Goal: Transaction & Acquisition: Purchase product/service

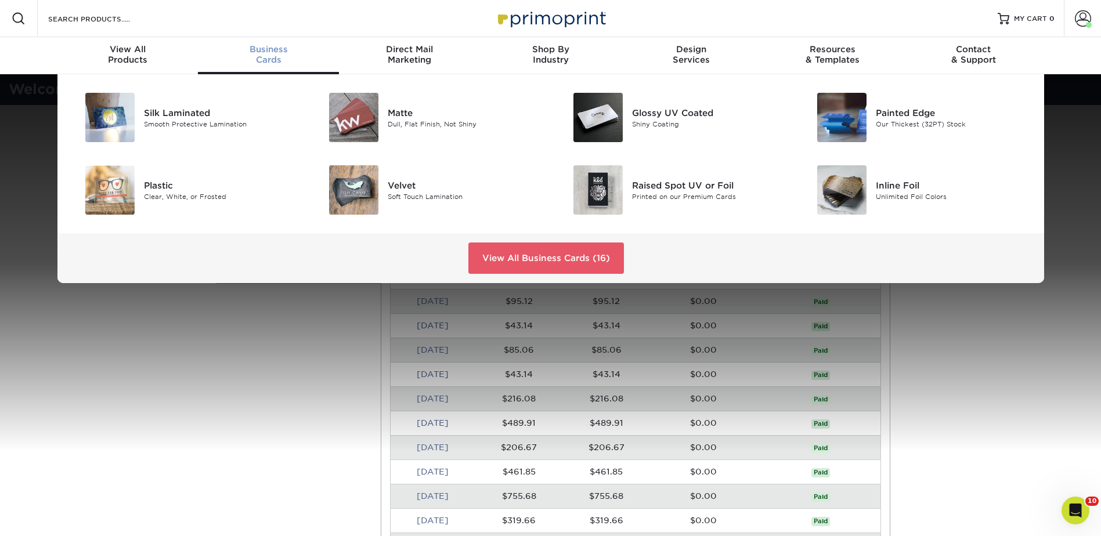
click at [271, 49] on span "Business" at bounding box center [268, 49] width 141 height 10
click at [415, 128] on div "Dull, Flat Finish, Not Shiny" at bounding box center [465, 124] width 154 height 10
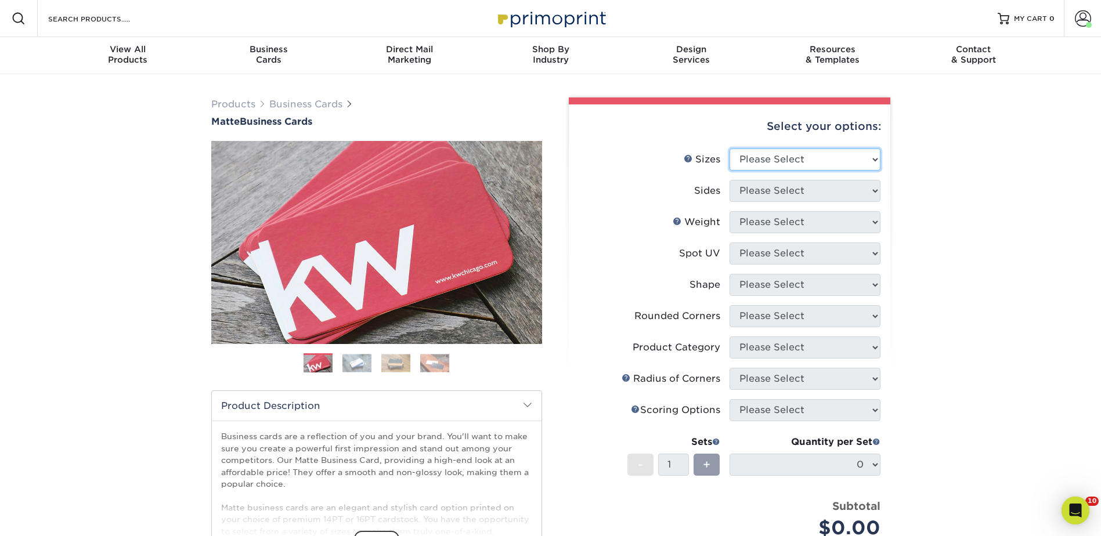
drag, startPoint x: 817, startPoint y: 168, endPoint x: 808, endPoint y: 163, distance: 11.0
click at [817, 168] on select "Please Select 1.5" x 3.5" - Mini 1.75" x 3.5" - Mini 2" x 2" - Square 2" x 3" -…" at bounding box center [805, 160] width 151 height 22
select select "2.00x3.50"
click at [730, 149] on select "Please Select 1.5" x 3.5" - Mini 1.75" x 3.5" - Mini 2" x 2" - Square 2" x 3" -…" at bounding box center [805, 160] width 151 height 22
click at [780, 189] on select "Please Select Print Both Sides Print Front Only" at bounding box center [805, 191] width 151 height 22
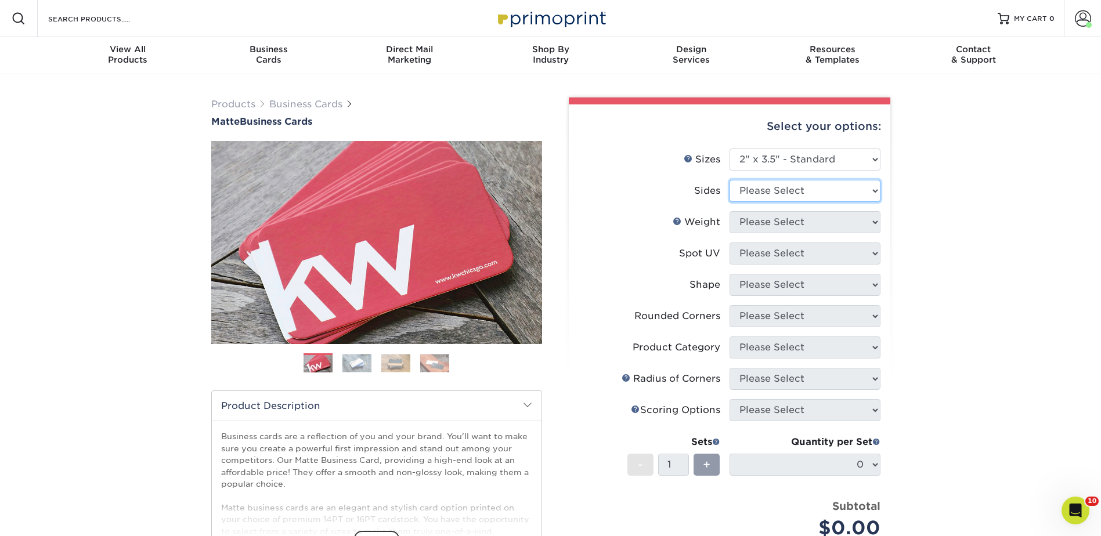
select select "13abbda7-1d64-4f25-8bb2-c179b224825d"
click at [730, 180] on select "Please Select Print Both Sides Print Front Only" at bounding box center [805, 191] width 151 height 22
click at [764, 227] on select "Please Select 16PT 14PT" at bounding box center [805, 222] width 151 height 22
select select "16PT"
click at [730, 211] on select "Please Select 16PT 14PT" at bounding box center [805, 222] width 151 height 22
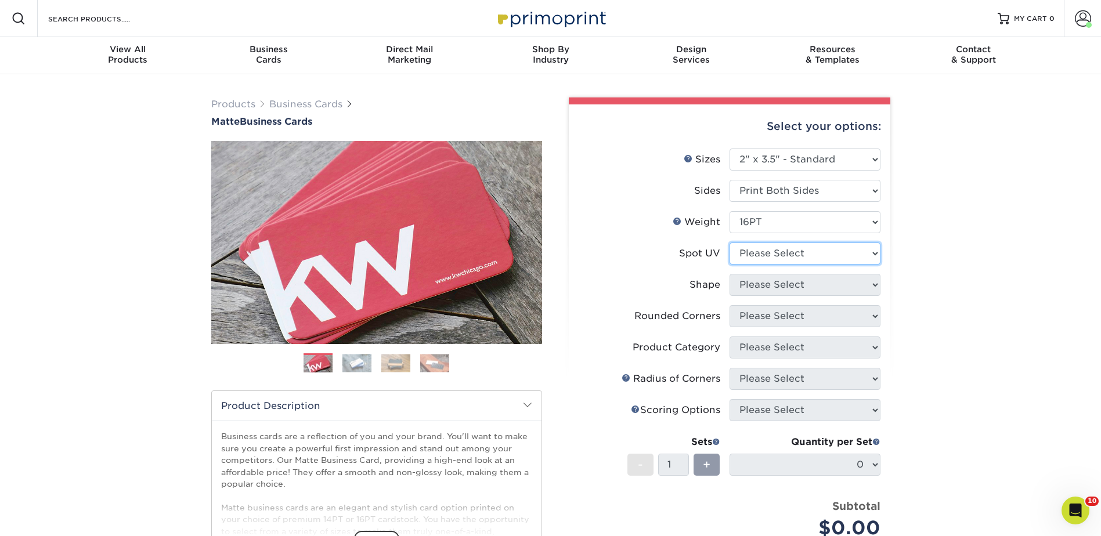
click at [772, 254] on select "Please Select No Spot UV Front and Back (Both Sides) Front Only Back Only" at bounding box center [805, 254] width 151 height 22
select select "3"
click at [730, 243] on select "Please Select No Spot UV Front and Back (Both Sides) Front Only Back Only" at bounding box center [805, 254] width 151 height 22
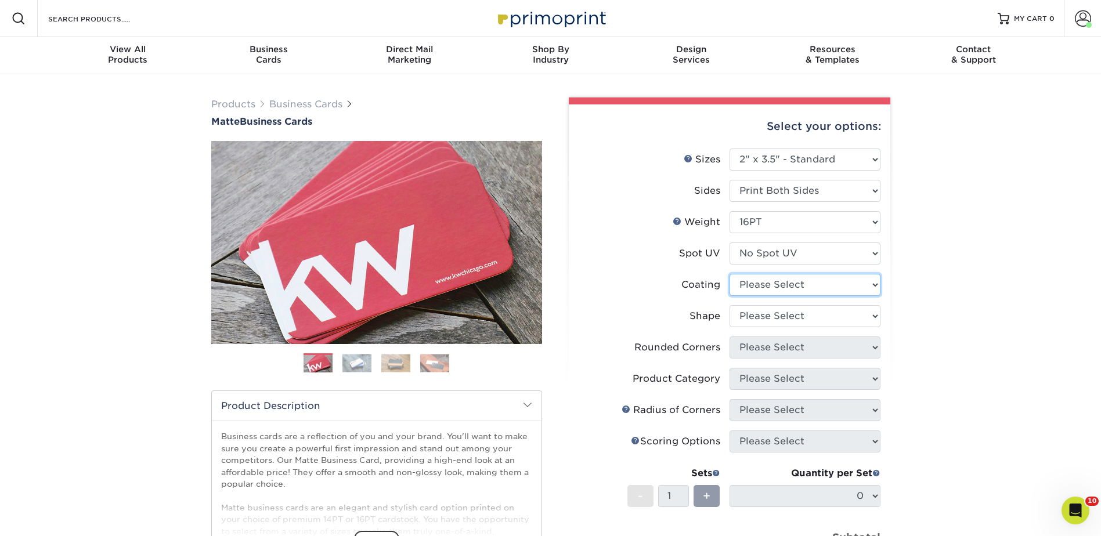
click at [774, 282] on select at bounding box center [805, 285] width 151 height 22
select select "121bb7b5-3b4d-429f-bd8d-bbf80e953313"
click at [730, 274] on select at bounding box center [805, 285] width 151 height 22
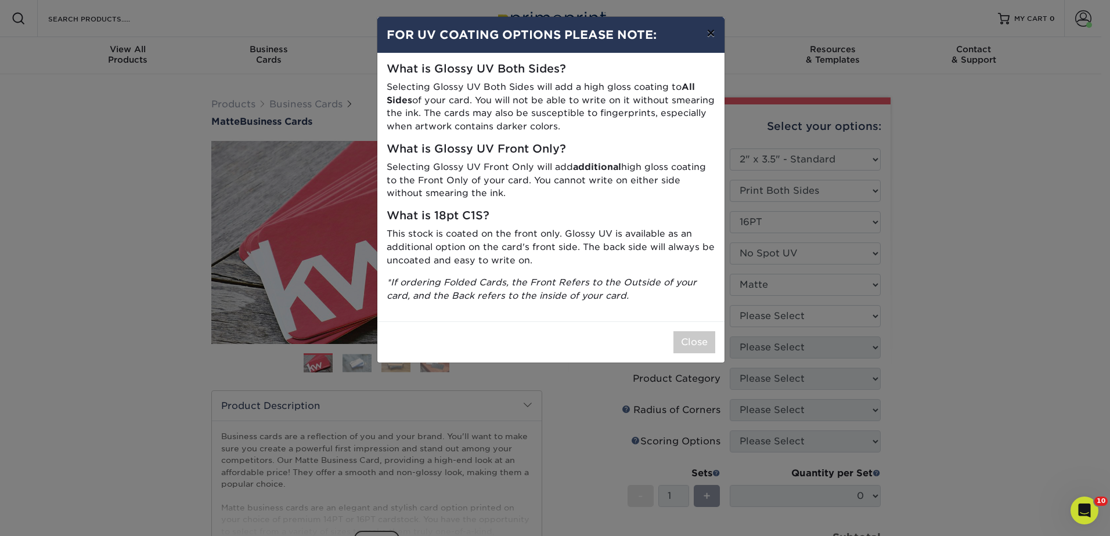
click at [713, 33] on button "×" at bounding box center [710, 33] width 27 height 33
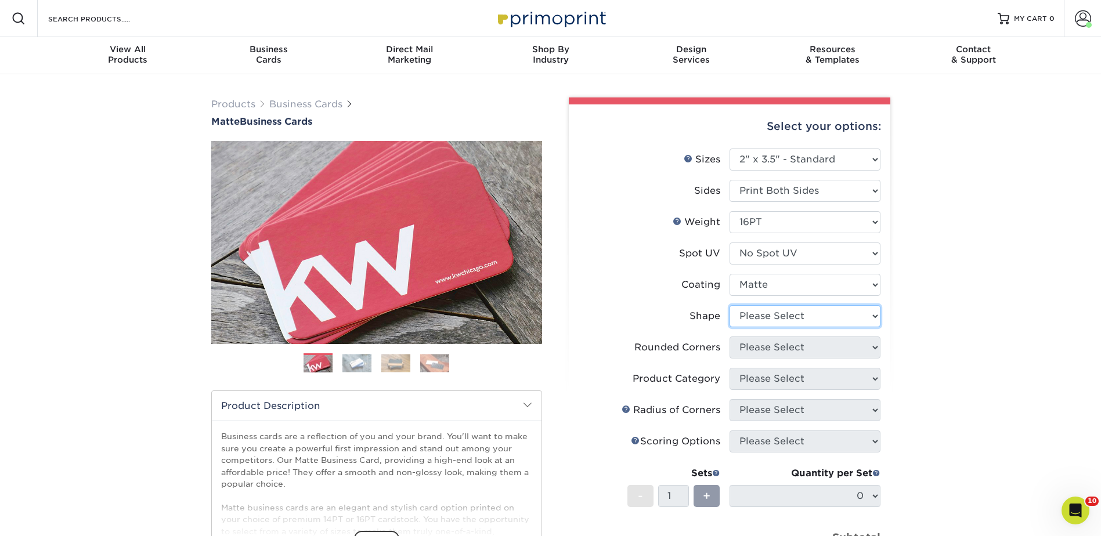
click at [766, 315] on select "Please Select Standard Oval" at bounding box center [805, 316] width 151 height 22
select select "standard"
click at [730, 305] on select "Please Select Standard Oval" at bounding box center [805, 316] width 151 height 22
click at [762, 348] on select "Please Select Yes - Round 2 Corners Yes - Round 4 Corners No" at bounding box center [805, 348] width 151 height 22
select select "0"
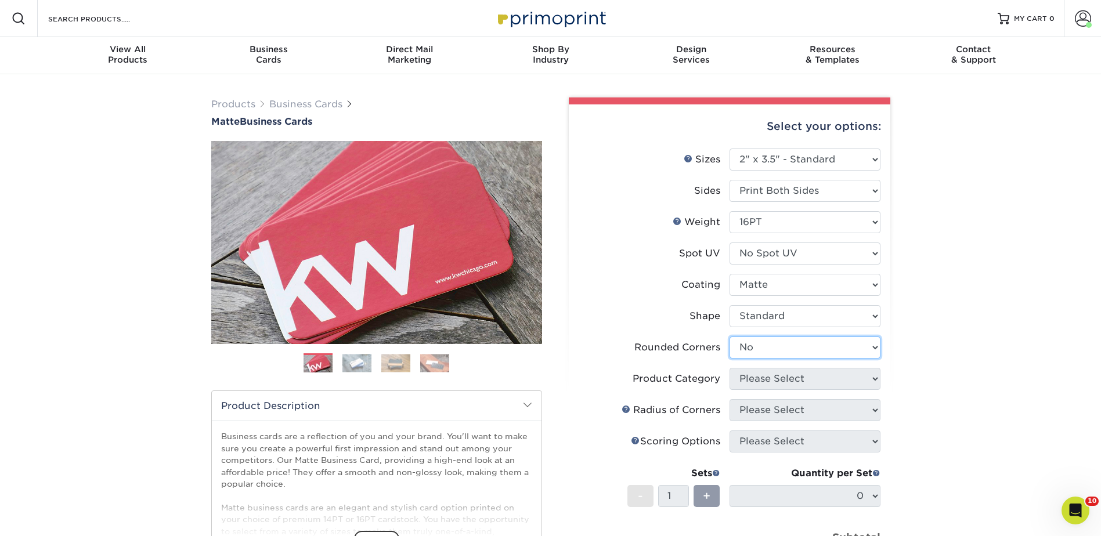
click at [730, 337] on select "Please Select Yes - Round 2 Corners Yes - Round 4 Corners No" at bounding box center [805, 348] width 151 height 22
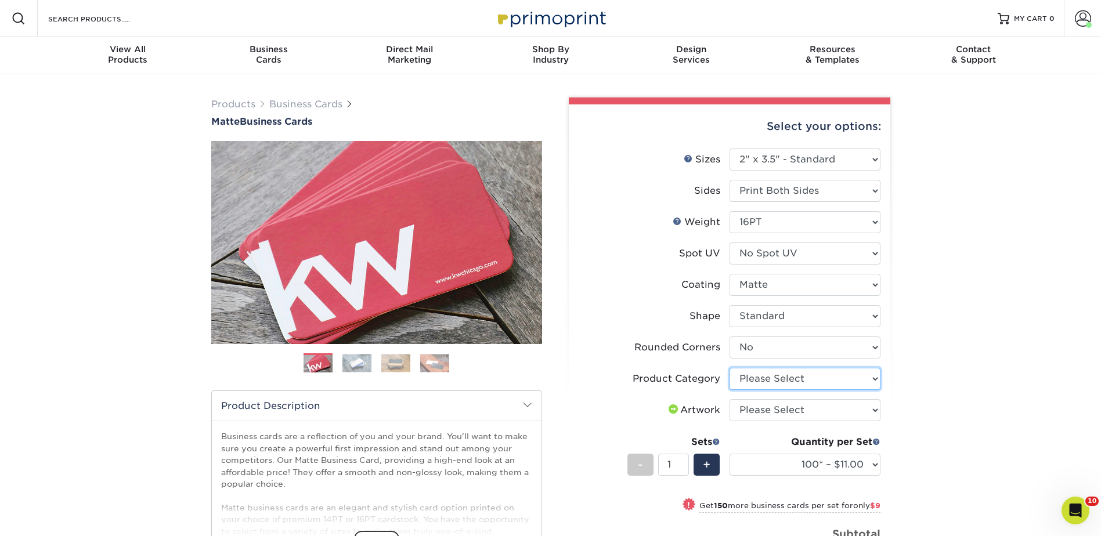
click at [796, 380] on select "Please Select Business Cards" at bounding box center [805, 379] width 151 height 22
select select "3b5148f1-0588-4f88-a218-97bcfdce65c1"
click at [730, 368] on select "Please Select Business Cards" at bounding box center [805, 379] width 151 height 22
click at [790, 408] on select "Please Select I will upload files I need a design - $100" at bounding box center [805, 410] width 151 height 22
select select "upload"
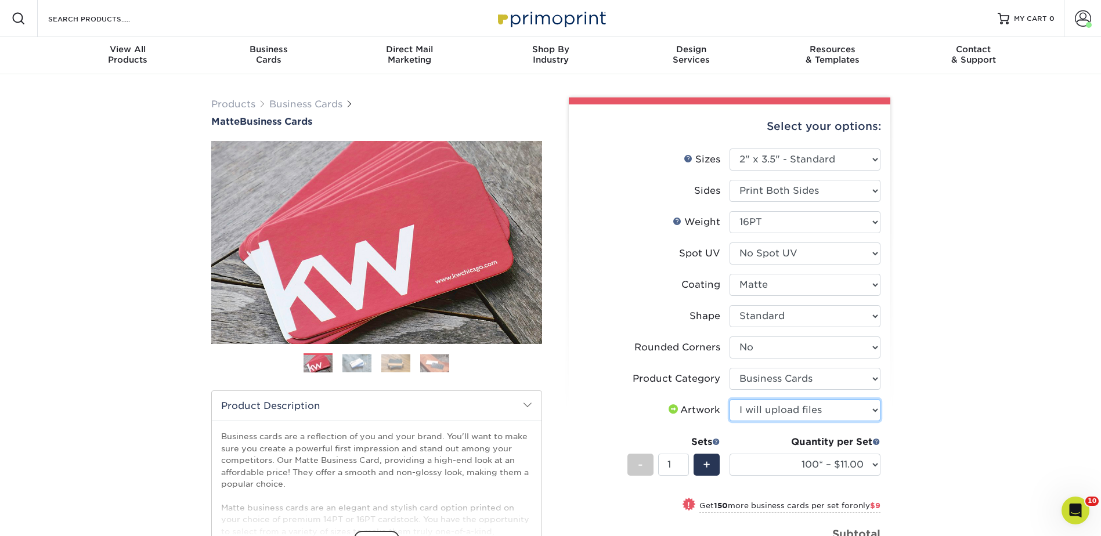
click at [730, 399] on select "Please Select I will upload files I need a design - $100" at bounding box center [805, 410] width 151 height 22
click at [704, 469] on span "+" at bounding box center [707, 464] width 8 height 17
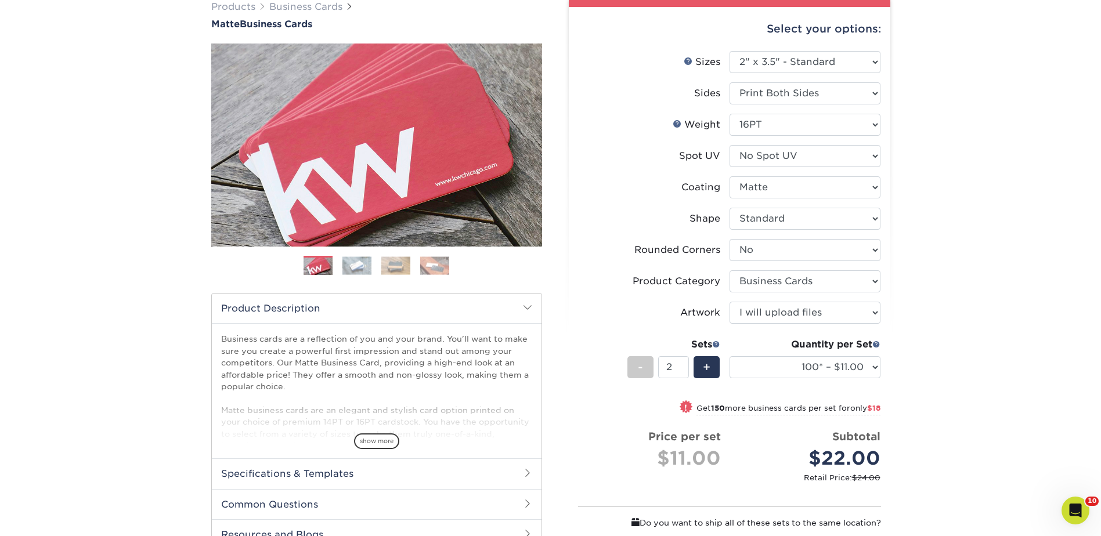
scroll to position [116, 0]
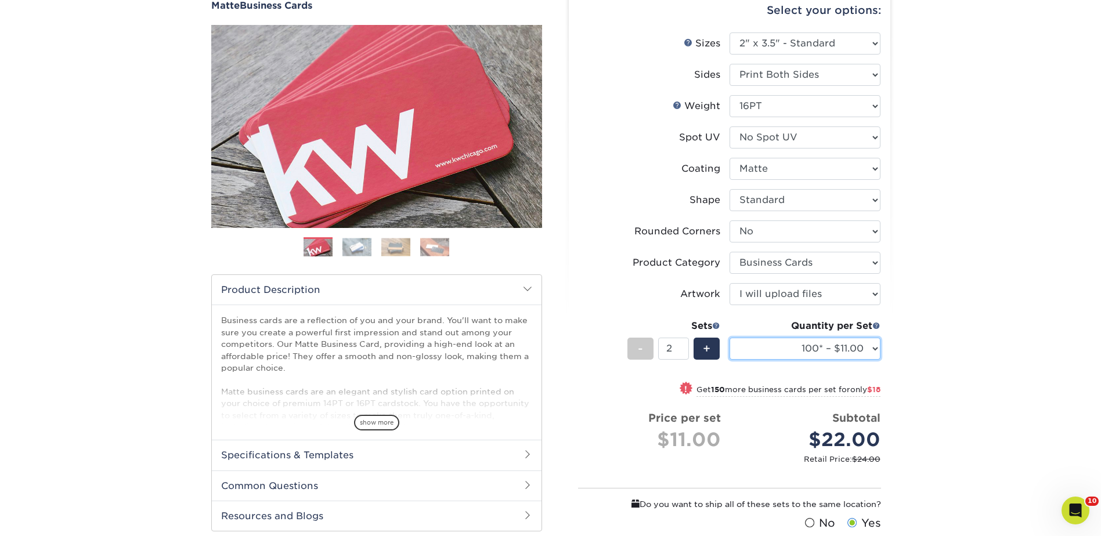
click at [873, 349] on select "100* – $11.00 250* – $20.00 500 – $39.00 1000 – $49.00 2500 – $87.00 5000 – $16…" at bounding box center [805, 349] width 151 height 22
click at [638, 349] on span "-" at bounding box center [640, 348] width 5 height 17
type input "1"
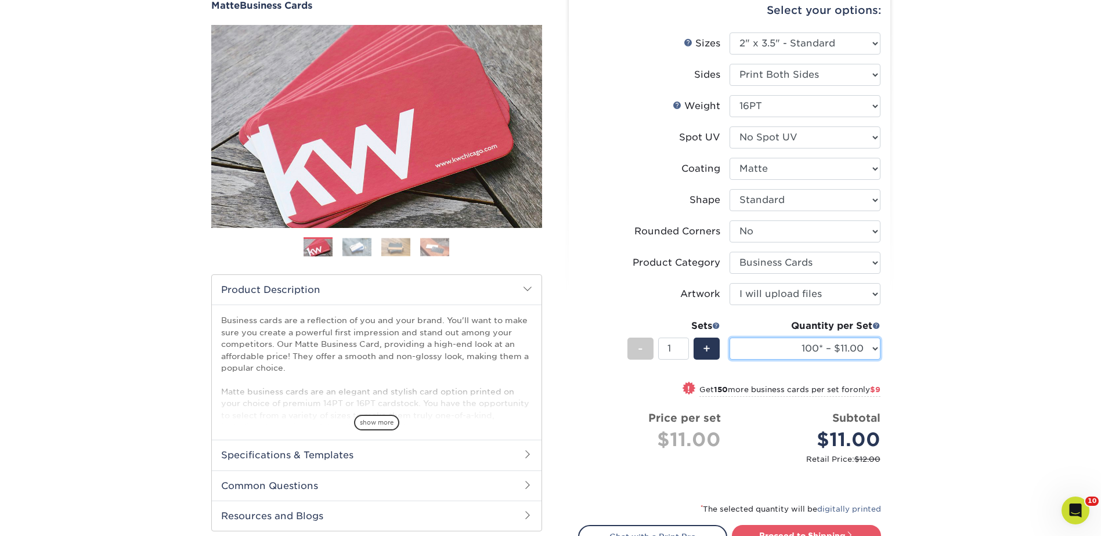
click at [868, 351] on select "100* – $11.00 250* – $20.00 500 – $39.00 1000 – $49.00 2500 – $87.00 5000 – $16…" at bounding box center [805, 349] width 151 height 22
click at [730, 338] on select "100* – $11.00 250* – $20.00 500 – $39.00 1000 – $49.00 2500 – $87.00 5000 – $16…" at bounding box center [805, 349] width 151 height 22
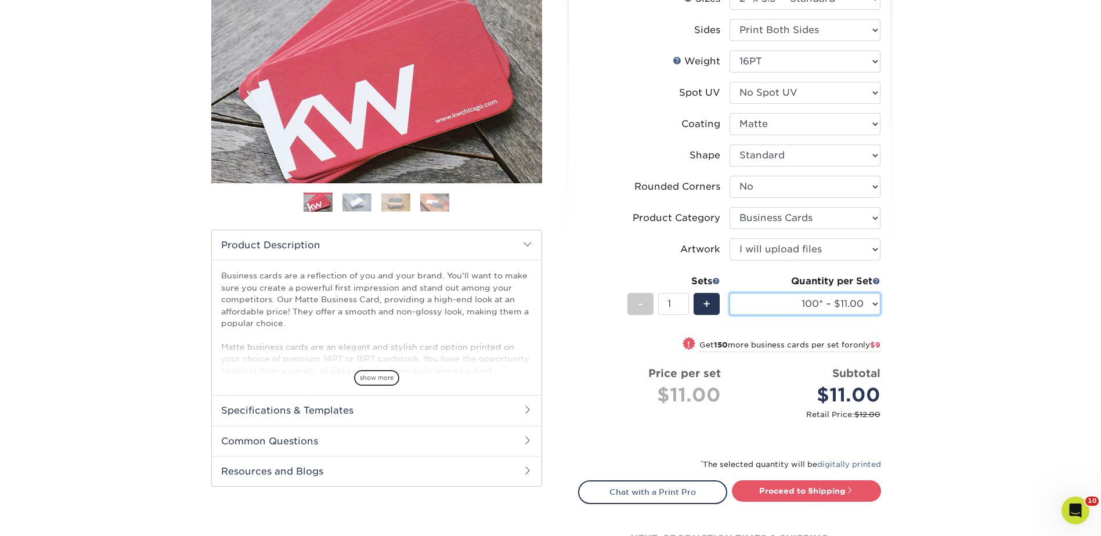
scroll to position [174, 0]
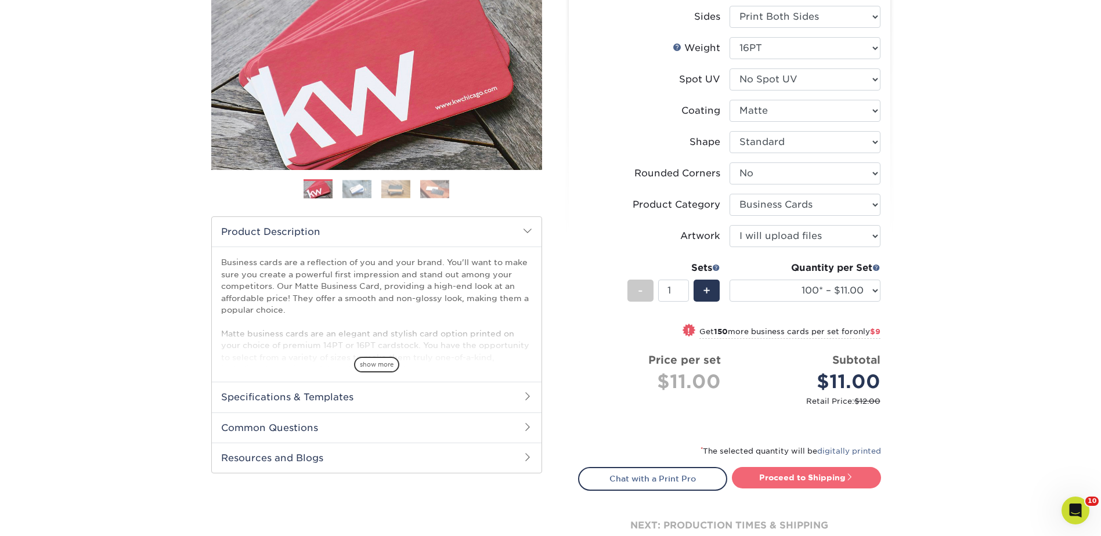
click at [801, 481] on link "Proceed to Shipping" at bounding box center [806, 477] width 149 height 21
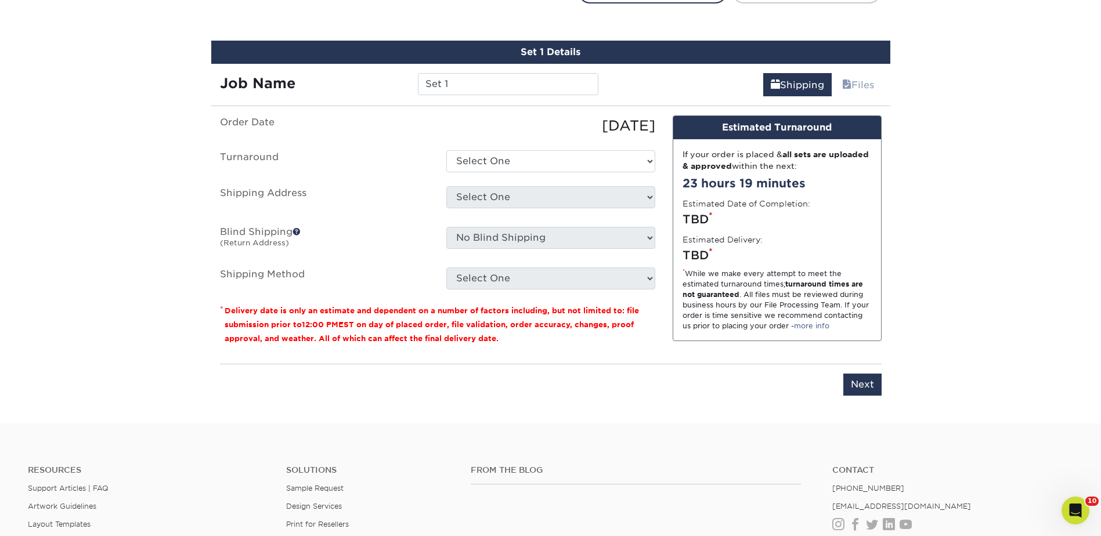
scroll to position [673, 0]
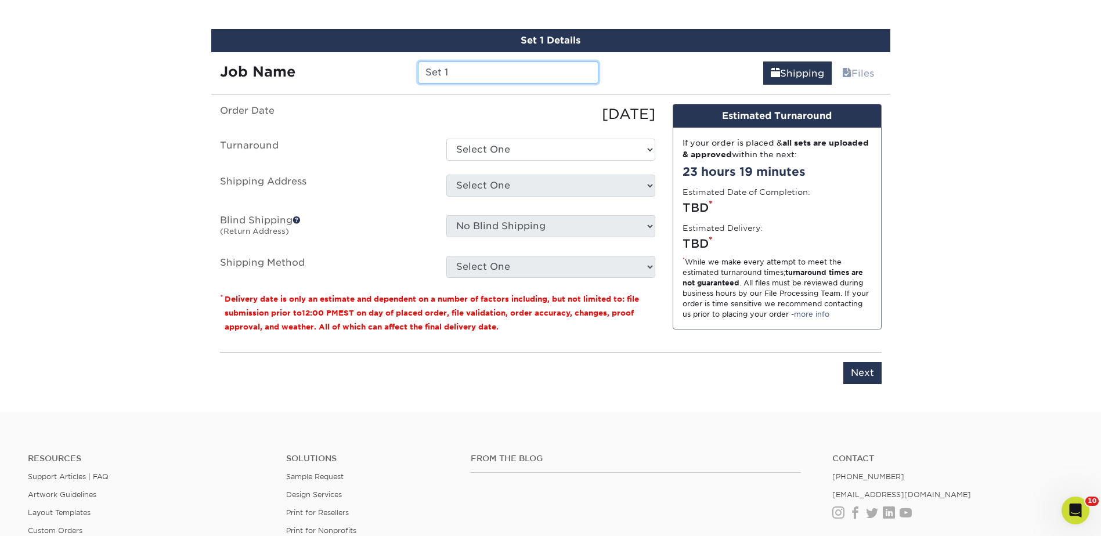
click at [451, 73] on input "Set 1" at bounding box center [508, 73] width 181 height 22
drag, startPoint x: 462, startPoint y: 69, endPoint x: 338, endPoint y: 77, distance: 124.0
click at [338, 77] on div "Job Name Set 1" at bounding box center [409, 73] width 397 height 22
type input "[PERSON_NAME]"
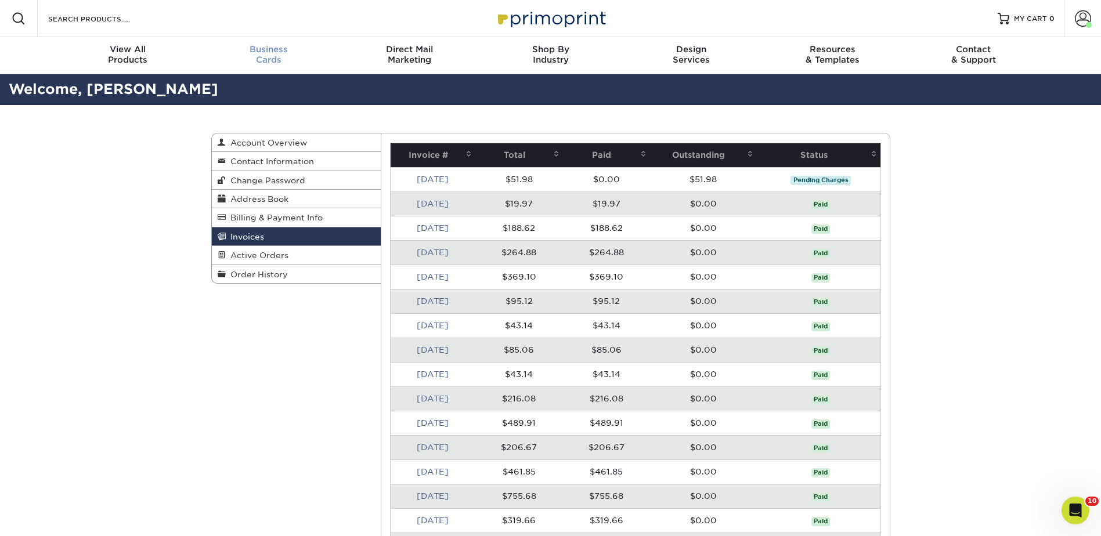
click at [272, 55] on div "Business Cards" at bounding box center [268, 54] width 141 height 21
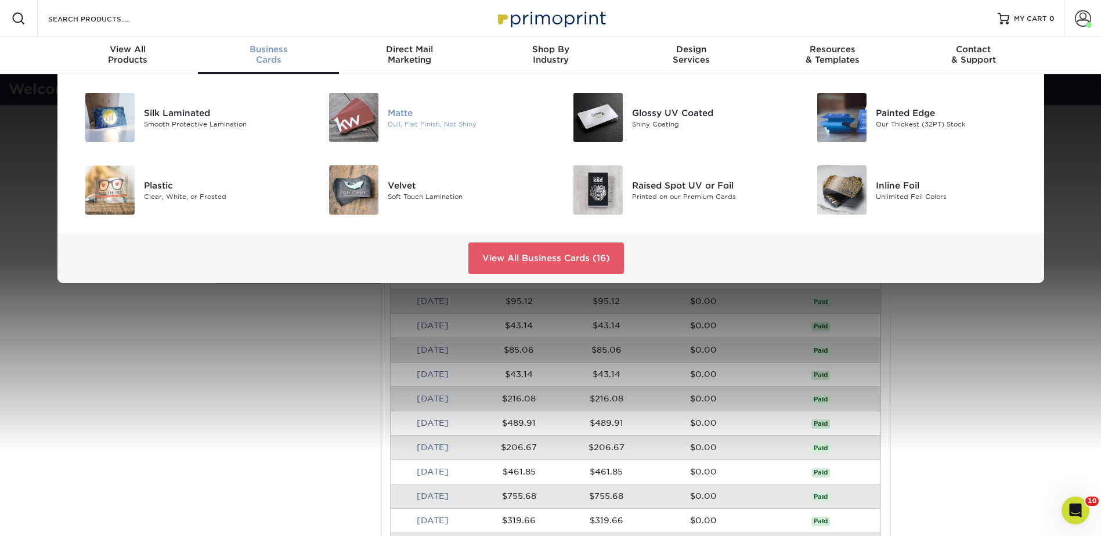
click at [406, 128] on div "Dull, Flat Finish, Not Shiny" at bounding box center [465, 124] width 154 height 10
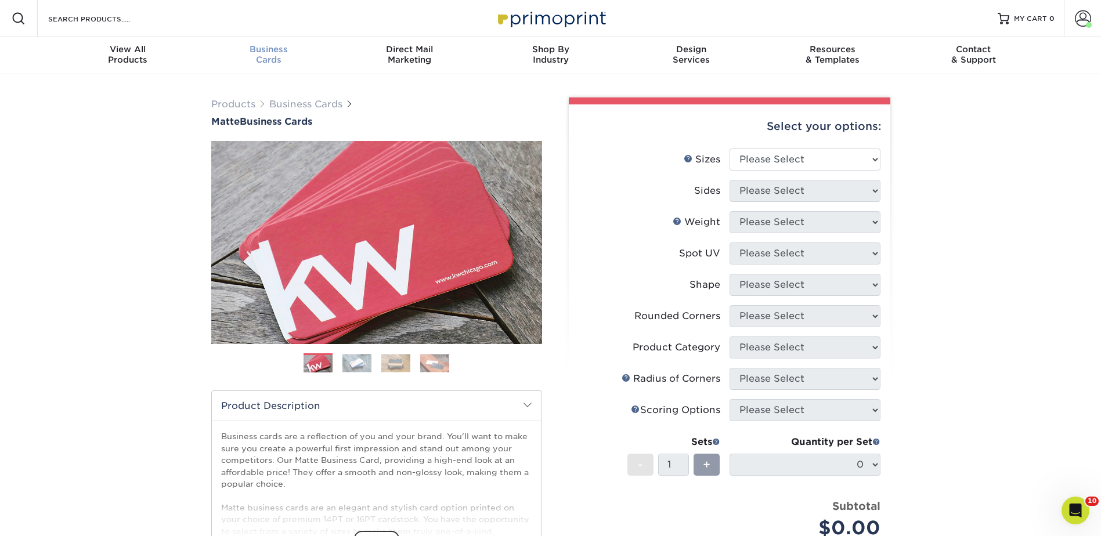
click at [261, 58] on div "Business Cards" at bounding box center [268, 54] width 141 height 21
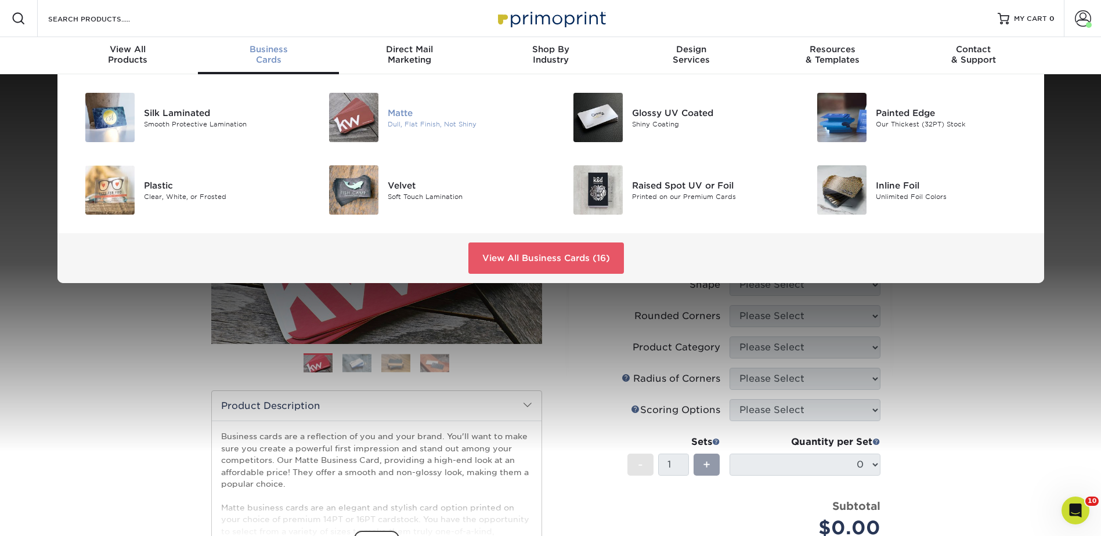
click at [407, 126] on div "Dull, Flat Finish, Not Shiny" at bounding box center [465, 124] width 154 height 10
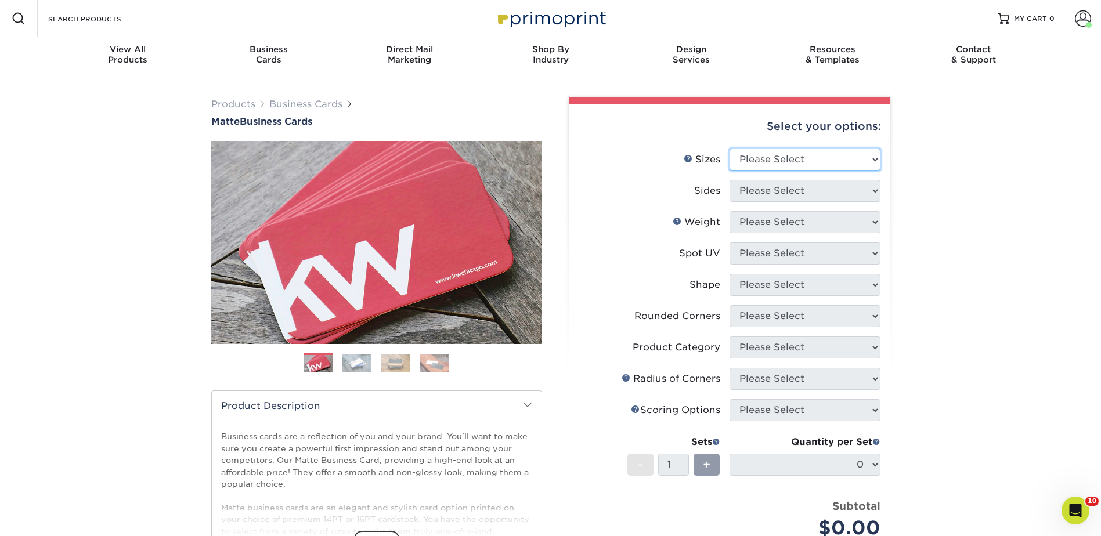
click at [756, 163] on select "Please Select 1.5" x 3.5" - Mini 1.75" x 3.5" - Mini 2" x 2" - Square 2" x 3" -…" at bounding box center [805, 160] width 151 height 22
select select "2.00x3.50"
click at [730, 149] on select "Please Select 1.5" x 3.5" - Mini 1.75" x 3.5" - Mini 2" x 2" - Square 2" x 3" -…" at bounding box center [805, 160] width 151 height 22
drag, startPoint x: 774, startPoint y: 194, endPoint x: 774, endPoint y: 203, distance: 8.1
click at [774, 194] on select "Please Select Print Both Sides Print Front Only" at bounding box center [805, 191] width 151 height 22
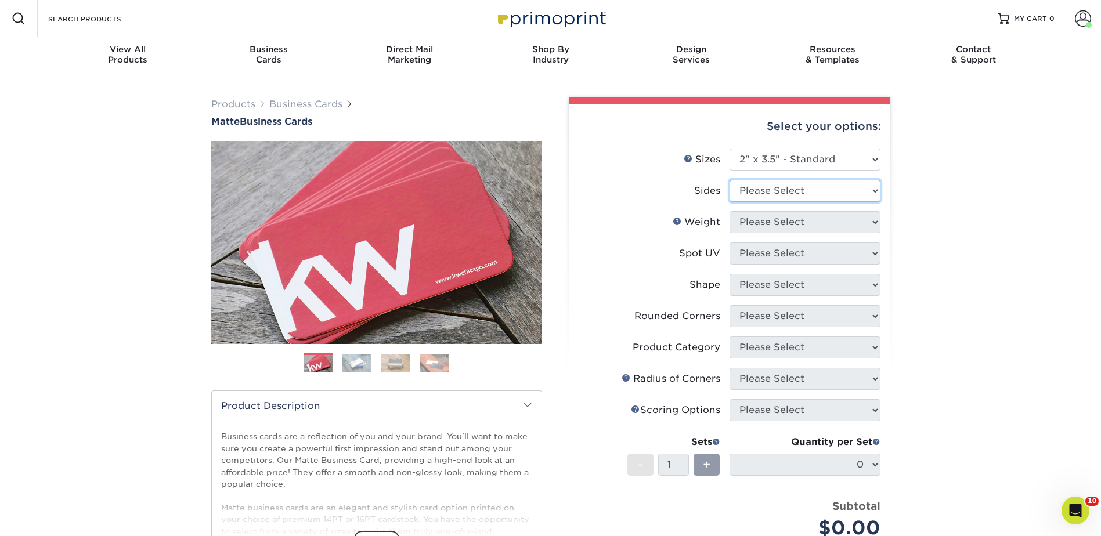
select select "13abbda7-1d64-4f25-8bb2-c179b224825d"
click at [730, 180] on select "Please Select Print Both Sides Print Front Only" at bounding box center [805, 191] width 151 height 22
click at [764, 222] on select "Please Select 16PT 14PT" at bounding box center [805, 222] width 151 height 22
select select "16PT"
click at [730, 211] on select "Please Select 16PT 14PT" at bounding box center [805, 222] width 151 height 22
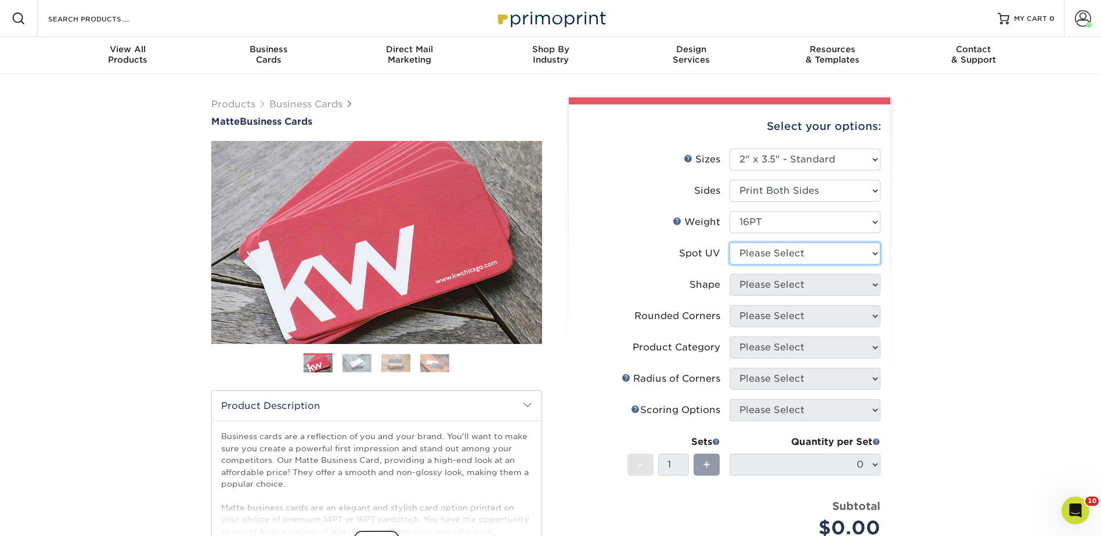
click at [765, 247] on select "Please Select No Spot UV Front and Back (Both Sides) Front Only Back Only" at bounding box center [805, 254] width 151 height 22
select select "3"
click at [730, 243] on select "Please Select No Spot UV Front and Back (Both Sides) Front Only Back Only" at bounding box center [805, 254] width 151 height 22
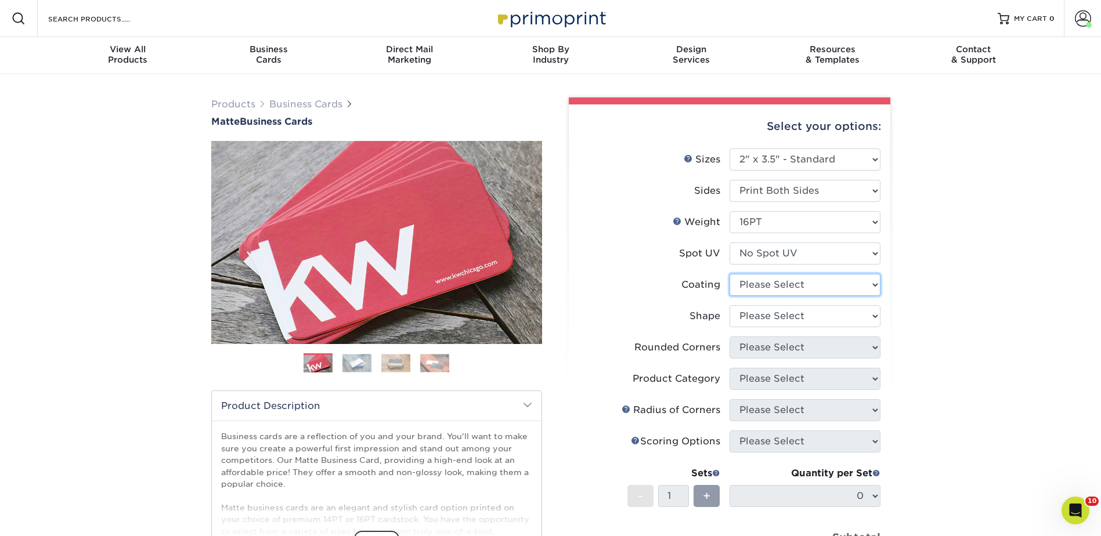
click at [765, 287] on select at bounding box center [805, 285] width 151 height 22
select select "121bb7b5-3b4d-429f-bd8d-bbf80e953313"
click at [730, 274] on select at bounding box center [805, 285] width 151 height 22
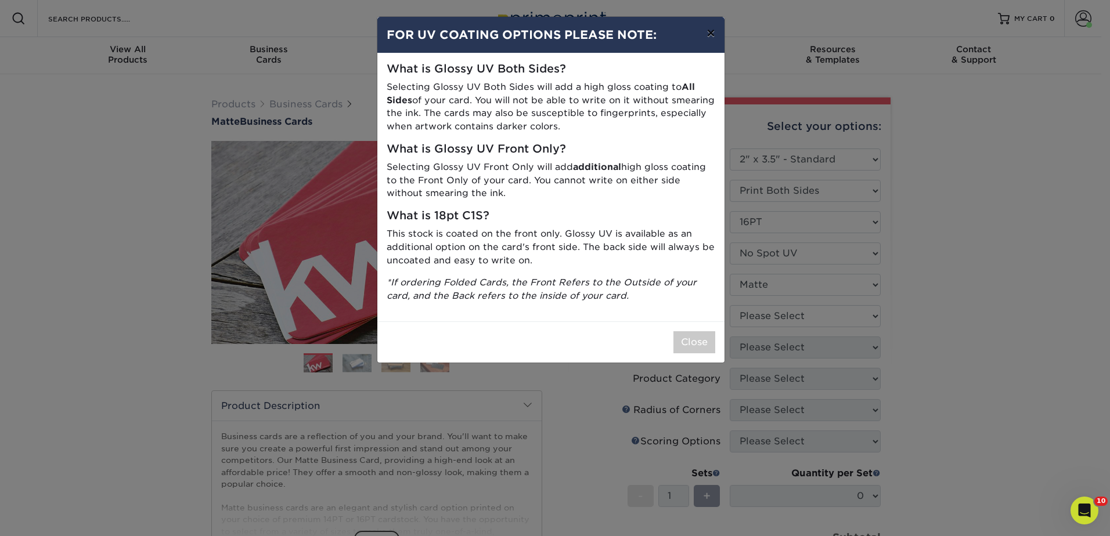
click at [709, 41] on button "×" at bounding box center [710, 33] width 27 height 33
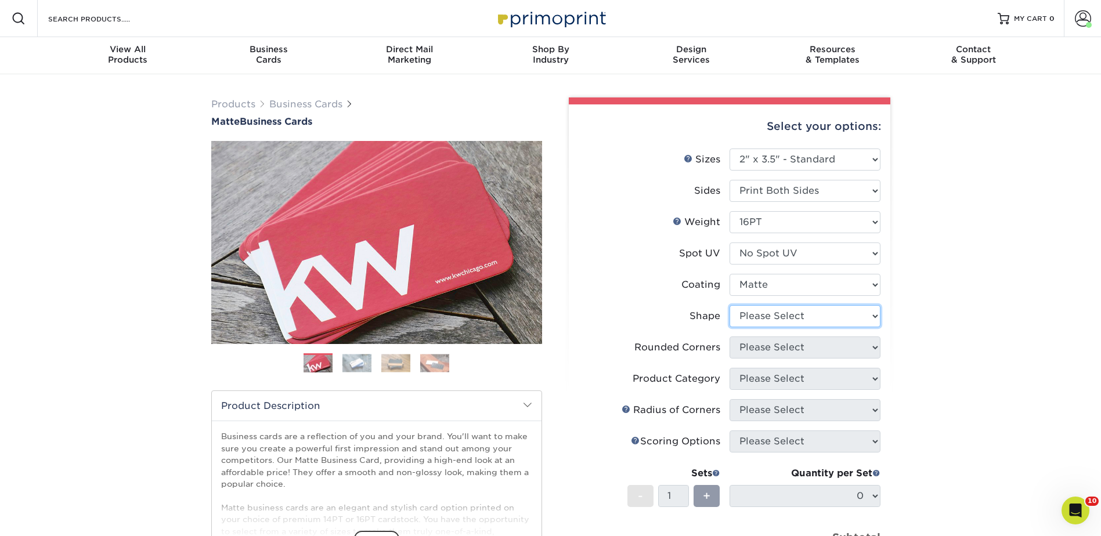
click at [786, 317] on select "Please Select Standard Oval" at bounding box center [805, 316] width 151 height 22
select select "standard"
click at [730, 305] on select "Please Select Standard Oval" at bounding box center [805, 316] width 151 height 22
click at [776, 352] on select "Please Select Yes - Round 2 Corners Yes - Round 4 Corners No" at bounding box center [805, 348] width 151 height 22
select select "0"
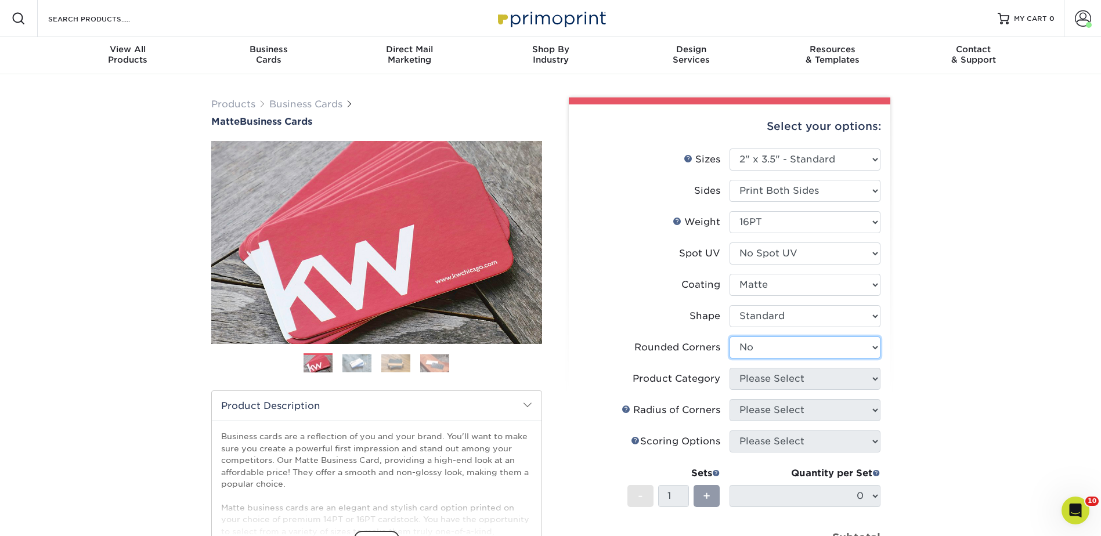
click at [730, 337] on select "Please Select Yes - Round 2 Corners Yes - Round 4 Corners No" at bounding box center [805, 348] width 151 height 22
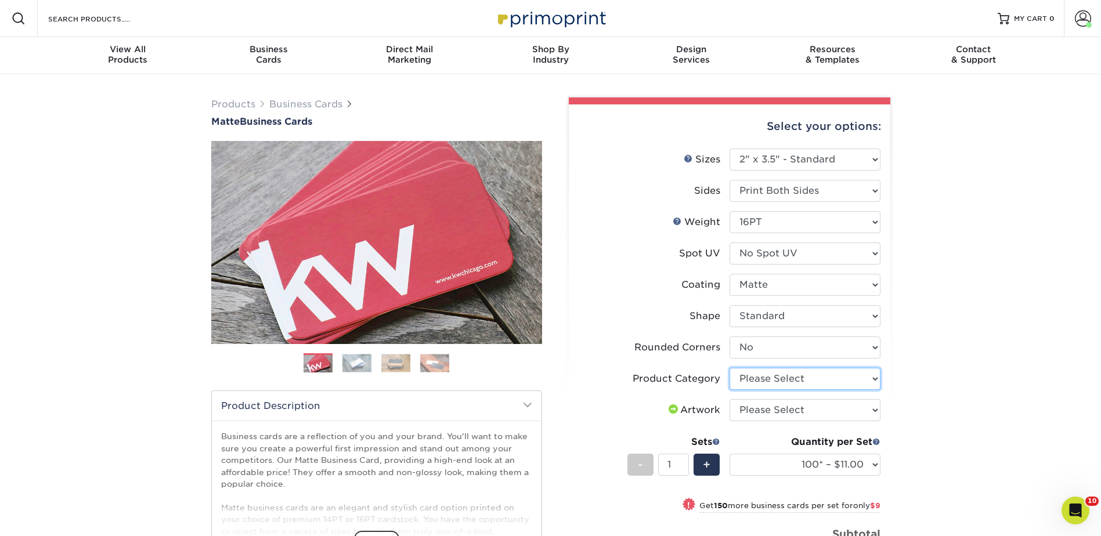
click at [766, 382] on select "Please Select Business Cards" at bounding box center [805, 379] width 151 height 22
select select "3b5148f1-0588-4f88-a218-97bcfdce65c1"
click at [730, 368] on select "Please Select Business Cards" at bounding box center [805, 379] width 151 height 22
click at [770, 413] on select "Please Select I will upload files I need a design - $100" at bounding box center [805, 410] width 151 height 22
select select "upload"
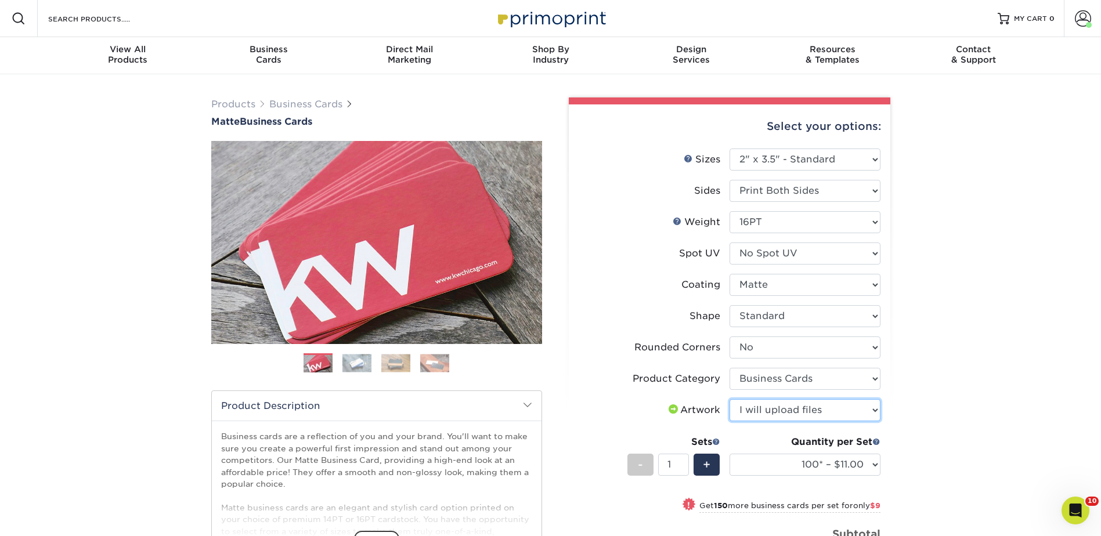
click at [730, 399] on select "Please Select I will upload files I need a design - $100" at bounding box center [805, 410] width 151 height 22
click at [716, 467] on div "+" at bounding box center [707, 465] width 26 height 22
type input "2"
click at [874, 464] on select "100* – $11.00 250* – $20.00 500 – $39.00 1000 – $49.00 2500 – $87.00 5000 – $16…" at bounding box center [805, 465] width 151 height 22
select select "250* – $20.00"
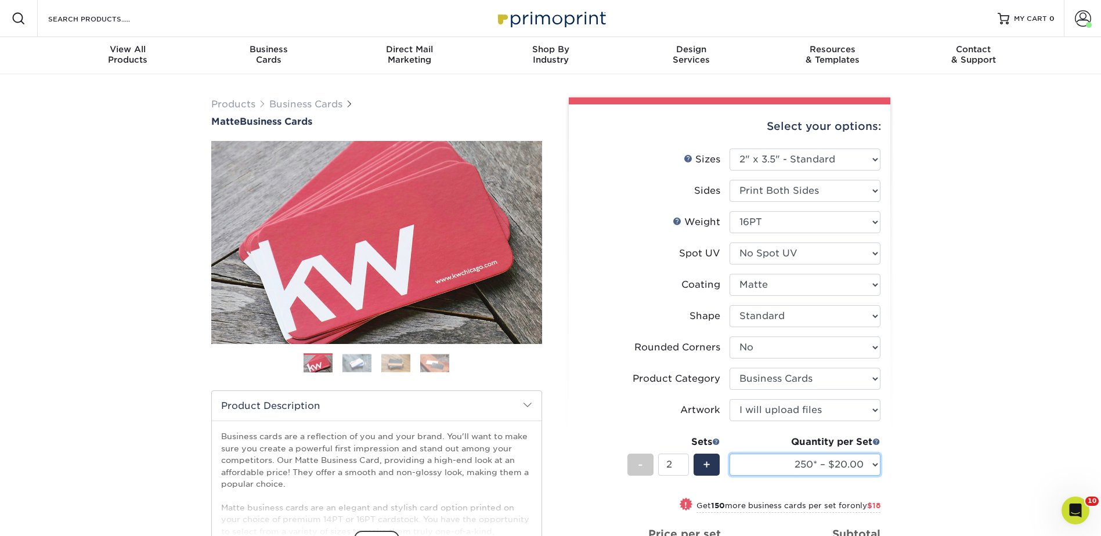
click at [730, 454] on select "100* – $11.00 250* – $20.00 500 – $39.00 1000 – $49.00 2500 – $87.00 5000 – $16…" at bounding box center [805, 465] width 151 height 22
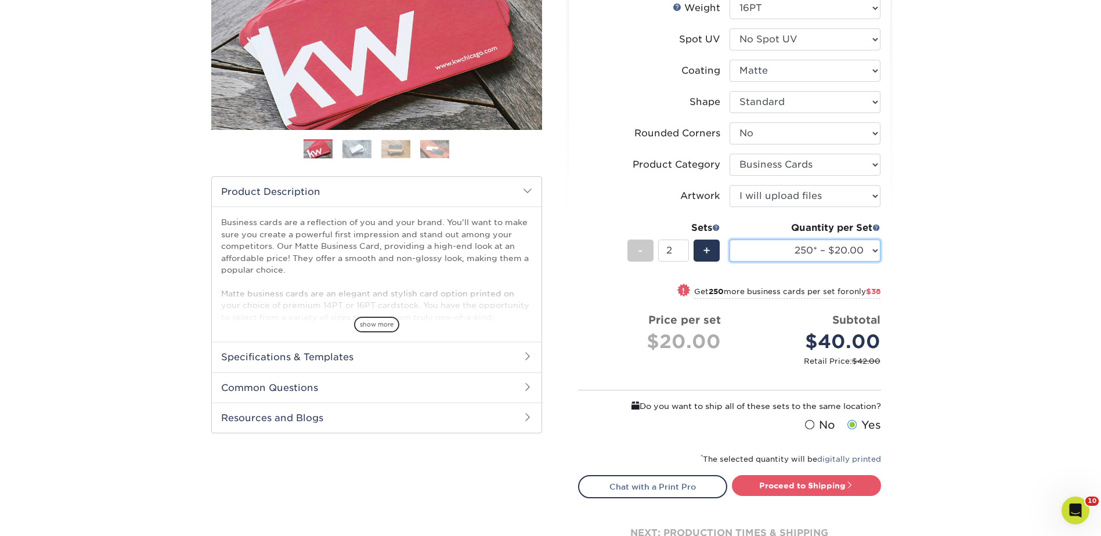
scroll to position [232, 0]
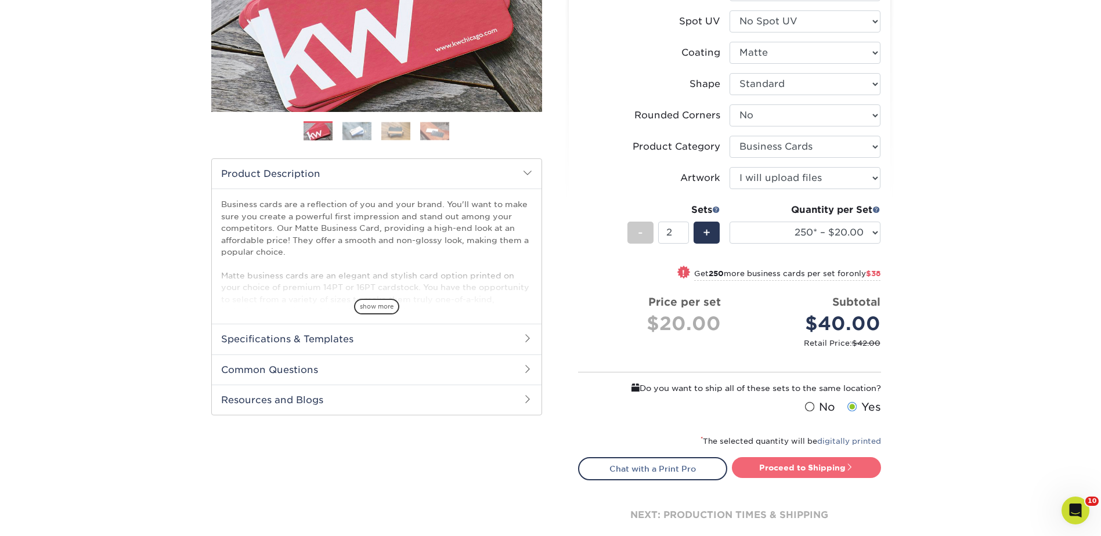
click at [806, 471] on link "Proceed to Shipping" at bounding box center [806, 467] width 149 height 21
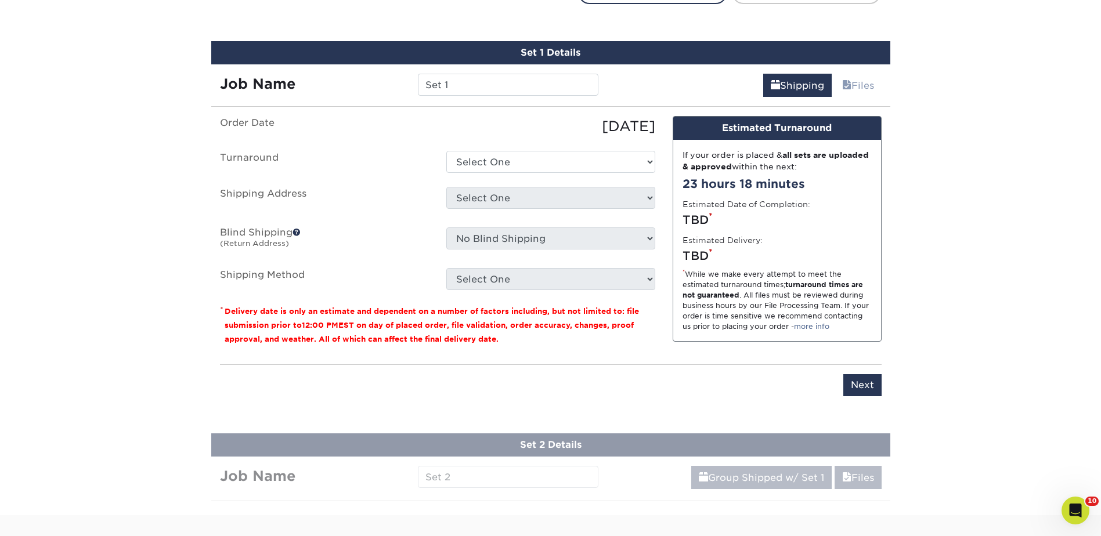
scroll to position [721, 0]
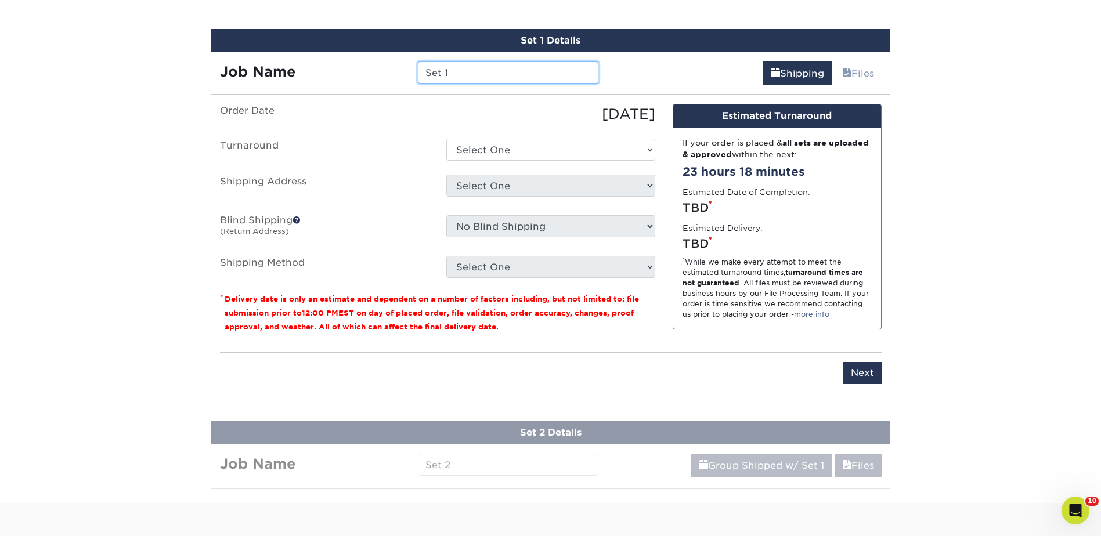
click at [455, 72] on input "Set 1" at bounding box center [508, 73] width 181 height 22
drag, startPoint x: 456, startPoint y: 73, endPoint x: 370, endPoint y: 77, distance: 86.1
click at [370, 77] on div "Job Name Set 1" at bounding box center [409, 73] width 397 height 22
type input "[PERSON_NAME]"
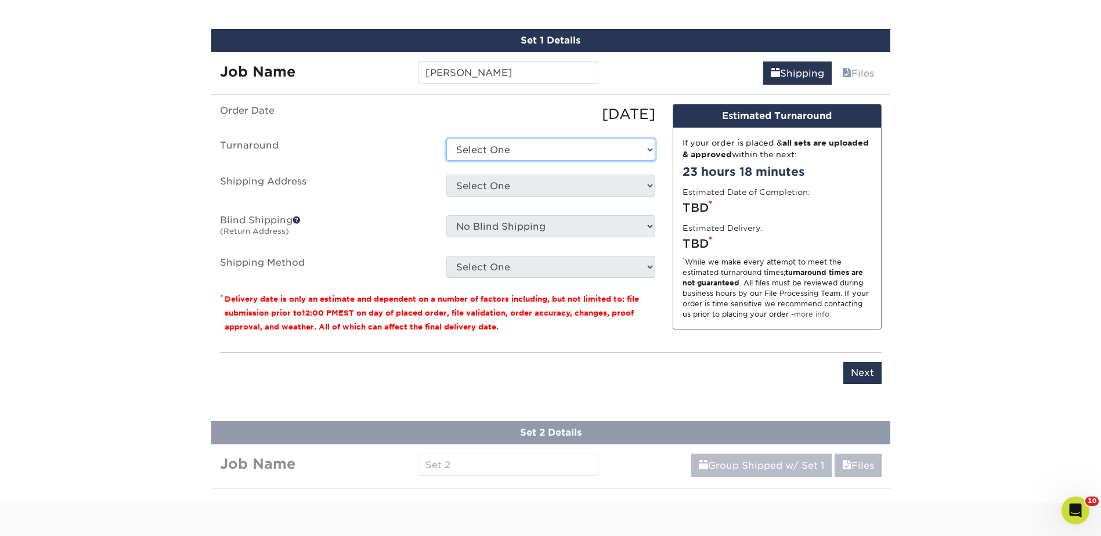
click at [650, 149] on select "Select One 2-4 Business Days 2 Day Next Business Day" at bounding box center [550, 150] width 209 height 22
select select "23721297-b68b-4846-ba83-3171e6bd9d78"
click at [446, 139] on select "Select One 2-4 Business Days 2 Day Next Business Day" at bounding box center [550, 150] width 209 height 22
click at [544, 187] on select "Select One Administrative Assistant Alex Amanda Anna Beth Beth @ home Carly Dee…" at bounding box center [550, 186] width 209 height 22
select select "240190"
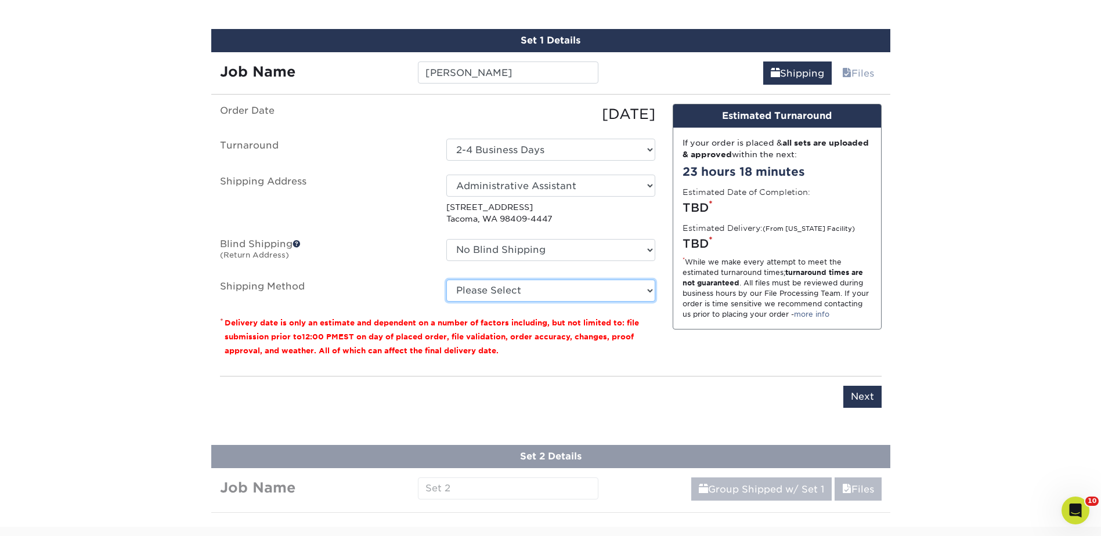
click at [521, 290] on select "Please Select Ground Shipping (+$14.96) 3 Day Shipping Service (+$15.33) 2 Day …" at bounding box center [550, 291] width 209 height 22
select select "03"
click at [446, 280] on select "Please Select Ground Shipping (+$14.96) 3 Day Shipping Service (+$15.33) 2 Day …" at bounding box center [550, 291] width 209 height 22
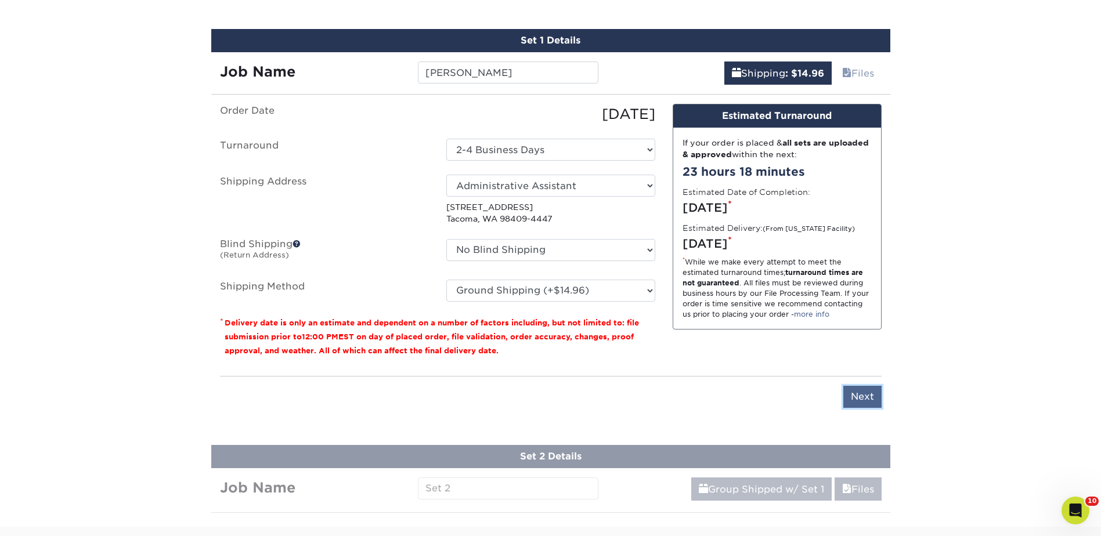
click at [859, 403] on input "Next" at bounding box center [863, 397] width 38 height 22
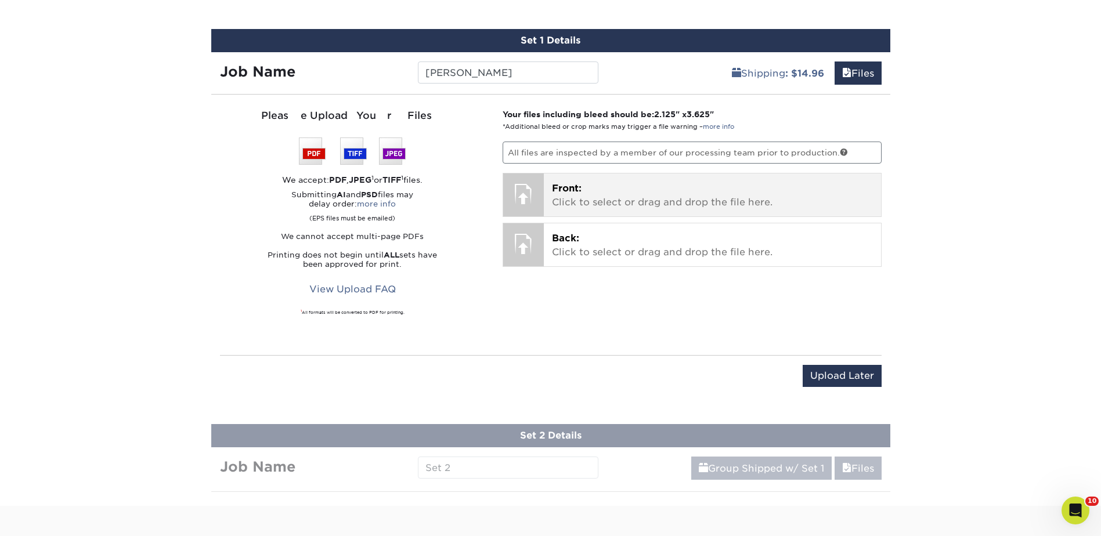
click at [582, 192] on p "Front: Click to select or drag and drop the file here." at bounding box center [712, 196] width 321 height 28
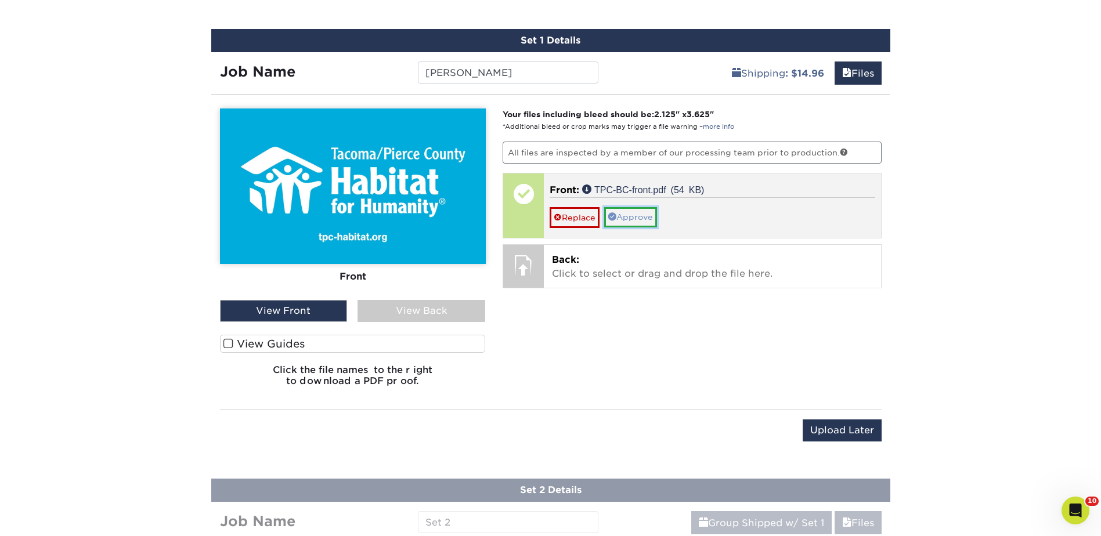
click at [637, 218] on link "Approve" at bounding box center [630, 217] width 53 height 20
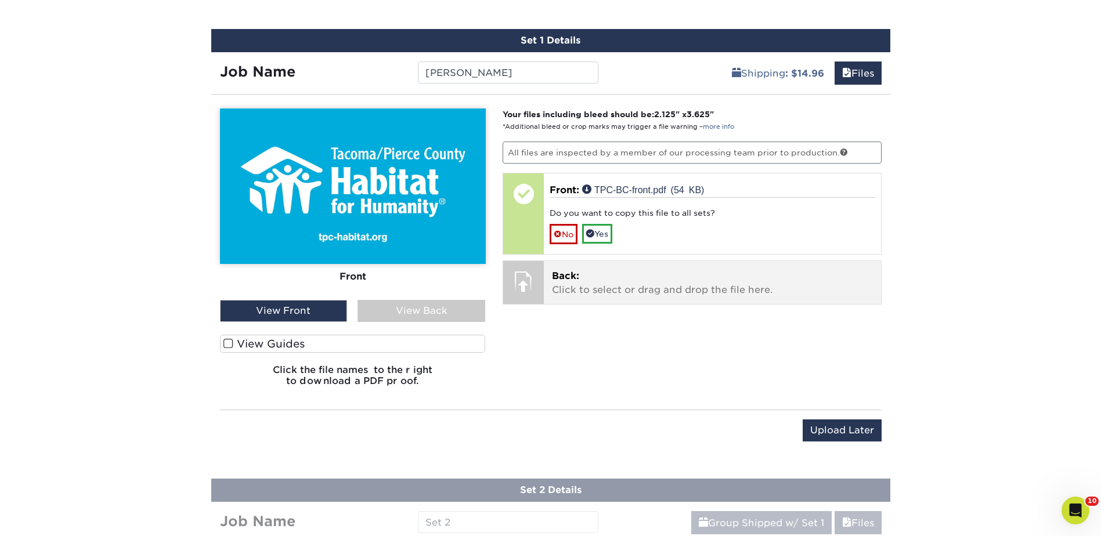
click at [577, 282] on p "Back: Click to select or drag and drop the file here." at bounding box center [712, 283] width 321 height 28
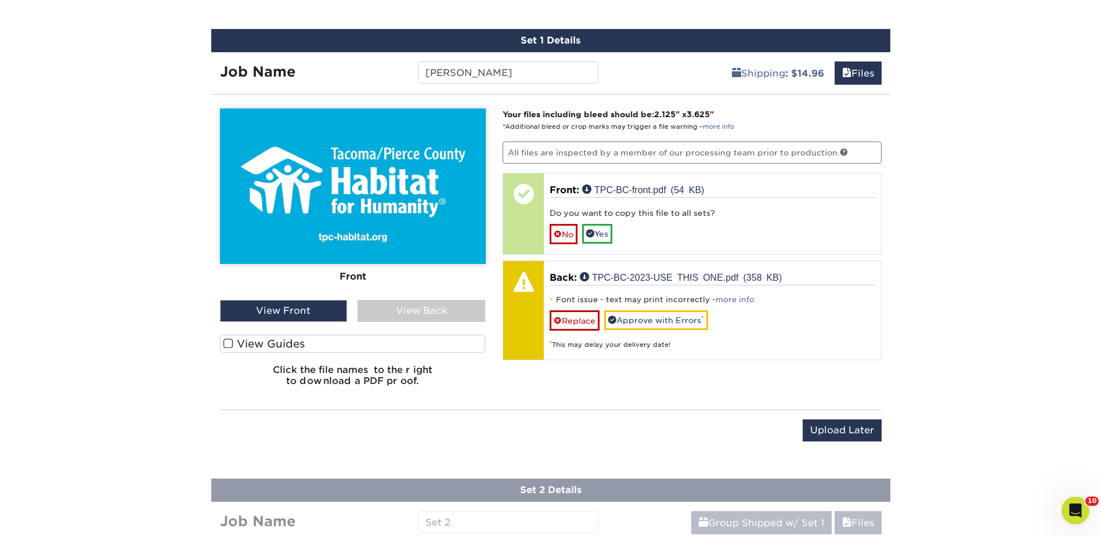
drag, startPoint x: 370, startPoint y: 309, endPoint x: 381, endPoint y: 312, distance: 11.4
click at [371, 309] on div "View Back" at bounding box center [422, 311] width 128 height 22
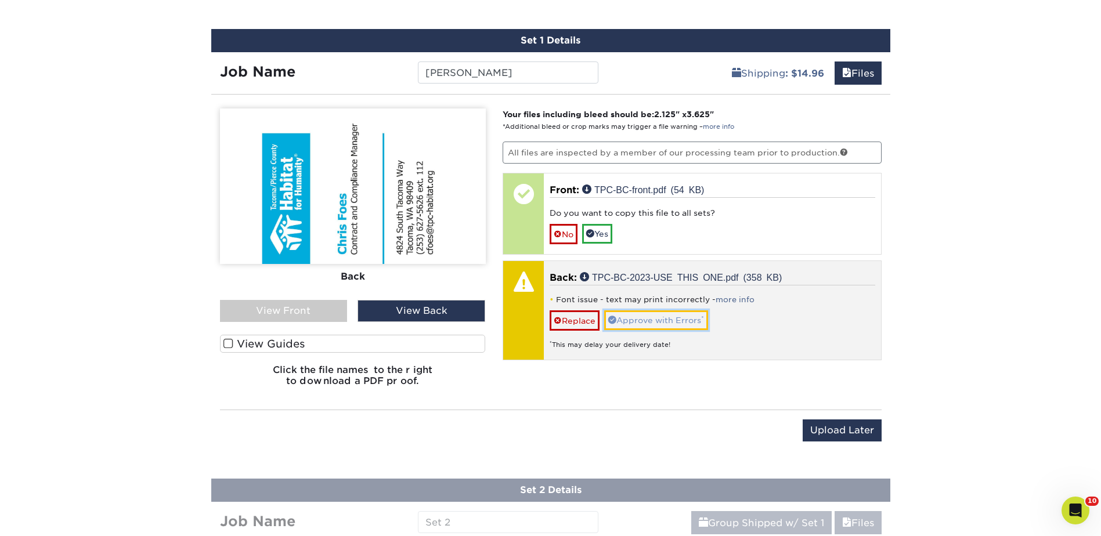
click at [636, 321] on link "Approve with Errors *" at bounding box center [656, 321] width 104 height 20
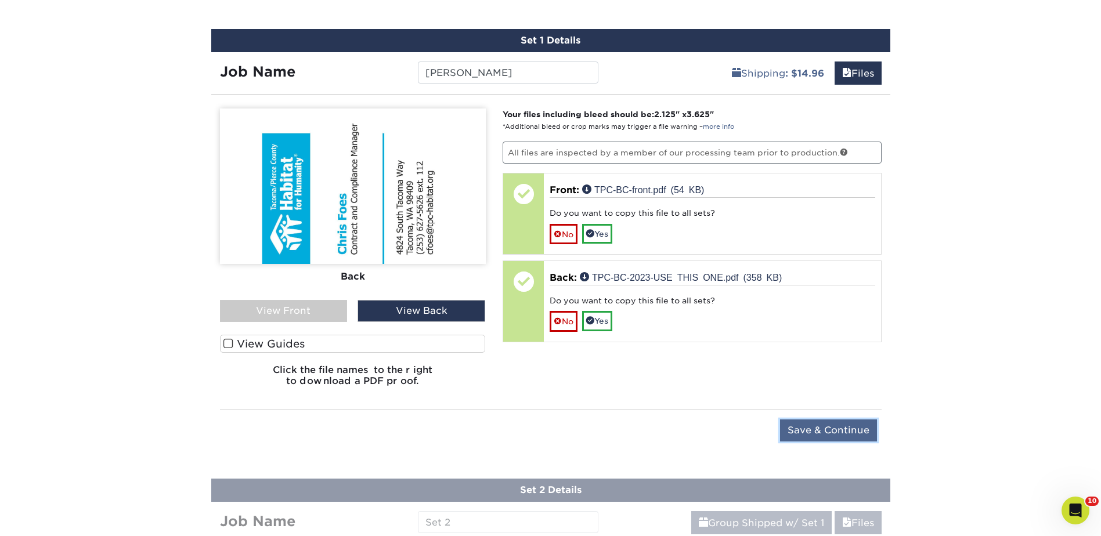
click at [828, 430] on input "Save & Continue" at bounding box center [828, 431] width 97 height 22
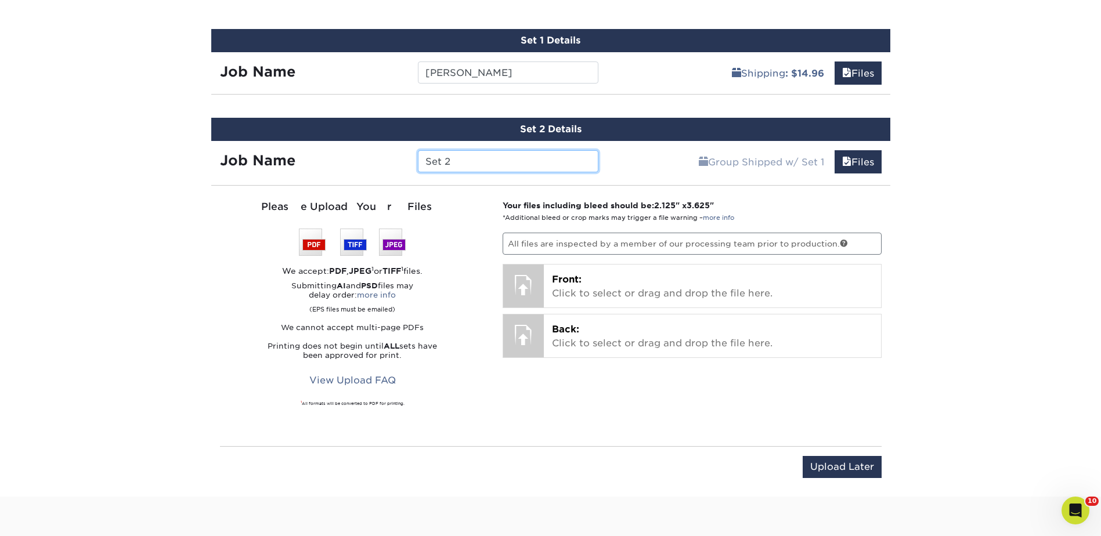
drag, startPoint x: 453, startPoint y: 158, endPoint x: 382, endPoint y: 178, distance: 74.1
click at [382, 178] on div "Set 2 Details Job Name Set 2 Group Shipped w/ Set 1 Files Continue You've choos…" at bounding box center [550, 305] width 679 height 374
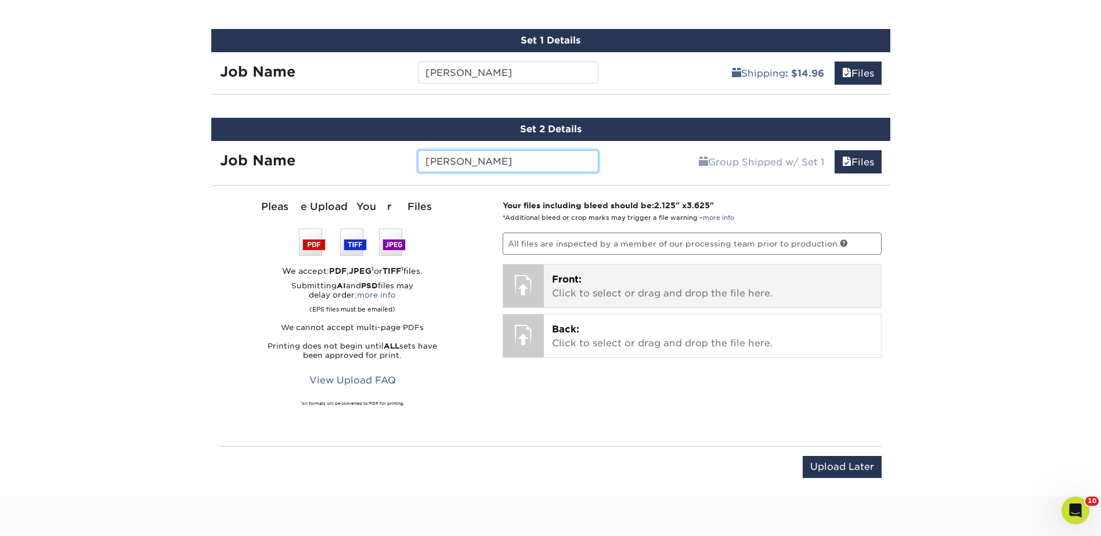
type input "[PERSON_NAME]"
click at [614, 282] on p "Front: Click to select or drag and drop the file here." at bounding box center [712, 287] width 321 height 28
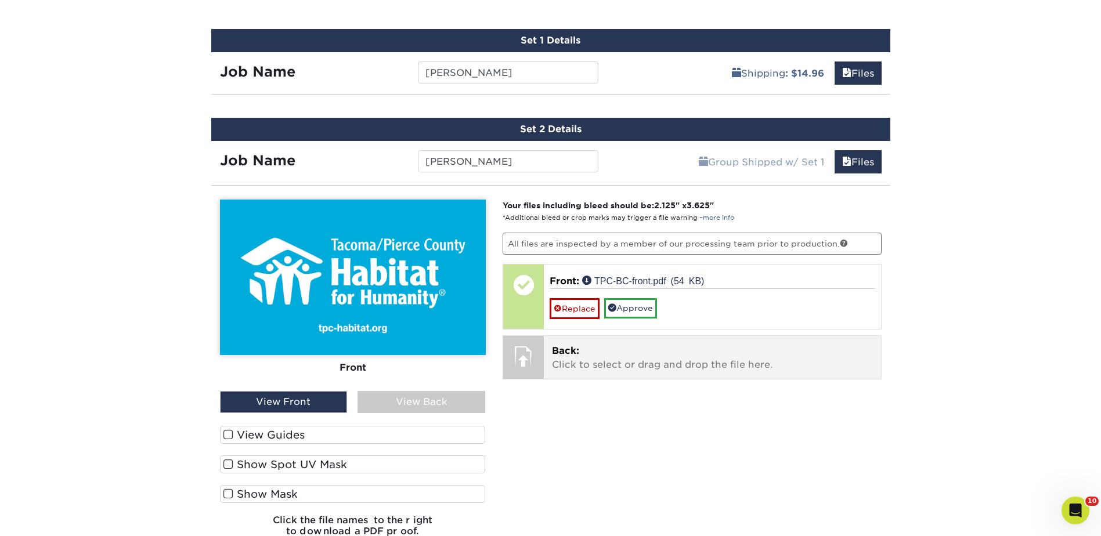
click at [579, 367] on p "Back: Click to select or drag and drop the file here." at bounding box center [712, 358] width 321 height 28
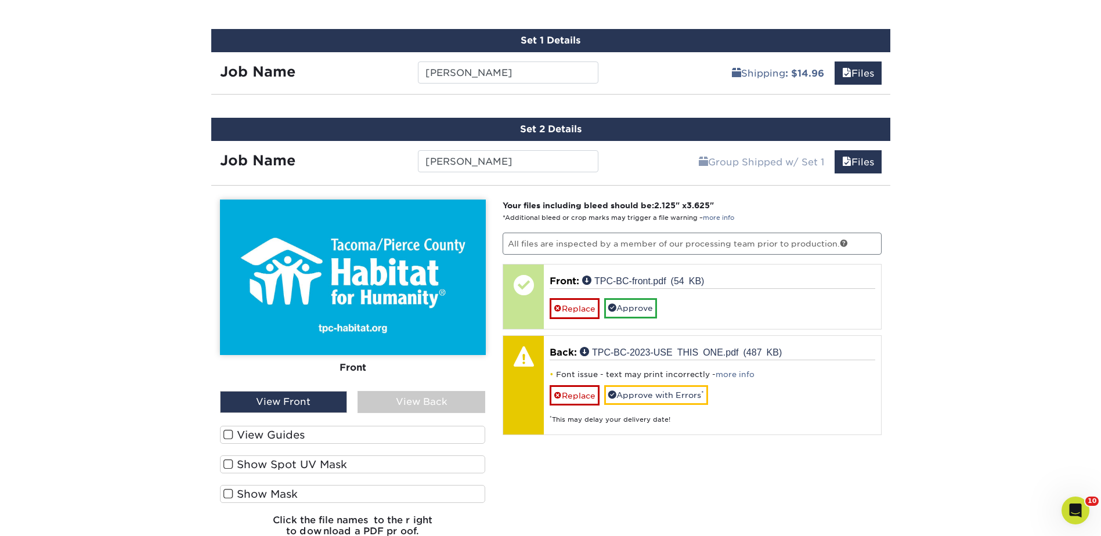
drag, startPoint x: 406, startPoint y: 404, endPoint x: 524, endPoint y: 434, distance: 121.5
click at [407, 404] on div "View Back" at bounding box center [422, 402] width 128 height 22
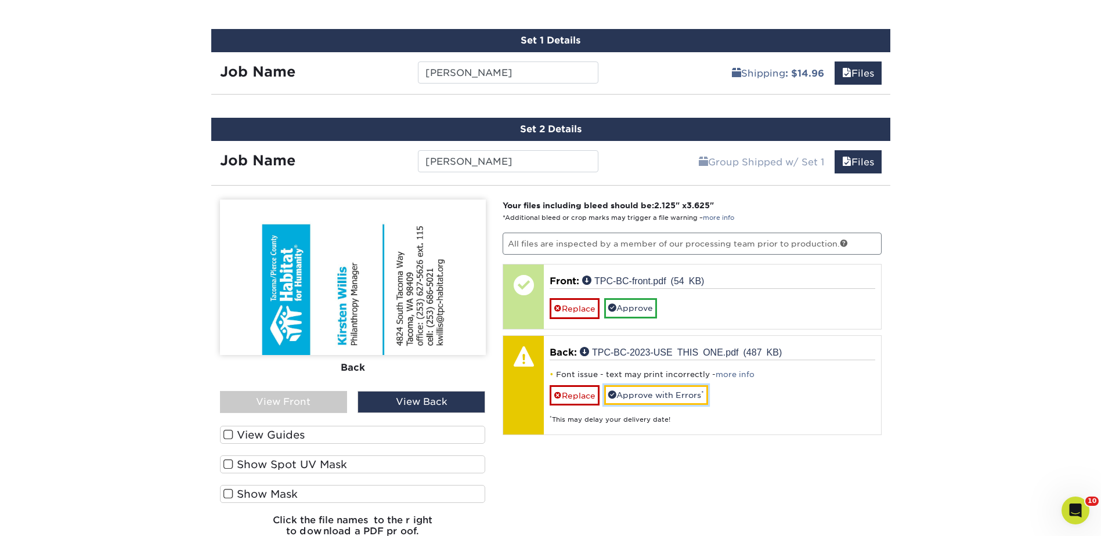
drag, startPoint x: 632, startPoint y: 395, endPoint x: 651, endPoint y: 423, distance: 33.8
click at [632, 395] on link "Approve with Errors *" at bounding box center [656, 396] width 104 height 20
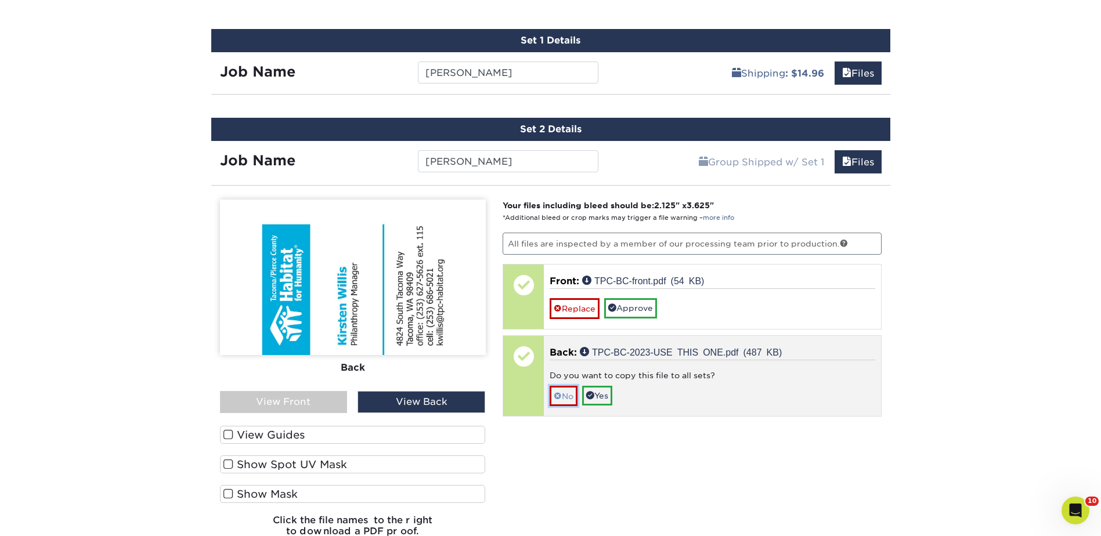
click at [568, 398] on link "No" at bounding box center [564, 396] width 28 height 20
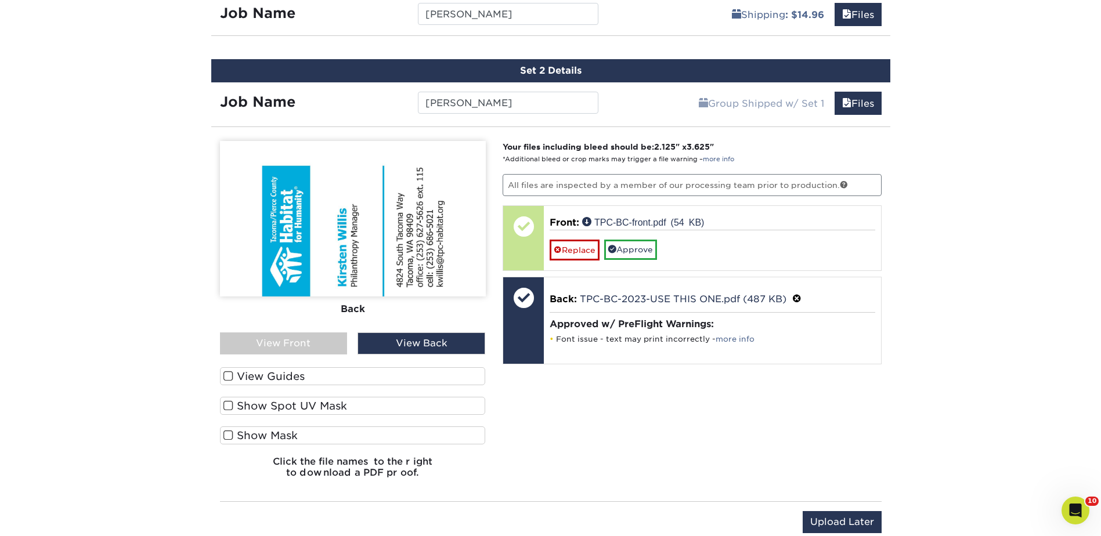
scroll to position [953, 0]
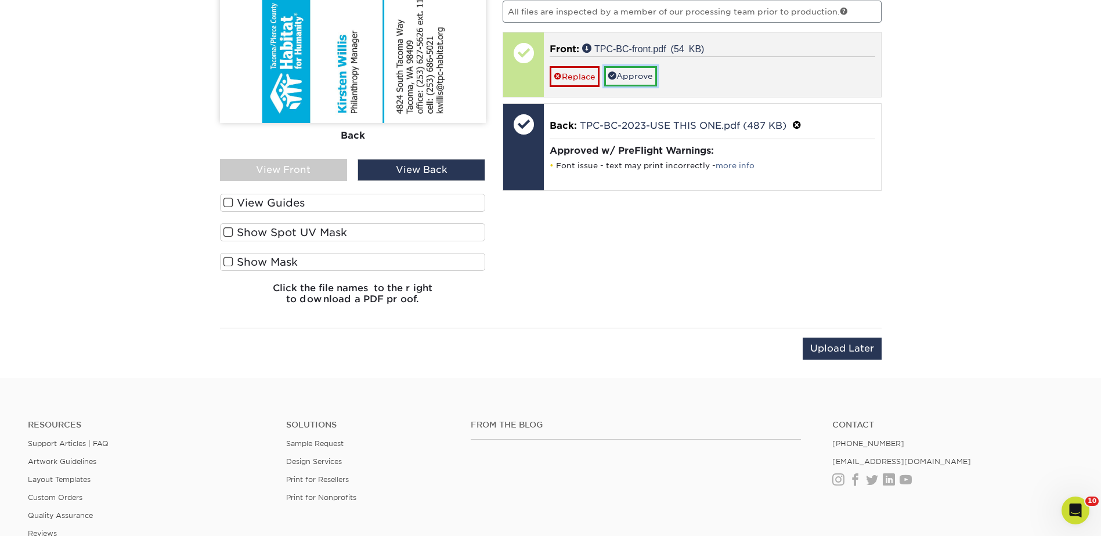
click at [628, 74] on link "Approve" at bounding box center [630, 76] width 53 height 20
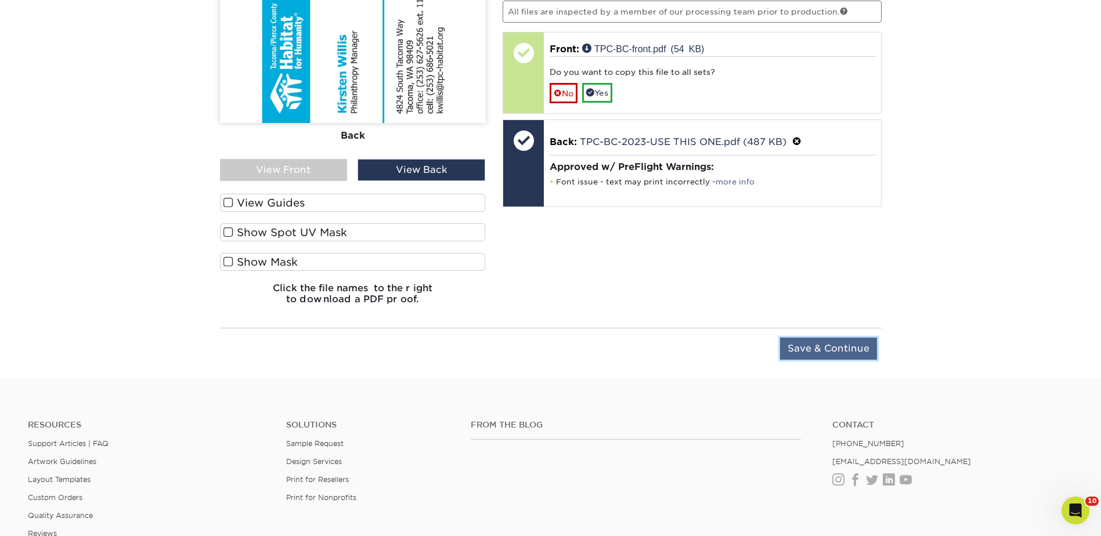
click at [838, 350] on input "Save & Continue" at bounding box center [828, 349] width 97 height 22
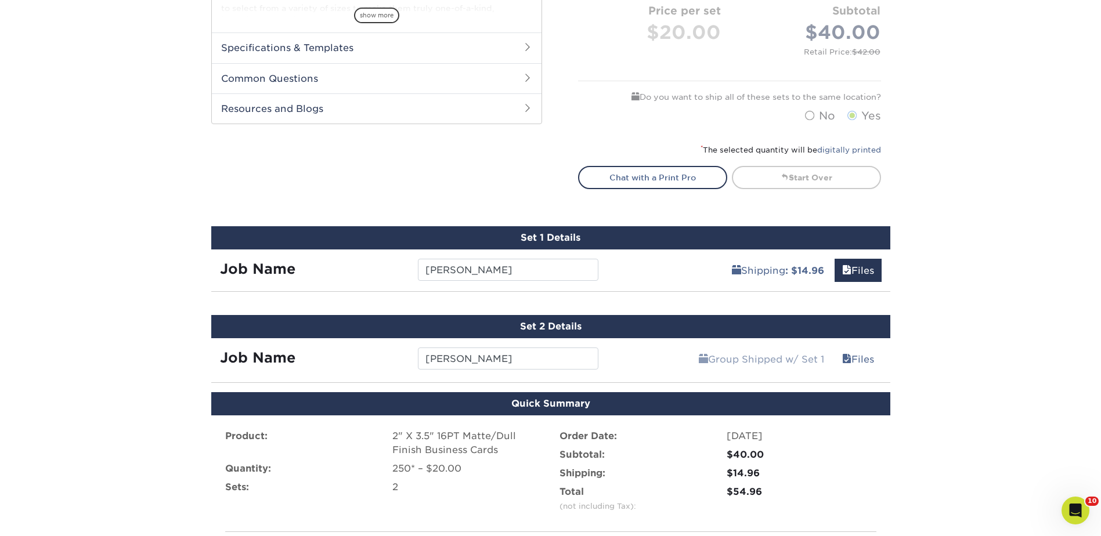
scroll to position [517, 0]
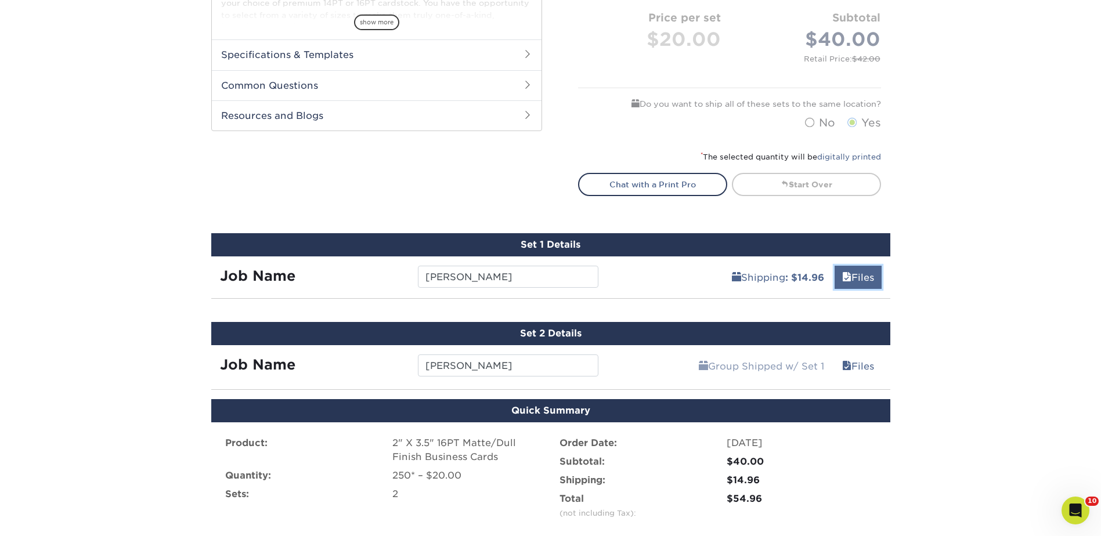
click at [858, 277] on link "Files" at bounding box center [858, 277] width 47 height 23
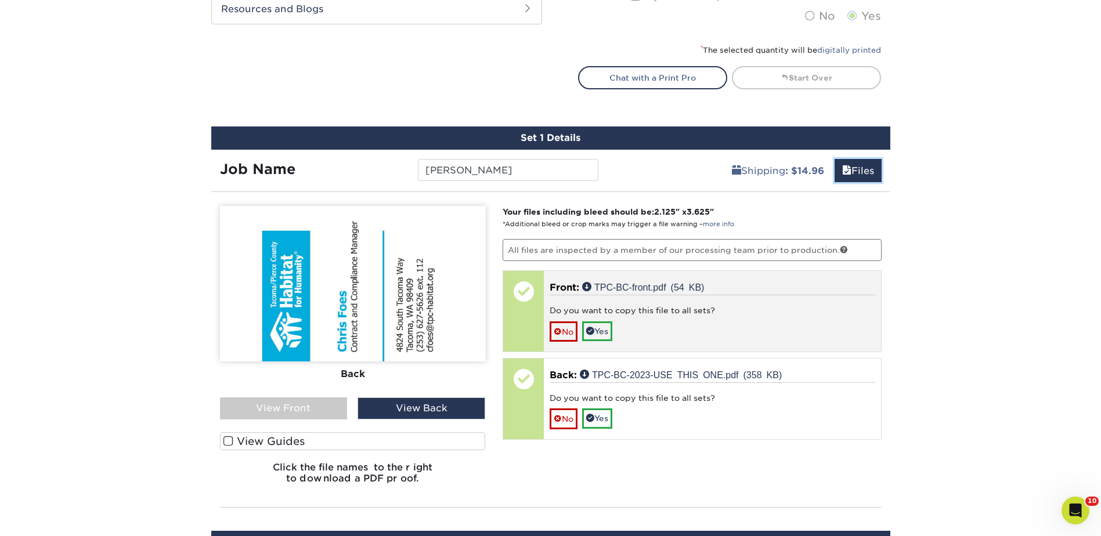
scroll to position [633, 0]
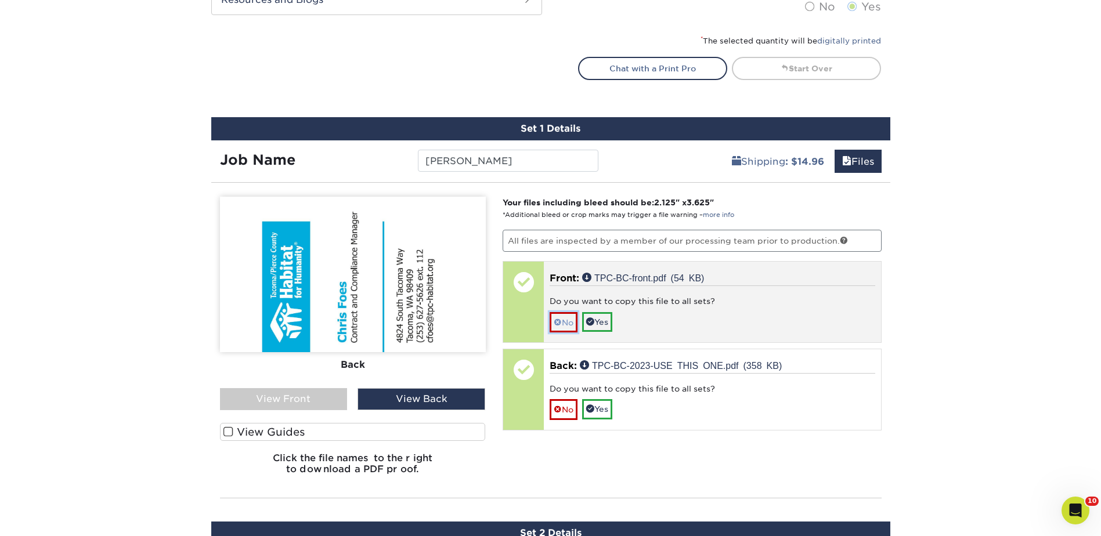
click at [571, 324] on link "No" at bounding box center [564, 322] width 28 height 20
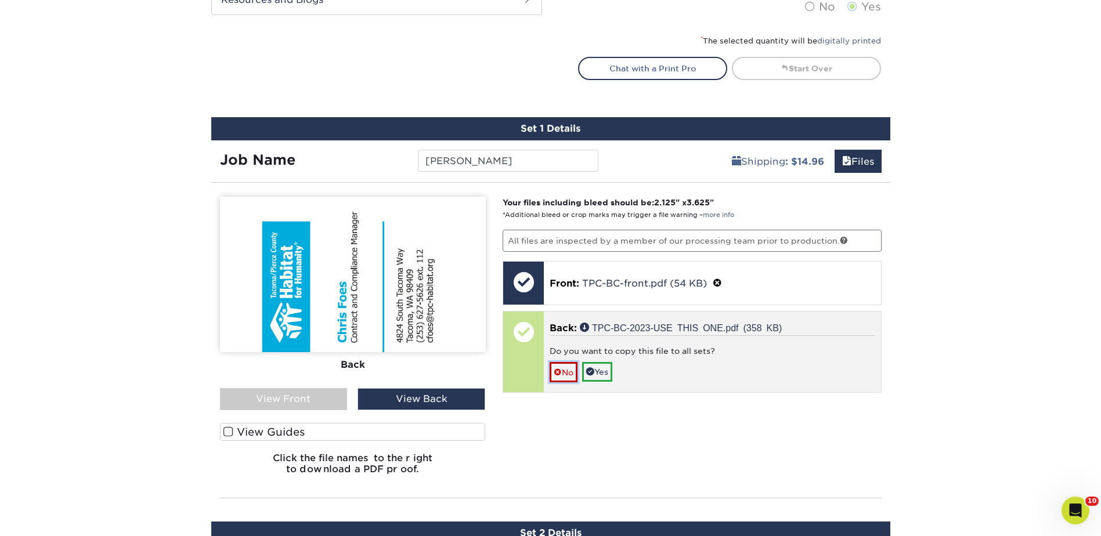
drag, startPoint x: 563, startPoint y: 374, endPoint x: 594, endPoint y: 376, distance: 30.9
click at [564, 374] on link "No" at bounding box center [564, 372] width 28 height 20
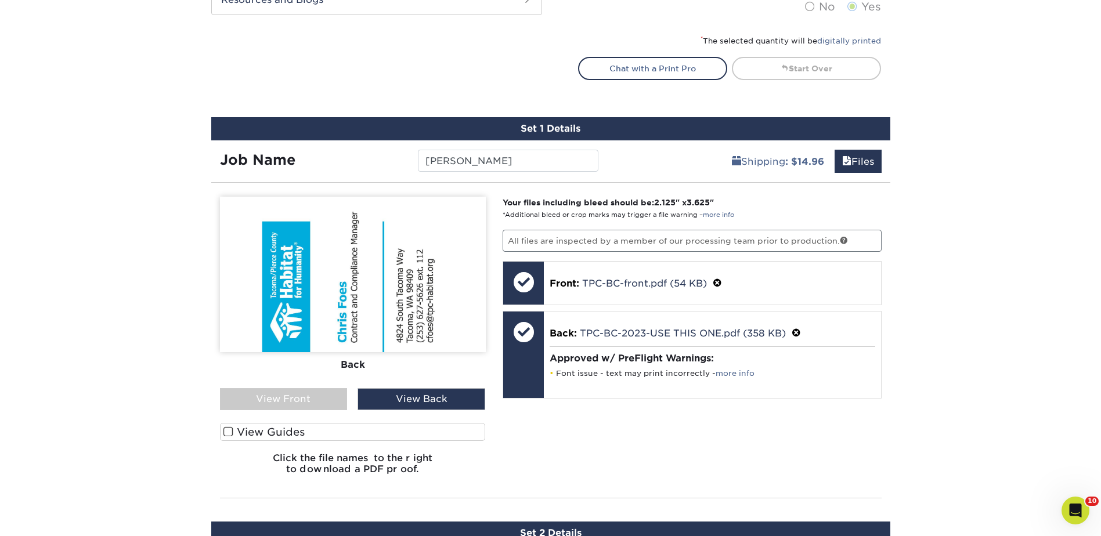
click at [329, 402] on div "View Front" at bounding box center [284, 399] width 128 height 22
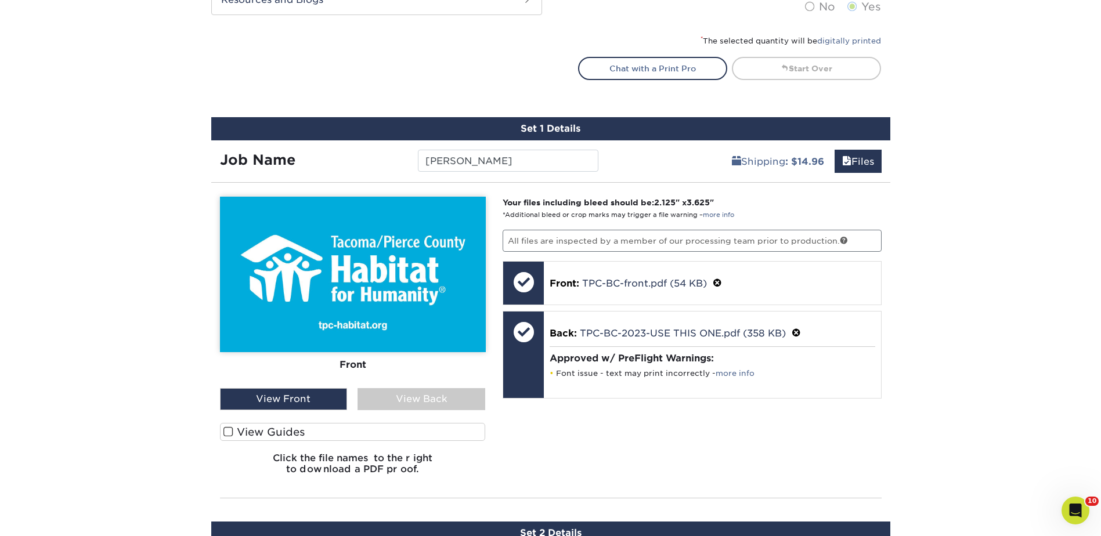
click at [384, 395] on div "View Back" at bounding box center [422, 399] width 128 height 22
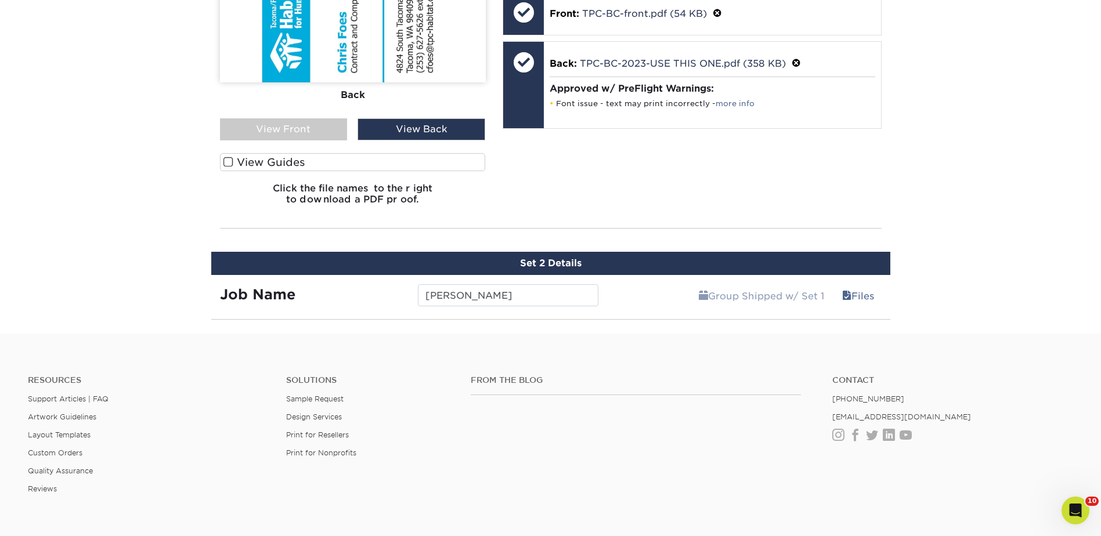
scroll to position [923, 0]
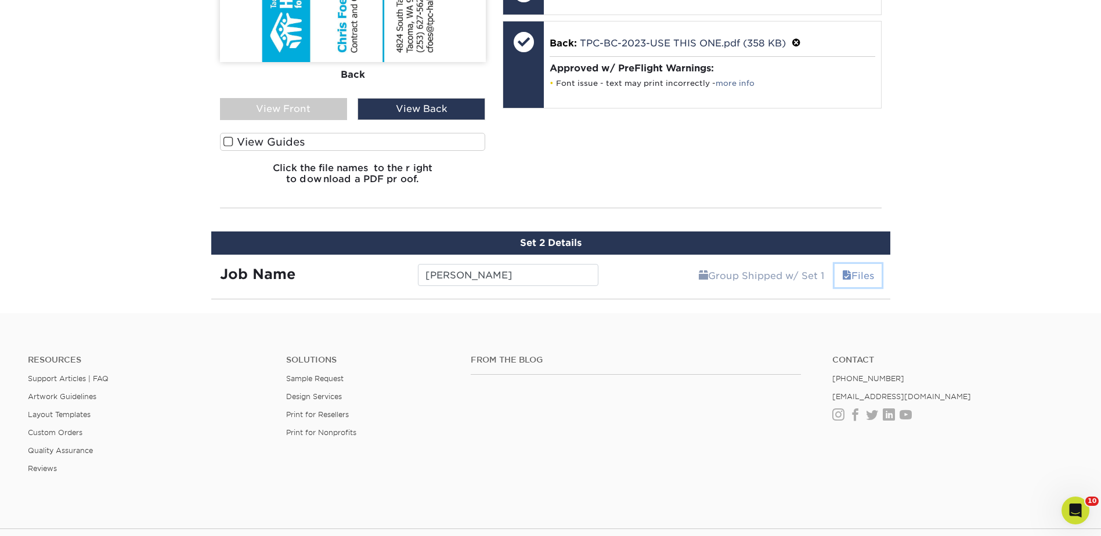
click at [842, 272] on span at bounding box center [846, 276] width 9 height 11
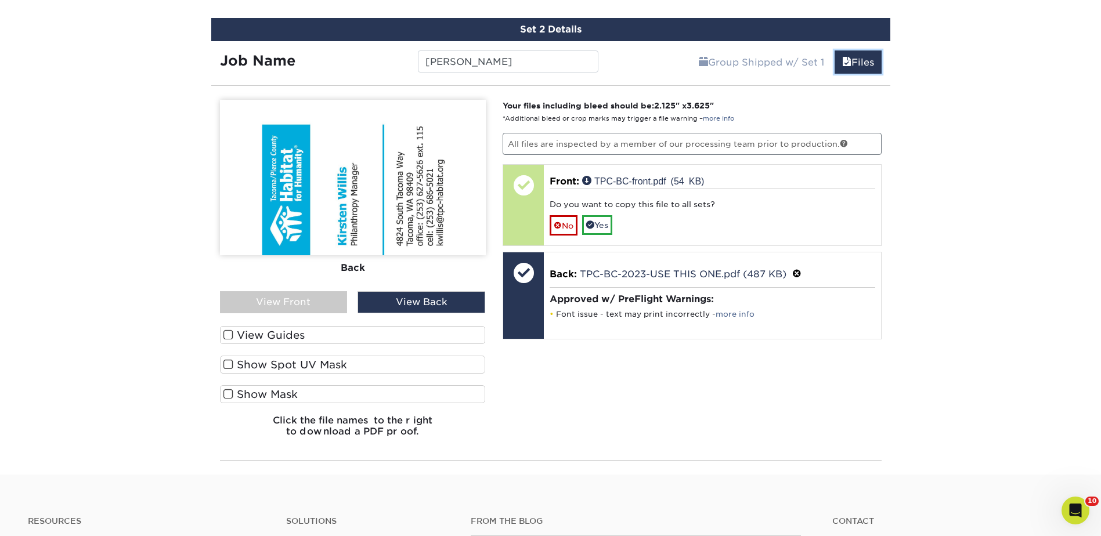
scroll to position [1155, 0]
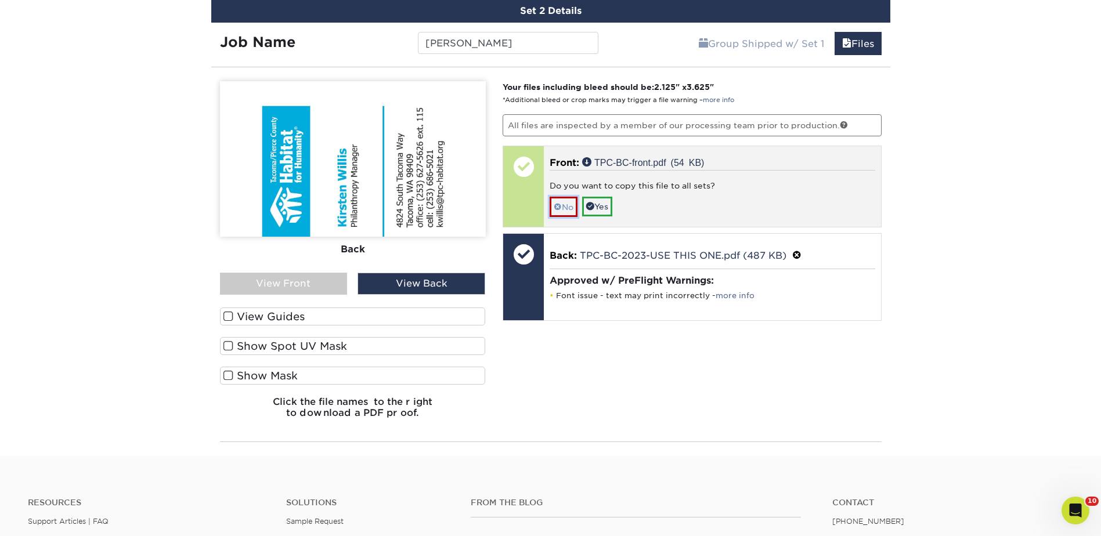
click at [563, 210] on link "No" at bounding box center [564, 207] width 28 height 20
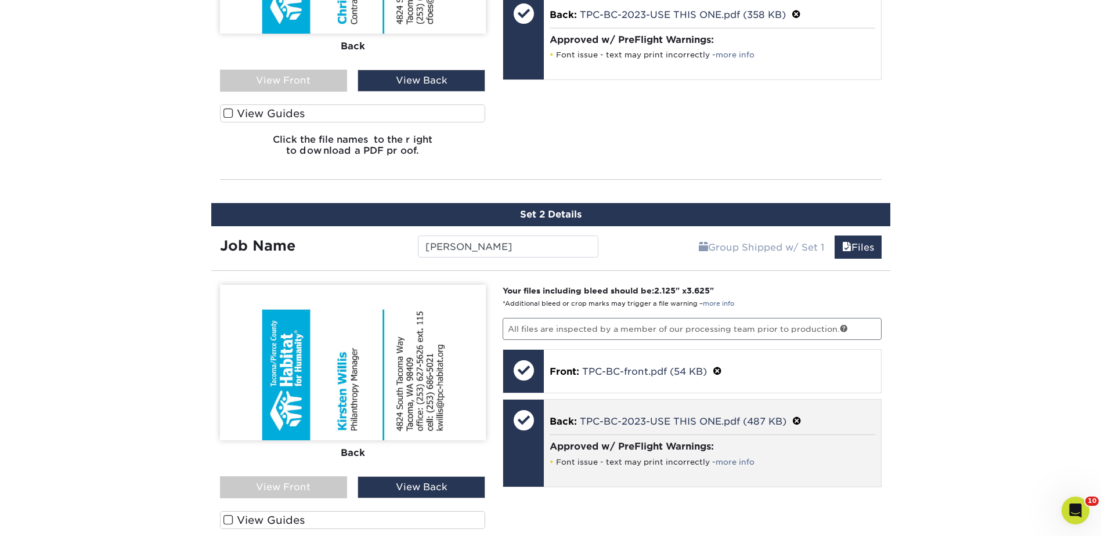
scroll to position [951, 0]
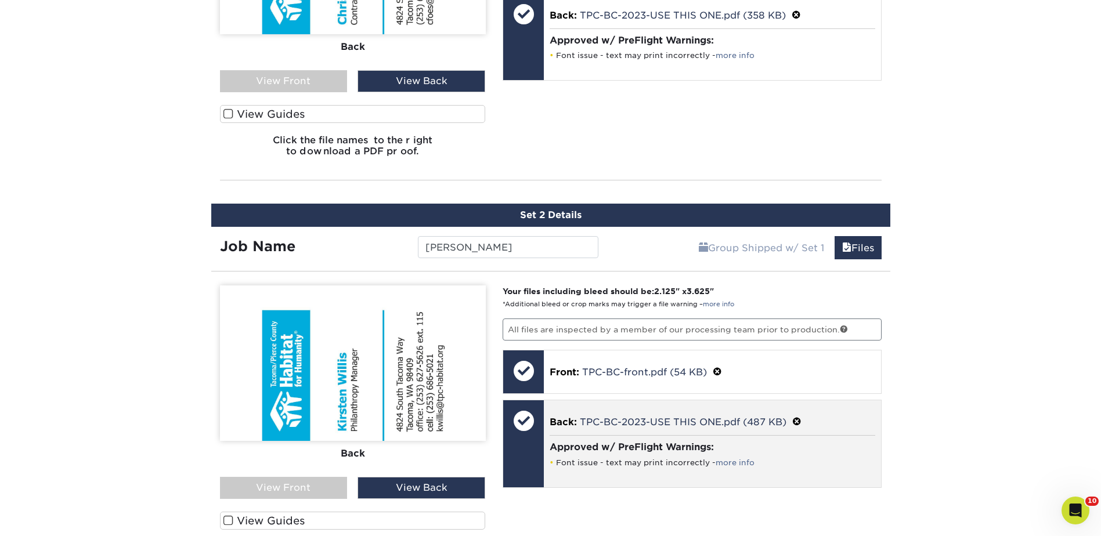
click at [527, 436] on div at bounding box center [523, 421] width 41 height 41
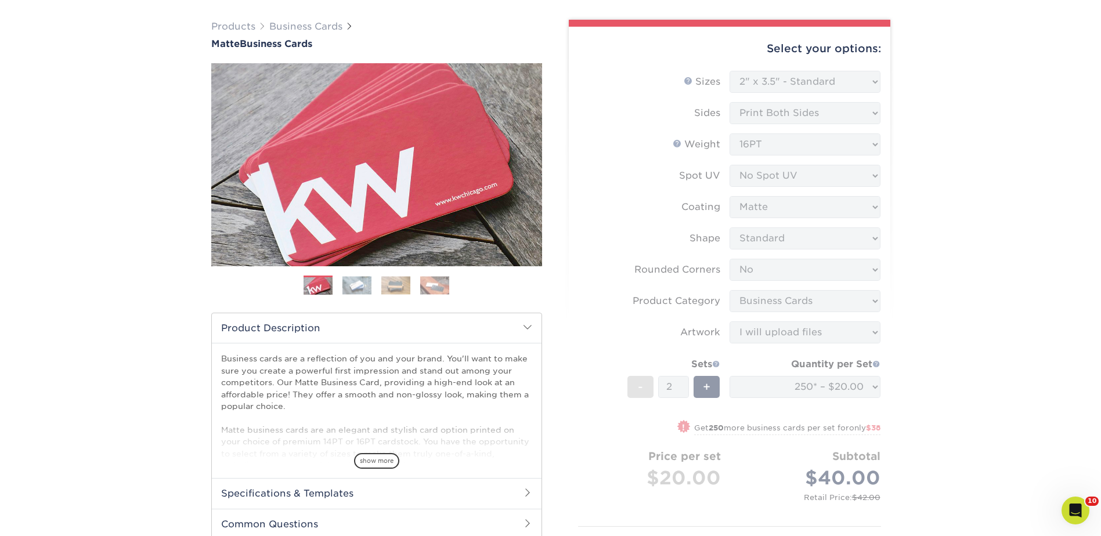
scroll to position [0, 0]
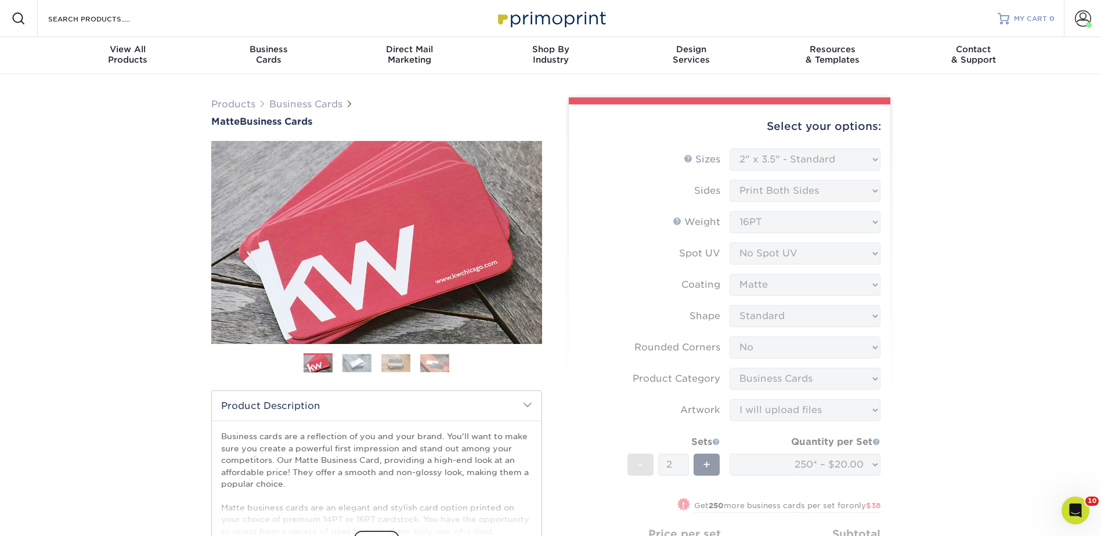
click at [1026, 20] on span "MY CART" at bounding box center [1030, 19] width 33 height 10
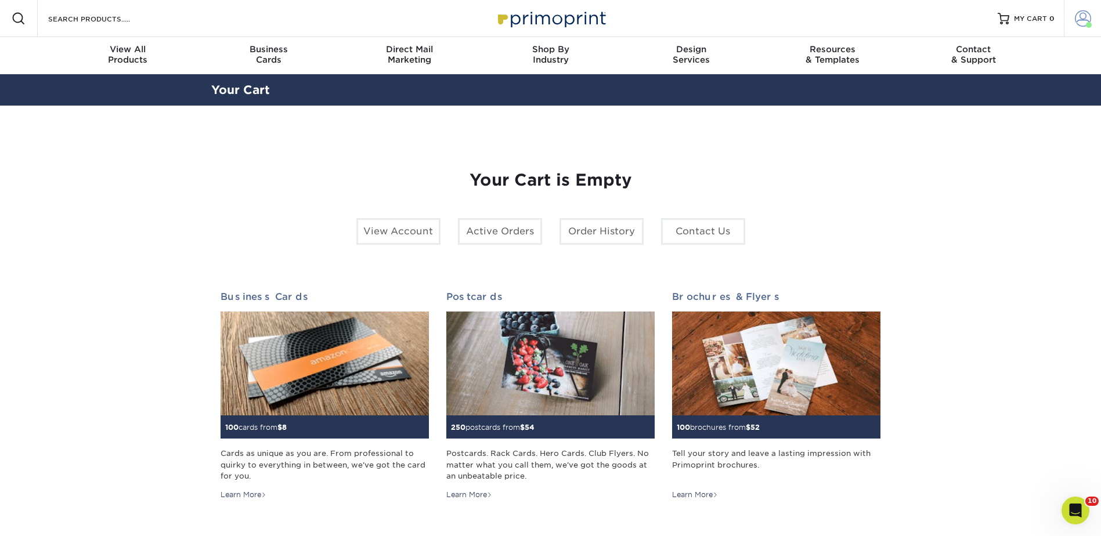
click at [1078, 20] on span at bounding box center [1083, 18] width 16 height 16
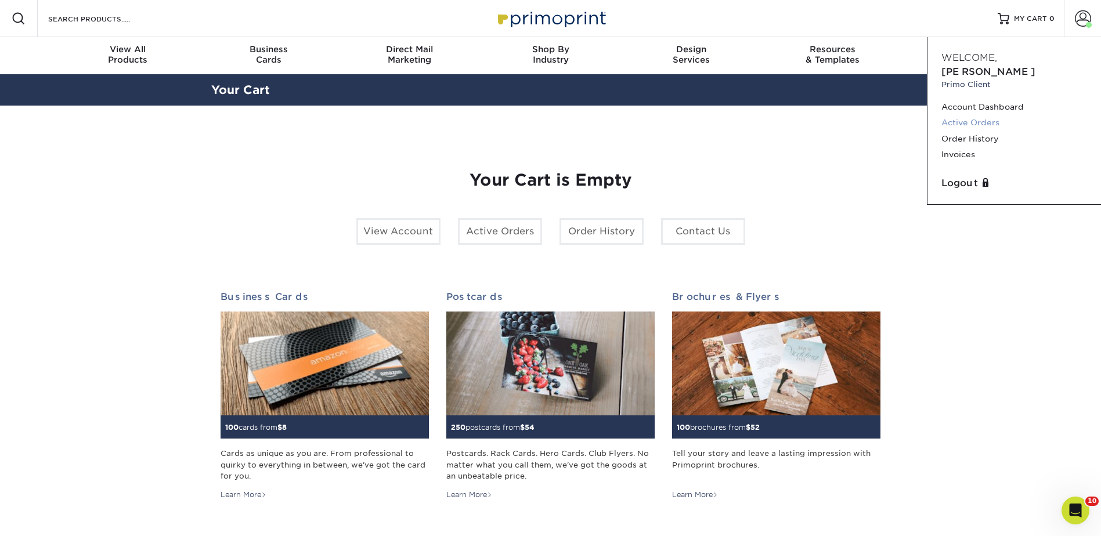
click at [964, 115] on link "Active Orders" at bounding box center [1015, 123] width 146 height 16
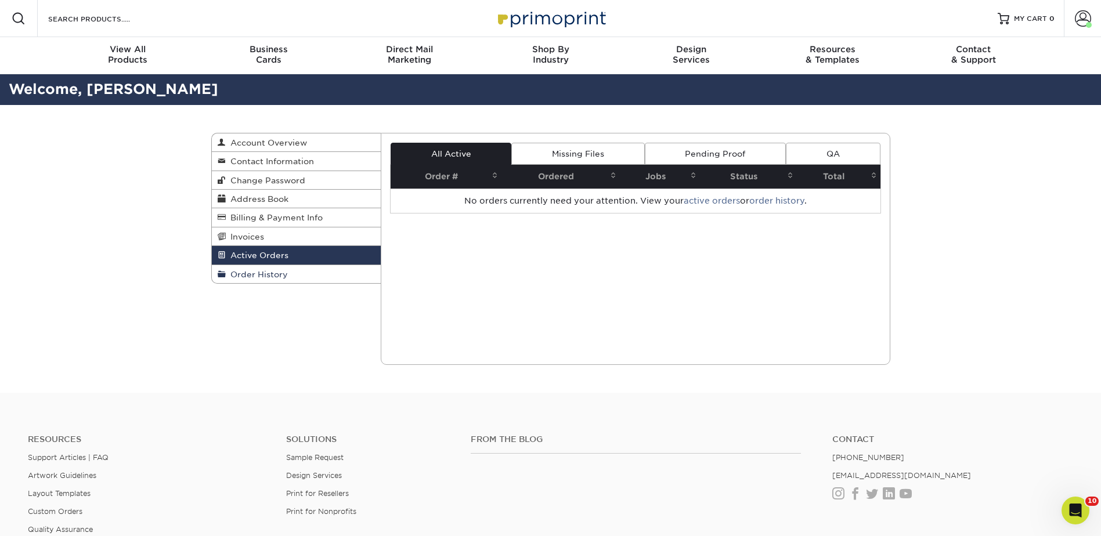
click at [272, 277] on span "Order History" at bounding box center [257, 274] width 62 height 9
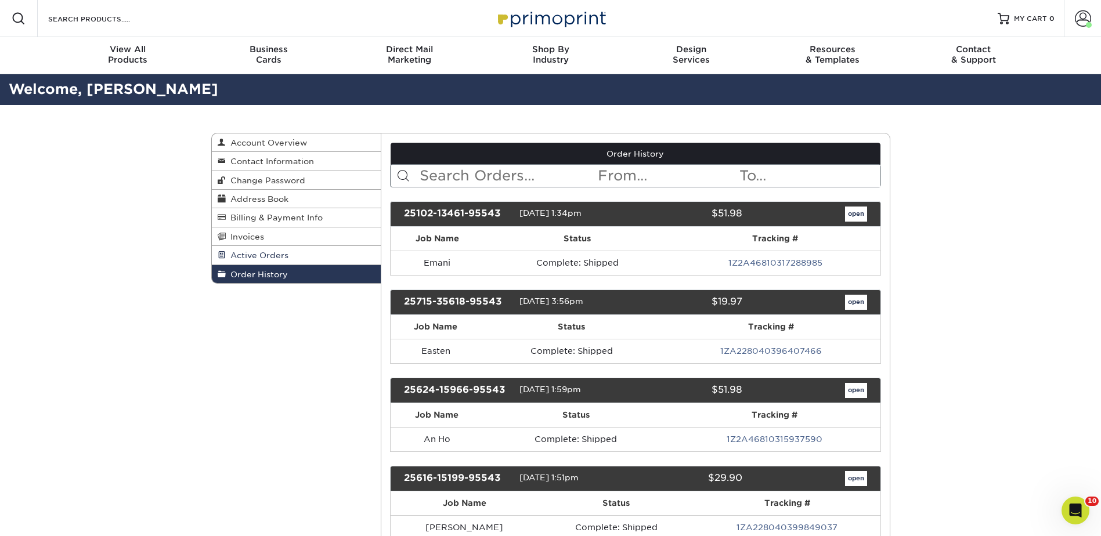
click at [265, 257] on span "Active Orders" at bounding box center [257, 255] width 63 height 9
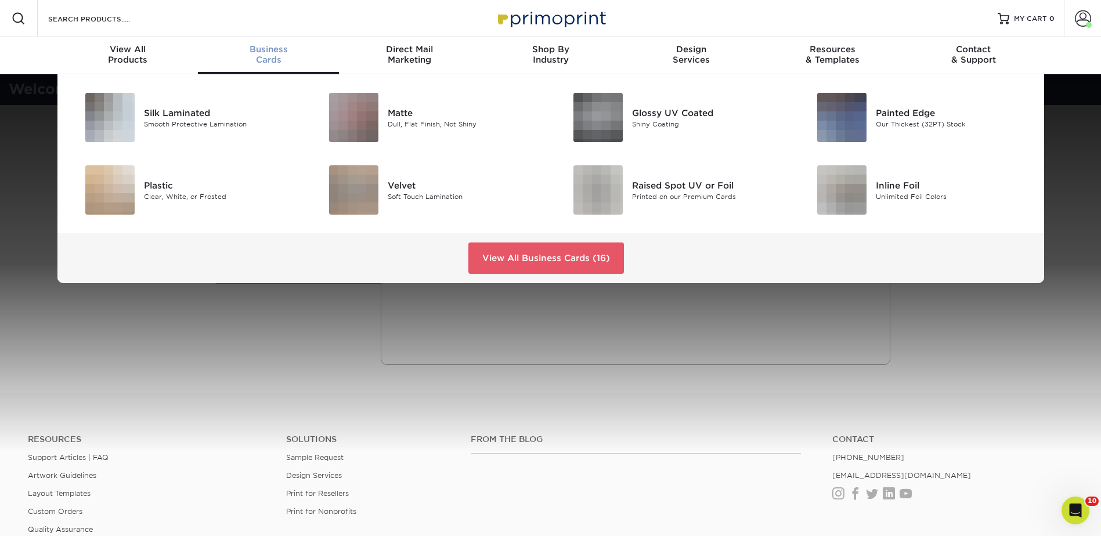
click at [286, 56] on div "Business Cards" at bounding box center [268, 54] width 141 height 21
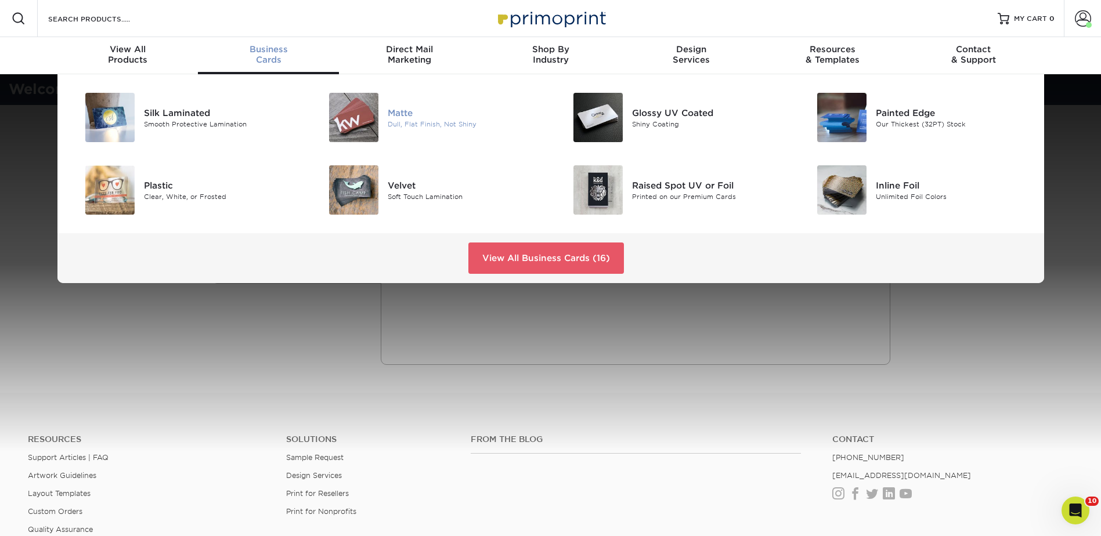
click at [404, 121] on div "Dull, Flat Finish, Not Shiny" at bounding box center [465, 124] width 154 height 10
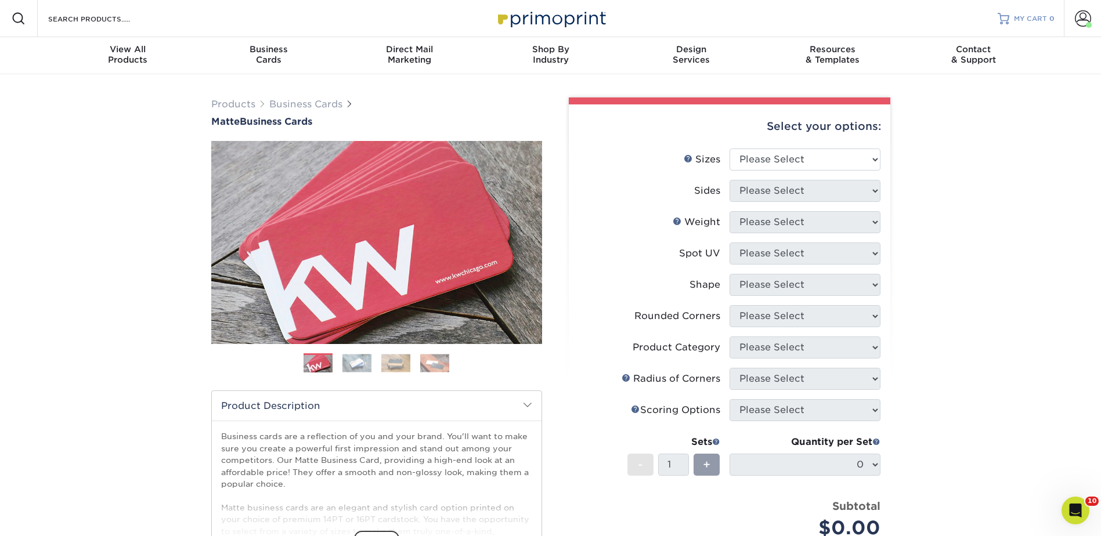
click at [1033, 19] on span "MY CART" at bounding box center [1030, 19] width 33 height 10
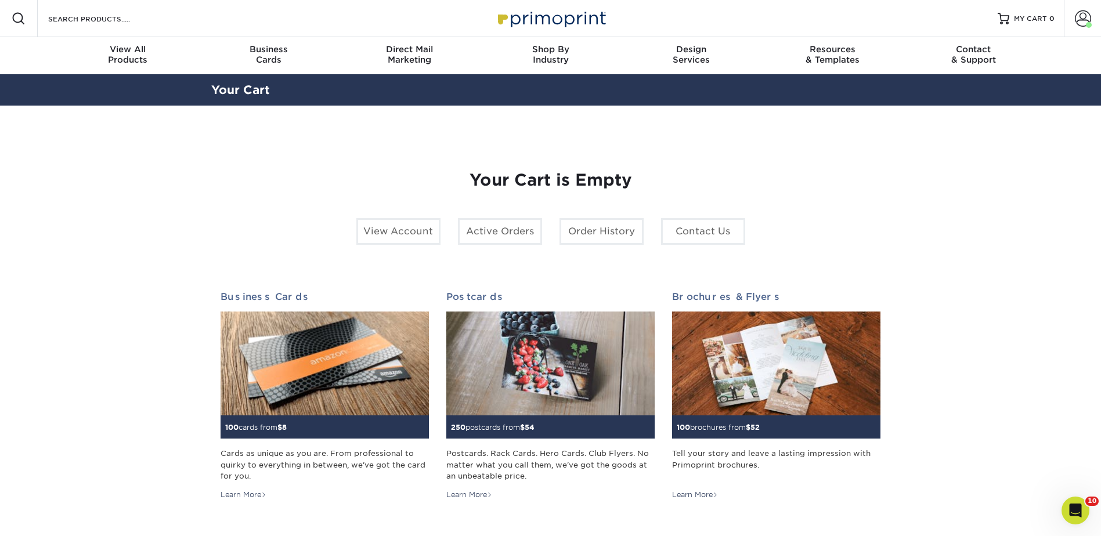
click at [661, 394] on div "Postcards 250 postcards from $ 54 Postcards. Rack Cards. Hero Cards. Club Flyer…" at bounding box center [551, 405] width 226 height 246
click at [252, 52] on span "Business" at bounding box center [268, 49] width 141 height 10
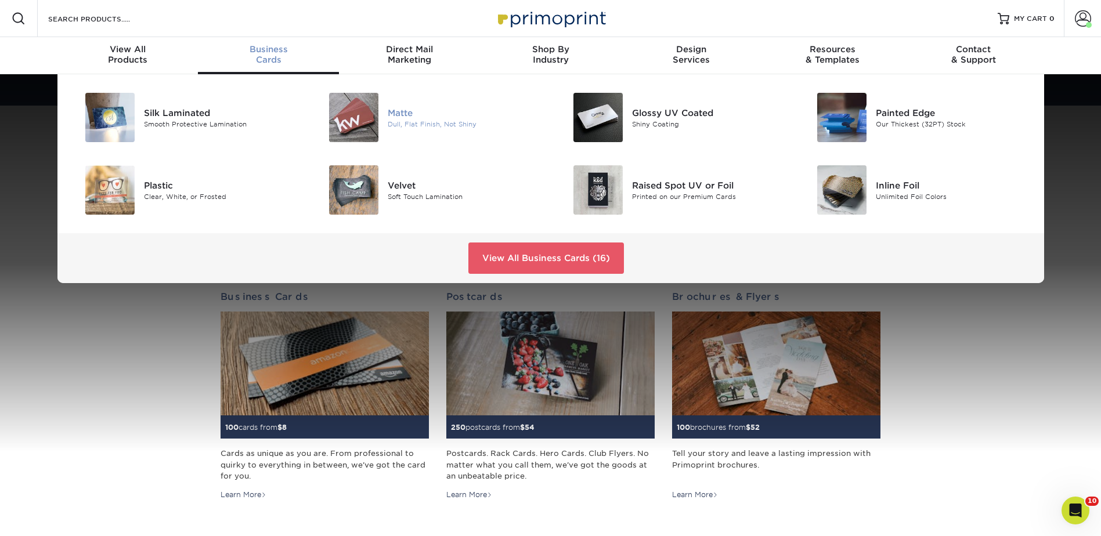
click at [397, 117] on div "Matte" at bounding box center [465, 112] width 154 height 13
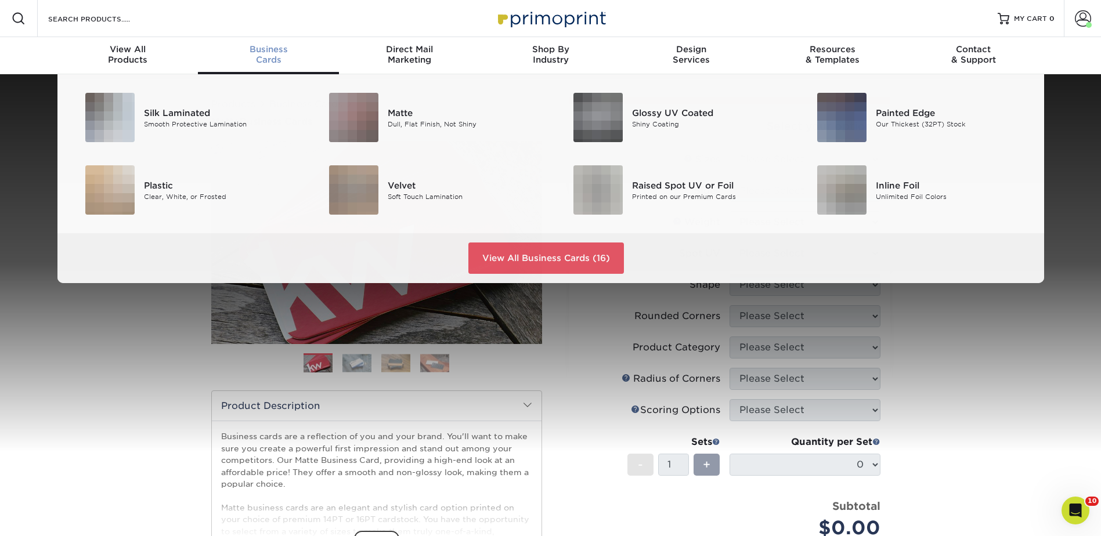
click at [265, 50] on span "Business" at bounding box center [268, 49] width 141 height 10
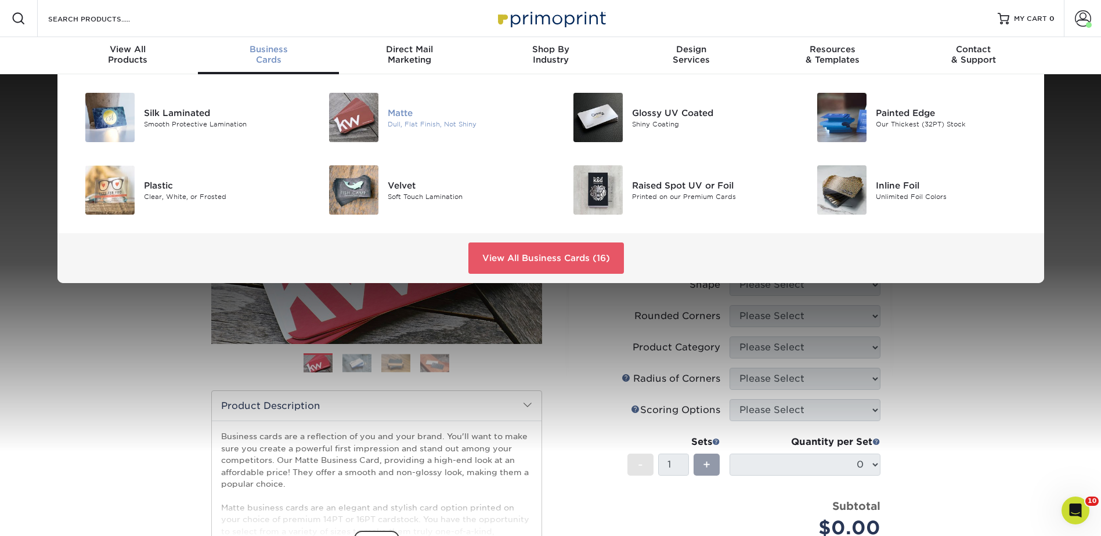
click at [401, 121] on div "Dull, Flat Finish, Not Shiny" at bounding box center [465, 124] width 154 height 10
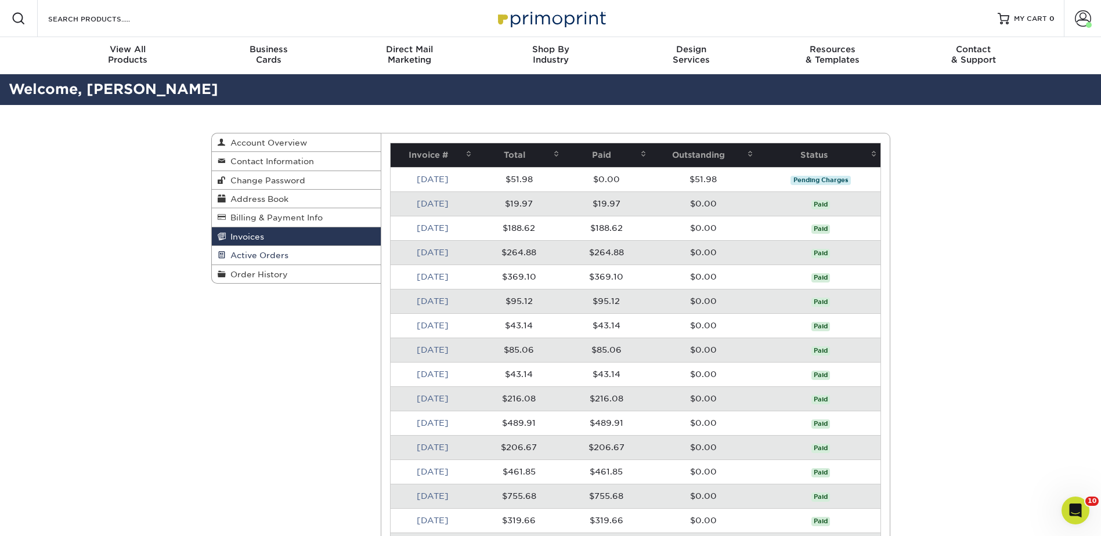
click at [287, 254] on link "Active Orders" at bounding box center [297, 255] width 170 height 19
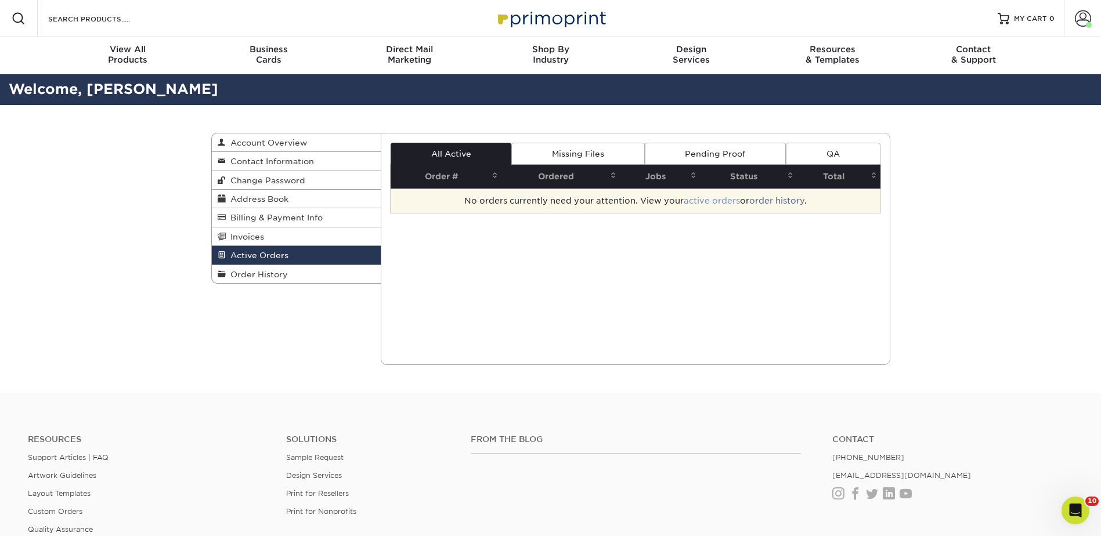
click at [708, 199] on link "active orders" at bounding box center [712, 200] width 56 height 9
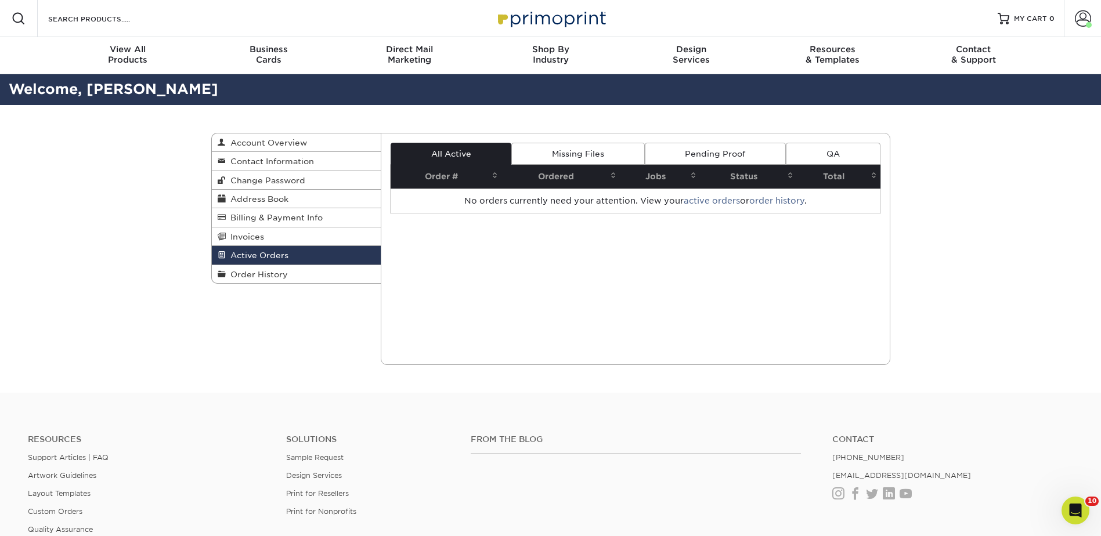
click at [593, 149] on link "Missing Files" at bounding box center [577, 154] width 133 height 22
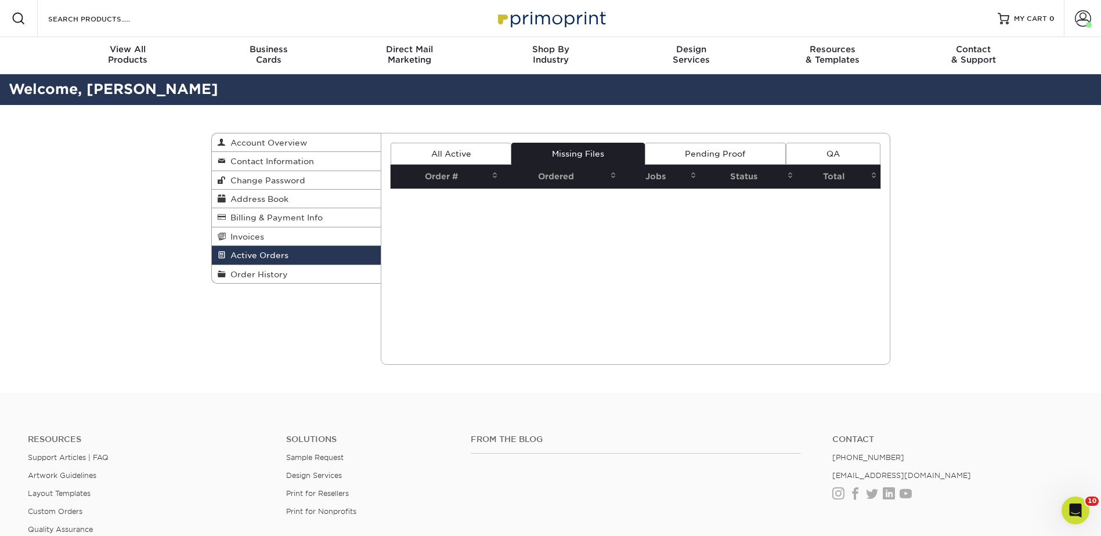
click at [668, 156] on link "Pending Proof" at bounding box center [715, 154] width 141 height 22
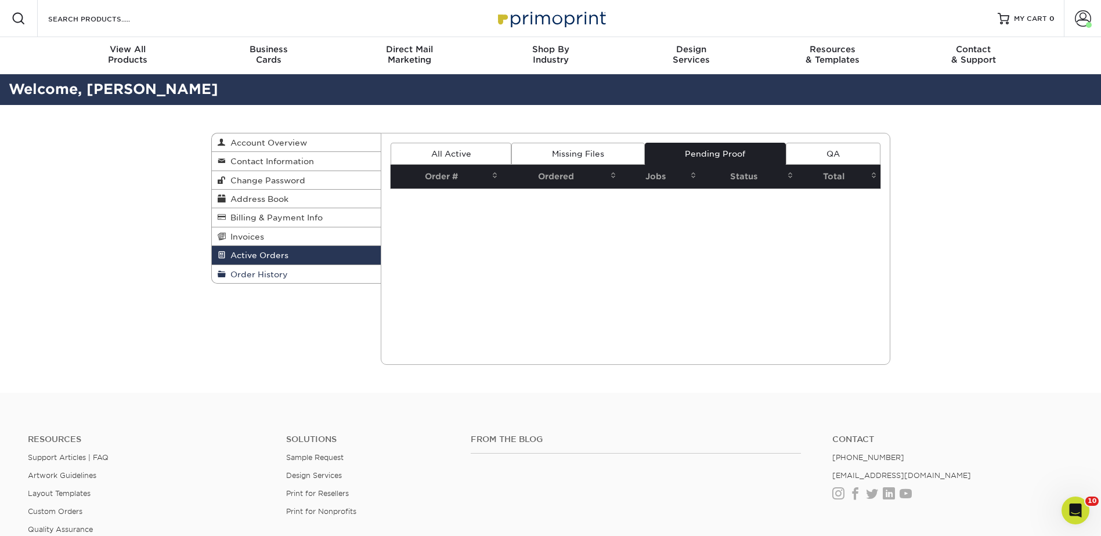
click at [260, 278] on span "Order History" at bounding box center [257, 274] width 62 height 9
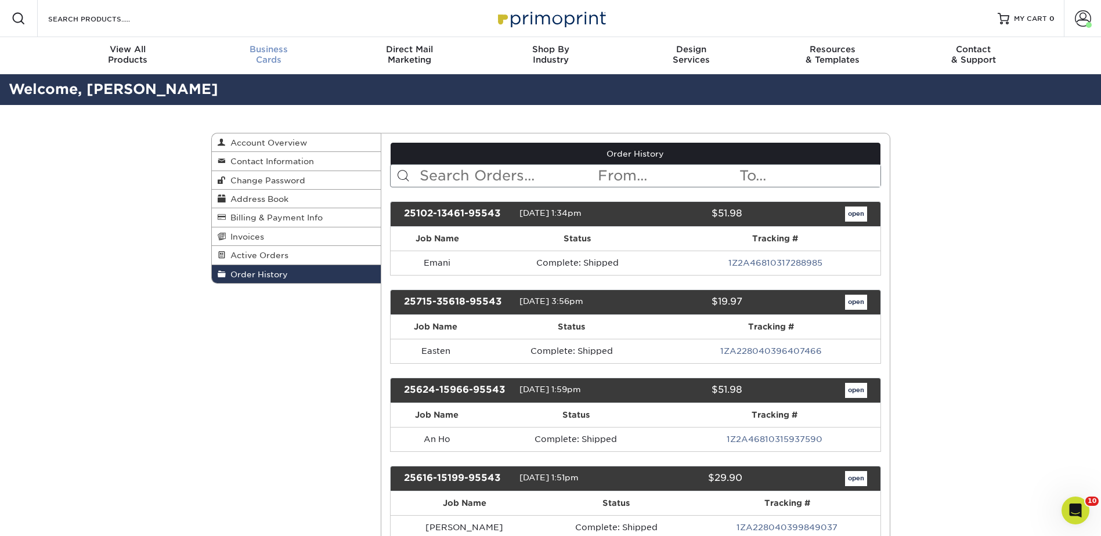
click at [259, 59] on div "Business Cards" at bounding box center [268, 54] width 141 height 21
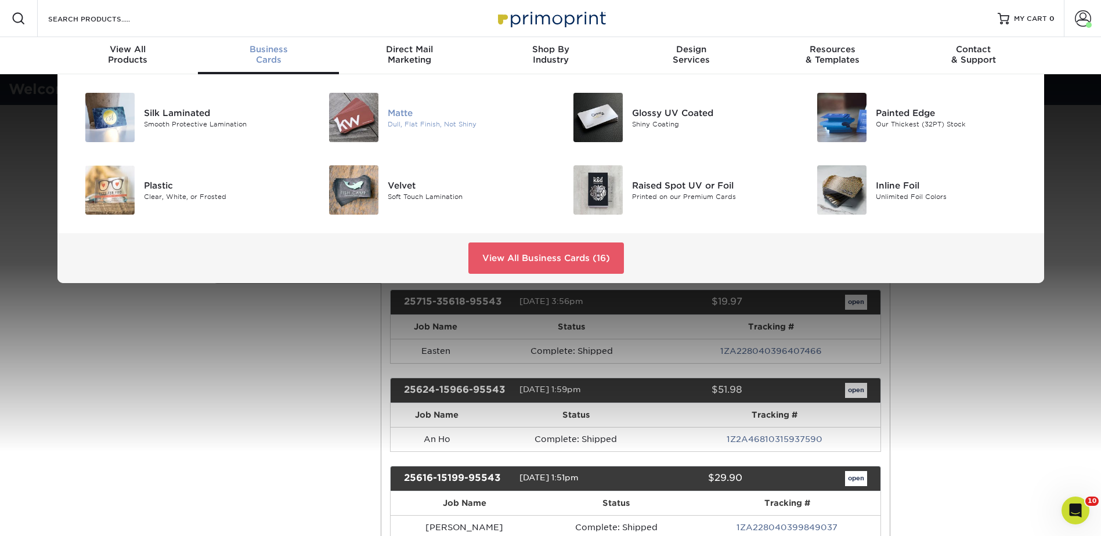
click at [383, 128] on div at bounding box center [347, 117] width 81 height 49
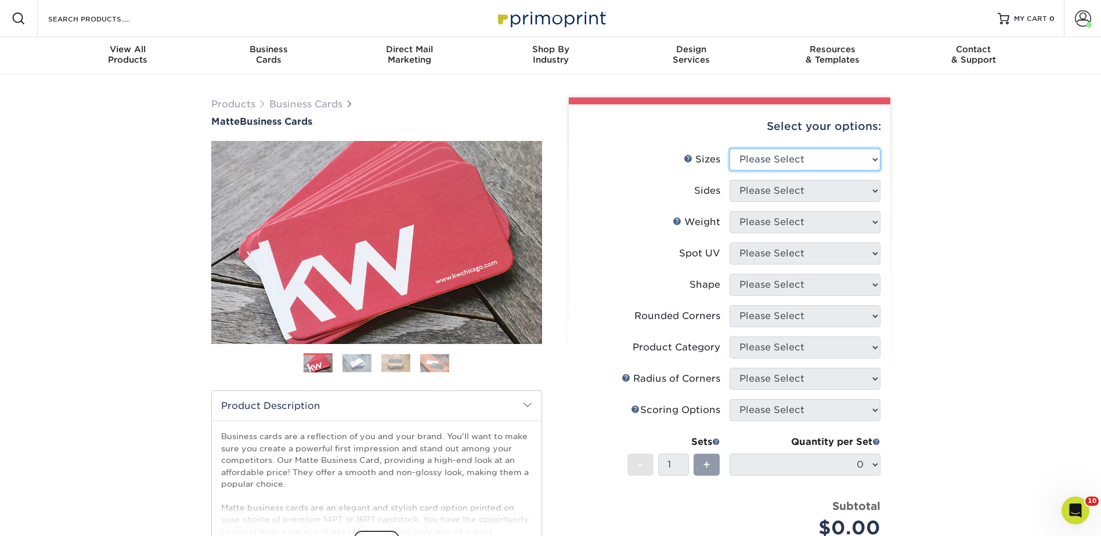
click at [749, 163] on select "Please Select 1.5" x 3.5" - Mini 1.75" x 3.5" - Mini 2" x 2" - Square 2" x 3" -…" at bounding box center [805, 160] width 151 height 22
select select "2.00x3.50"
click at [730, 149] on select "Please Select 1.5" x 3.5" - Mini 1.75" x 3.5" - Mini 2" x 2" - Square 2" x 3" -…" at bounding box center [805, 160] width 151 height 22
click at [764, 188] on select "Please Select Print Both Sides Print Front Only" at bounding box center [805, 191] width 151 height 22
select select "13abbda7-1d64-4f25-8bb2-c179b224825d"
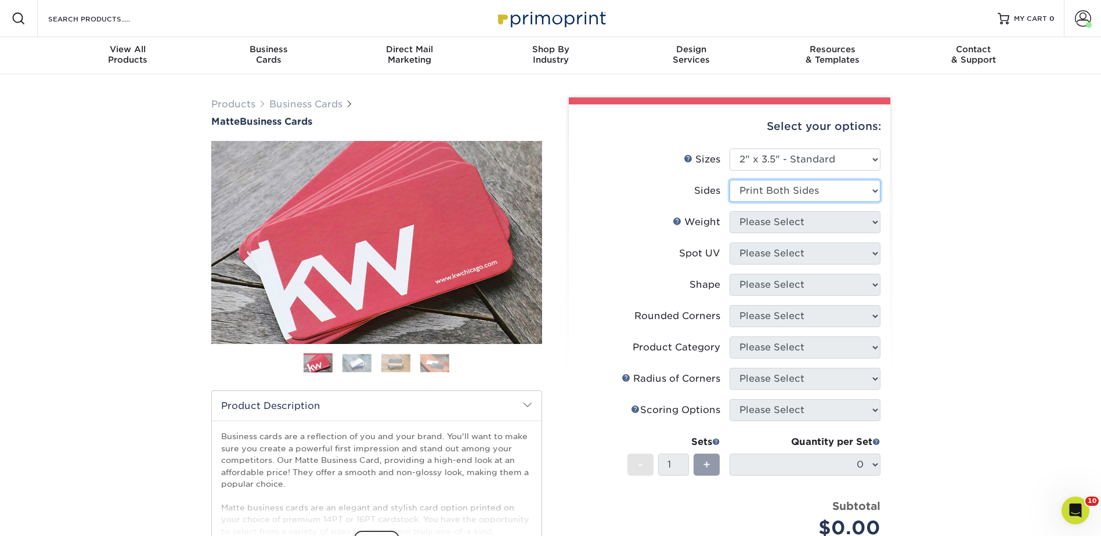
click at [730, 180] on select "Please Select Print Both Sides Print Front Only" at bounding box center [805, 191] width 151 height 22
click at [763, 226] on select "Please Select 16PT 14PT" at bounding box center [805, 222] width 151 height 22
select select "16PT"
click at [730, 211] on select "Please Select 16PT 14PT" at bounding box center [805, 222] width 151 height 22
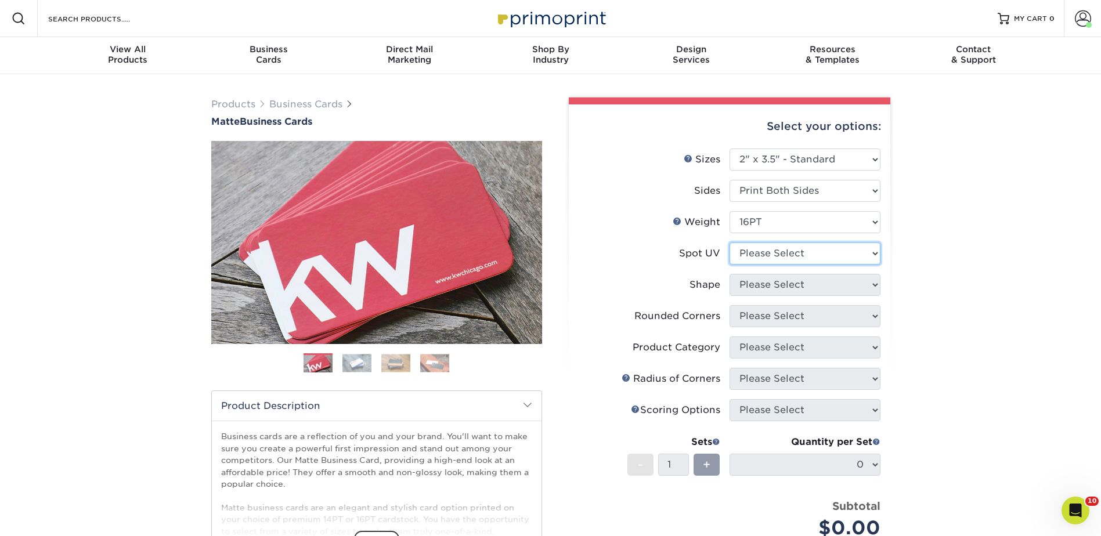
click at [760, 254] on select "Please Select No Spot UV Front and Back (Both Sides) Front Only Back Only" at bounding box center [805, 254] width 151 height 22
select select "3"
click at [730, 243] on select "Please Select No Spot UV Front and Back (Both Sides) Front Only Back Only" at bounding box center [805, 254] width 151 height 22
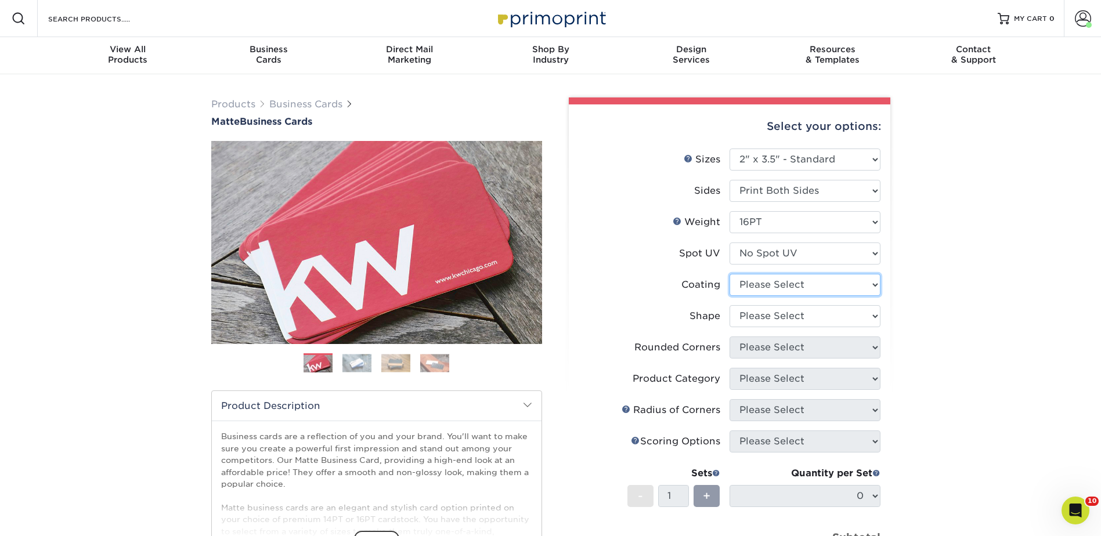
click at [765, 288] on select at bounding box center [805, 285] width 151 height 22
select select "121bb7b5-3b4d-429f-bd8d-bbf80e953313"
click at [730, 274] on select at bounding box center [805, 285] width 151 height 22
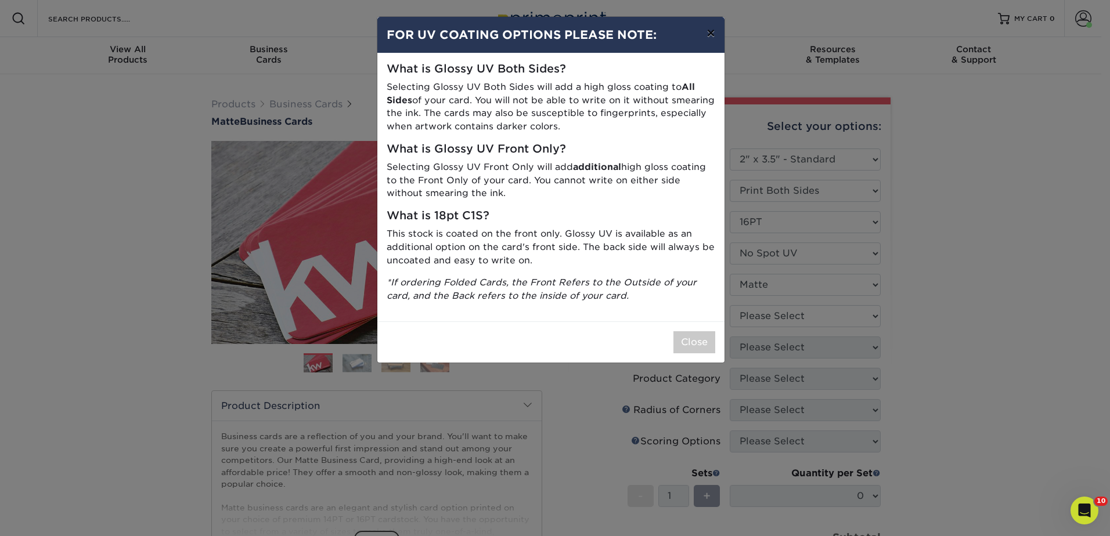
click at [707, 28] on button "×" at bounding box center [710, 33] width 27 height 33
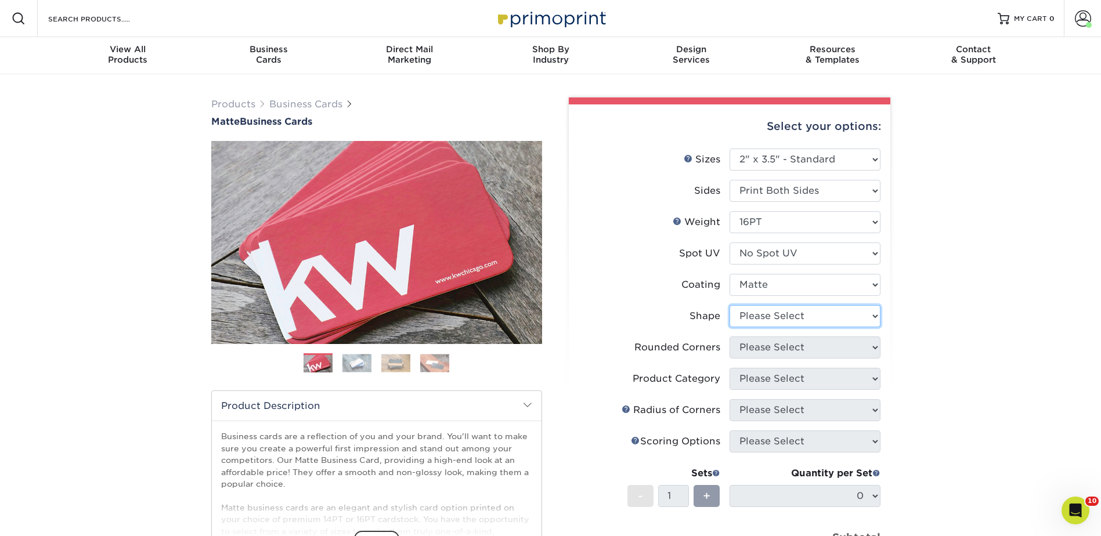
click at [763, 315] on select "Please Select Standard Oval" at bounding box center [805, 316] width 151 height 22
select select "standard"
click at [730, 305] on select "Please Select Standard Oval" at bounding box center [805, 316] width 151 height 22
click at [773, 352] on select "Please Select Yes - Round 2 Corners Yes - Round 4 Corners No" at bounding box center [805, 348] width 151 height 22
select select "0"
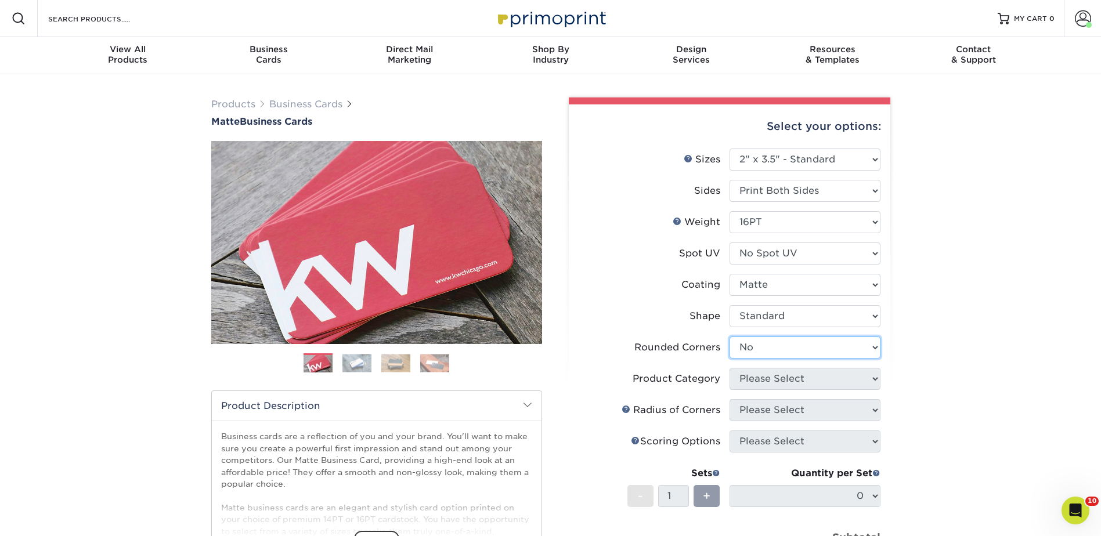
click at [730, 337] on select "Please Select Yes - Round 2 Corners Yes - Round 4 Corners No" at bounding box center [805, 348] width 151 height 22
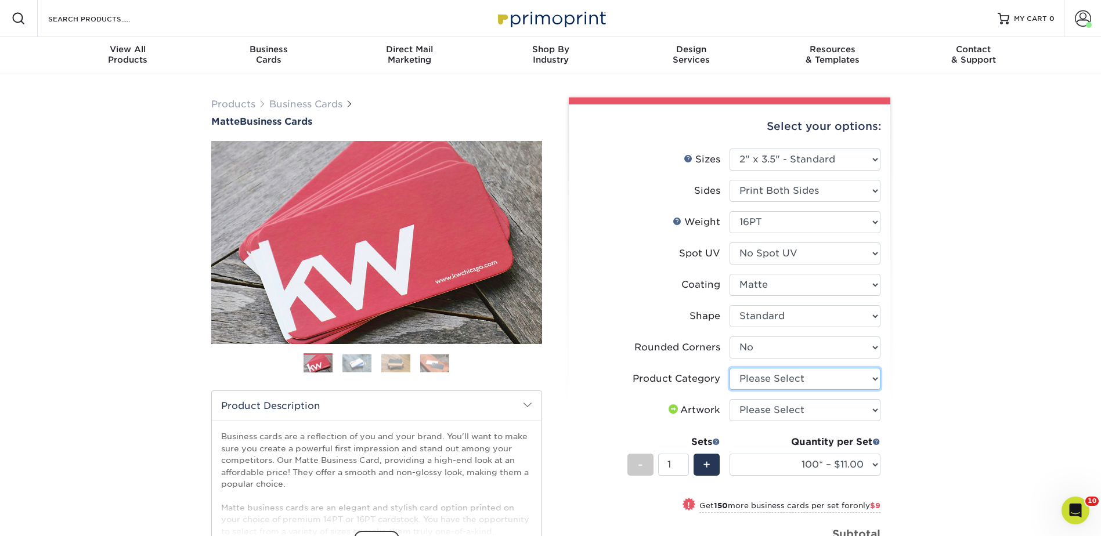
click at [799, 381] on select "Please Select Business Cards" at bounding box center [805, 379] width 151 height 22
select select "3b5148f1-0588-4f88-a218-97bcfdce65c1"
click at [730, 368] on select "Please Select Business Cards" at bounding box center [805, 379] width 151 height 22
click at [793, 411] on select "Please Select I will upload files I need a design - $100" at bounding box center [805, 410] width 151 height 22
select select "upload"
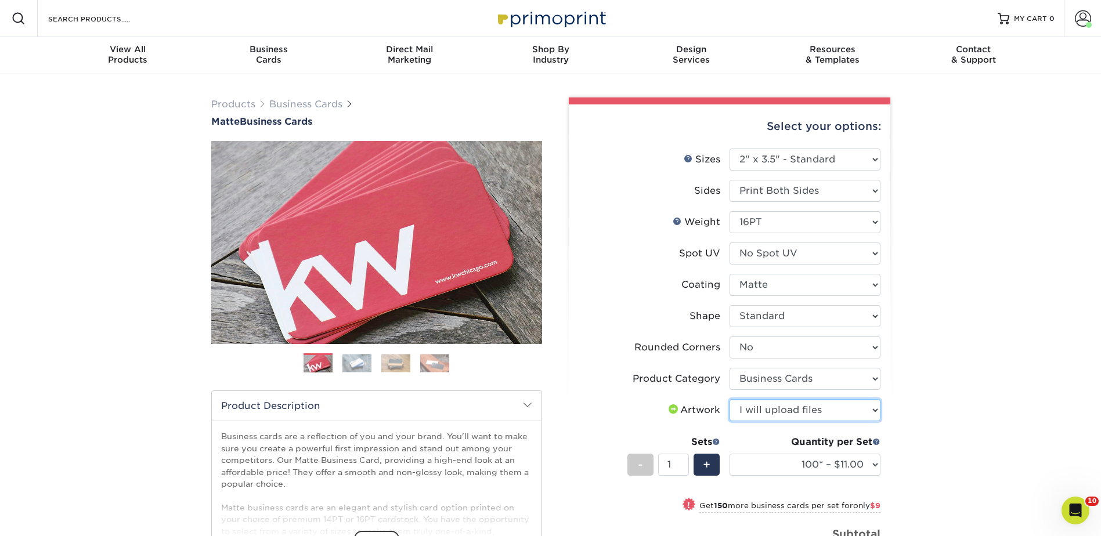
click at [730, 399] on select "Please Select I will upload files I need a design - $100" at bounding box center [805, 410] width 151 height 22
click at [704, 469] on span "+" at bounding box center [707, 464] width 8 height 17
type input "2"
click at [872, 467] on select "100* – $11.00 250* – $20.00 500 – $39.00 1000 – $49.00 2500 – $87.00 5000 – $16…" at bounding box center [805, 465] width 151 height 22
select select "250* – $20.00"
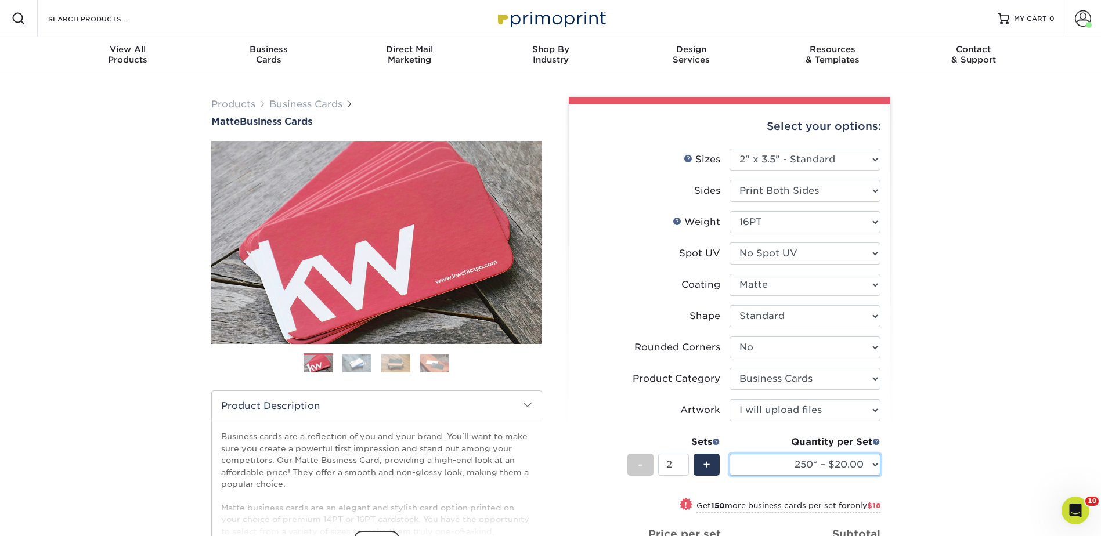
click at [730, 454] on select "100* – $11.00 250* – $20.00 500 – $39.00 1000 – $49.00 2500 – $87.00 5000 – $16…" at bounding box center [805, 465] width 151 height 22
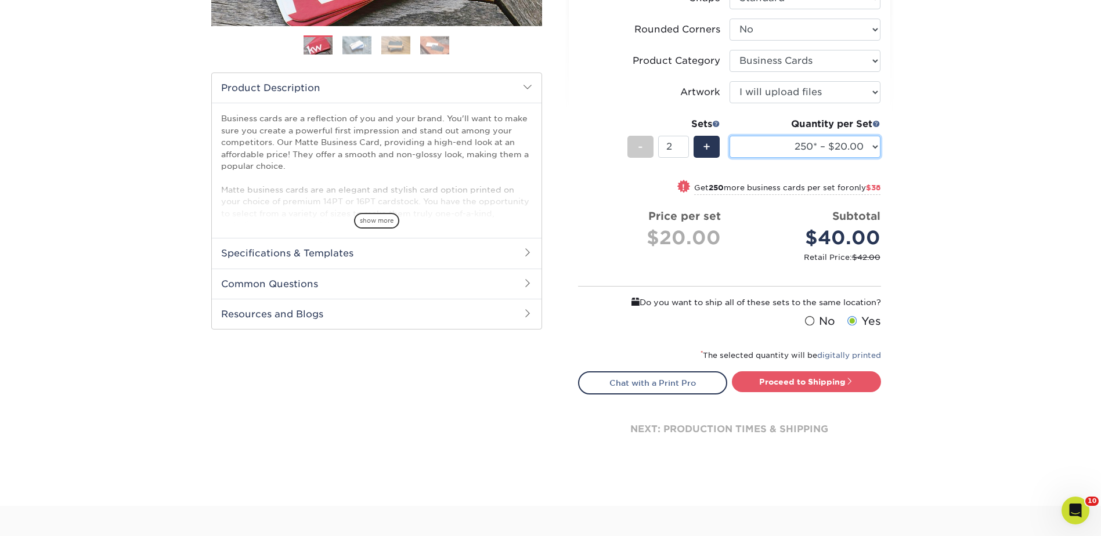
scroll to position [348, 0]
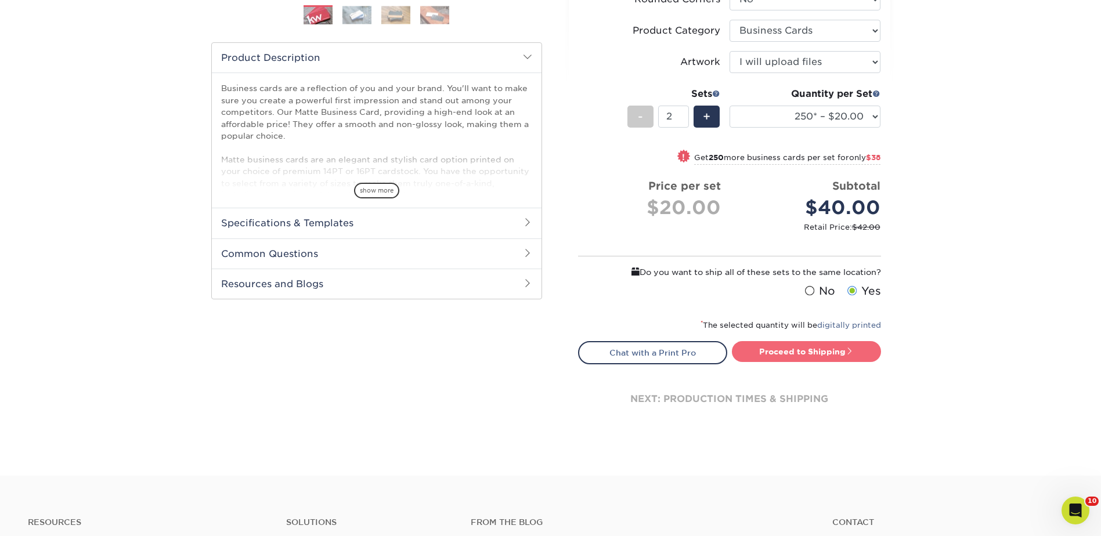
click at [795, 351] on link "Proceed to Shipping" at bounding box center [806, 351] width 149 height 21
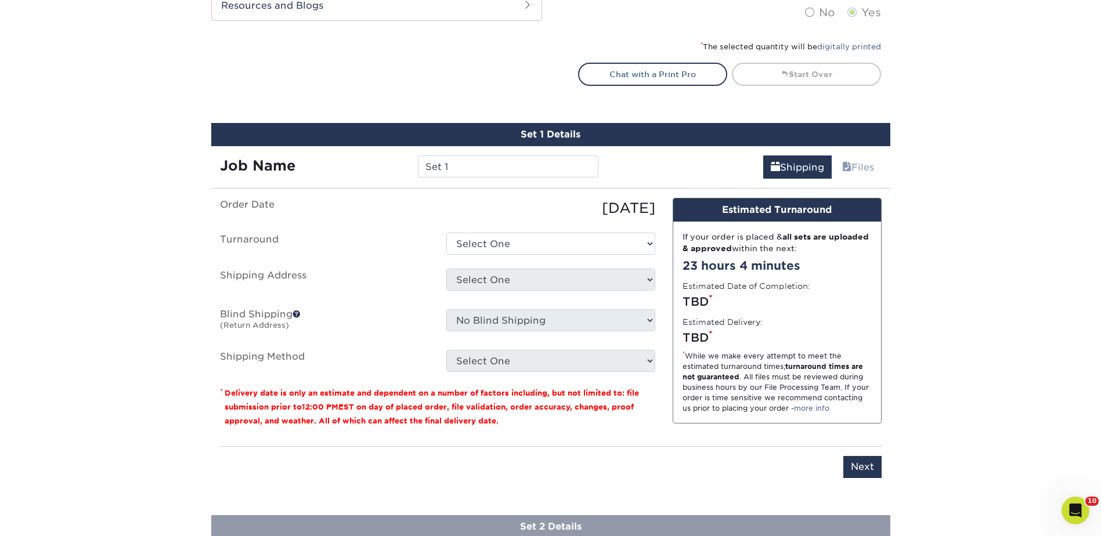
scroll to position [721, 0]
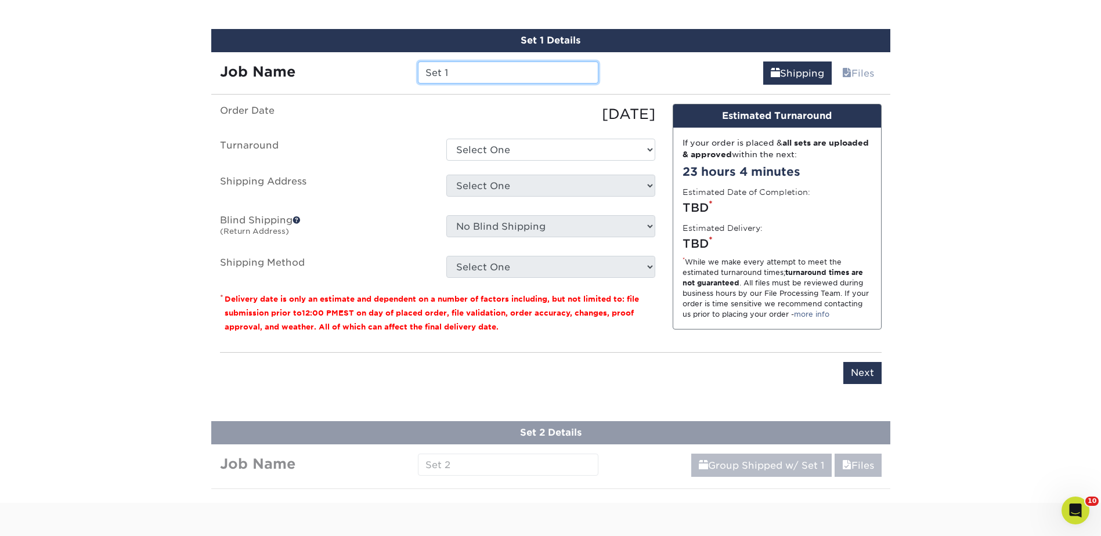
click at [459, 76] on input "Set 1" at bounding box center [508, 73] width 181 height 22
drag, startPoint x: 456, startPoint y: 74, endPoint x: 362, endPoint y: 67, distance: 94.3
click at [362, 67] on div "Job Name Set 1" at bounding box center [409, 73] width 397 height 22
type input "[PERSON_NAME]"
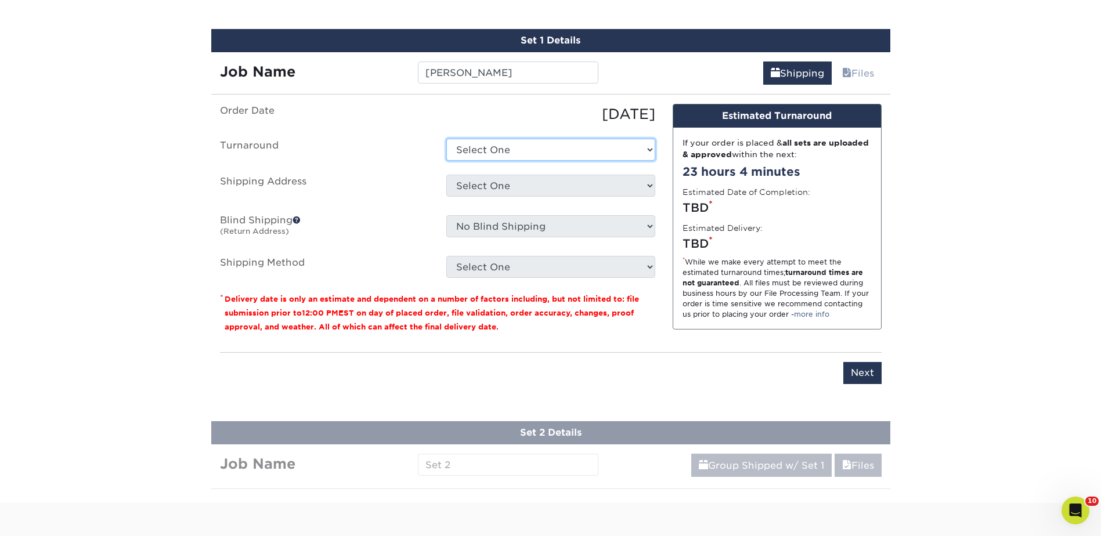
click at [537, 153] on select "Select One 2-4 Business Days 2 Day Next Business Day" at bounding box center [550, 150] width 209 height 22
select select "23721297-b68b-4846-ba83-3171e6bd9d78"
click at [446, 139] on select "Select One 2-4 Business Days 2 Day Next Business Day" at bounding box center [550, 150] width 209 height 22
click at [520, 189] on select "Select One Administrative Assistant Alex Amanda Anna Beth Beth @ home Carly Dee…" at bounding box center [550, 186] width 209 height 22
select select "240190"
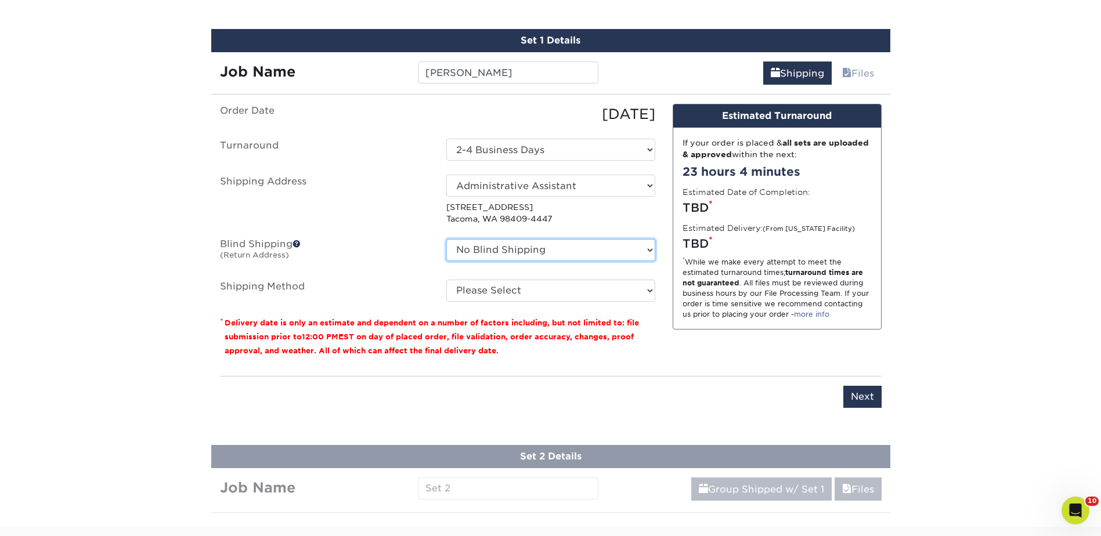
drag, startPoint x: 490, startPoint y: 246, endPoint x: 498, endPoint y: 247, distance: 8.3
click at [493, 246] on select "No Blind Shipping Administrative Assistant Alex Amanda Anna Beth Beth @ home Ca…" at bounding box center [550, 250] width 209 height 22
click at [446, 239] on select "No Blind Shipping Administrative Assistant Alex Amanda Anna Beth Beth @ home Ca…" at bounding box center [550, 250] width 209 height 22
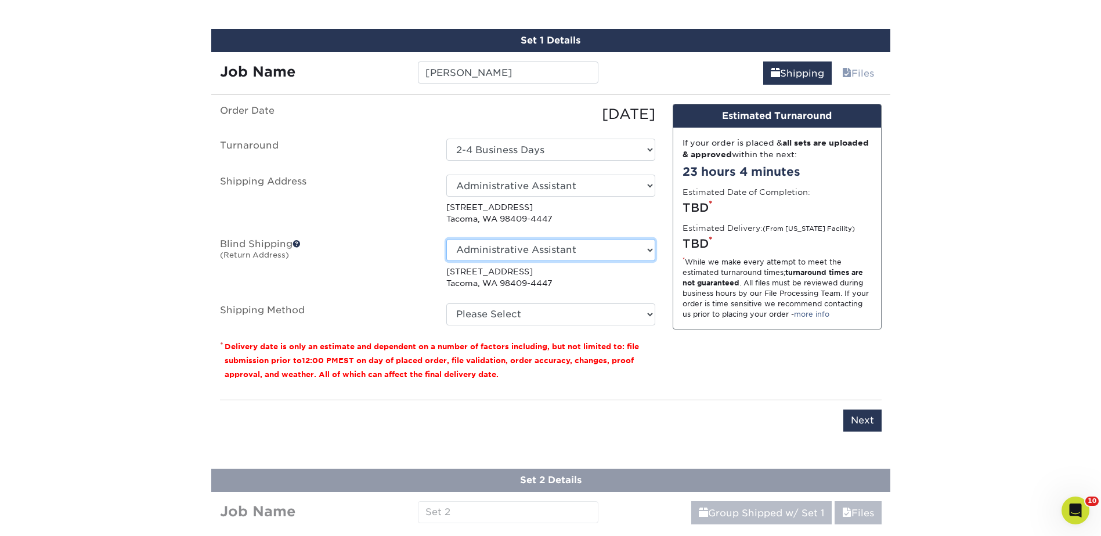
click at [654, 253] on select "No Blind Shipping Administrative Assistant Alex Amanda Anna Beth Beth @ home Ca…" at bounding box center [550, 250] width 209 height 22
select select "-1"
click at [446, 239] on select "No Blind Shipping Administrative Assistant Alex Amanda Anna Beth Beth @ home Ca…" at bounding box center [550, 250] width 209 height 22
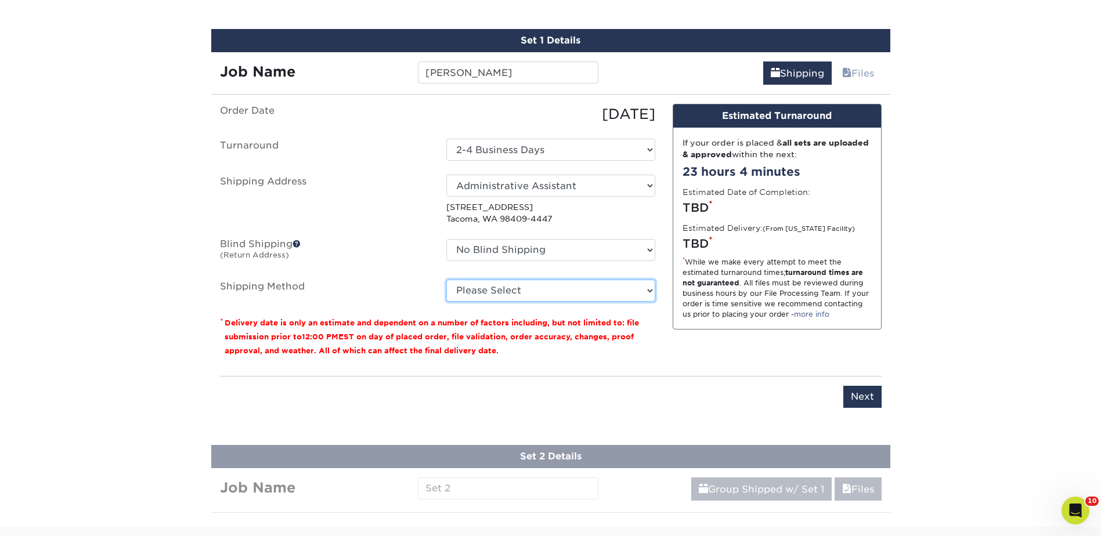
click at [560, 293] on select "Please Select Ground Shipping (+$14.96) 3 Day Shipping Service (+$15.33) 2 Day …" at bounding box center [550, 291] width 209 height 22
select select "03"
click at [446, 280] on select "Please Select Ground Shipping (+$14.96) 3 Day Shipping Service (+$15.33) 2 Day …" at bounding box center [550, 291] width 209 height 22
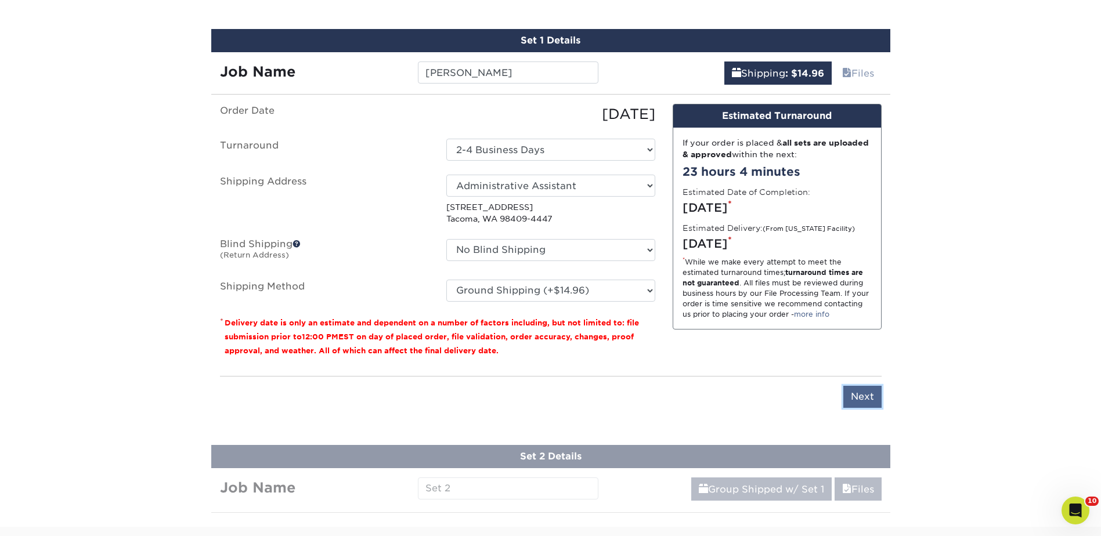
click at [857, 397] on input "Next" at bounding box center [863, 397] width 38 height 22
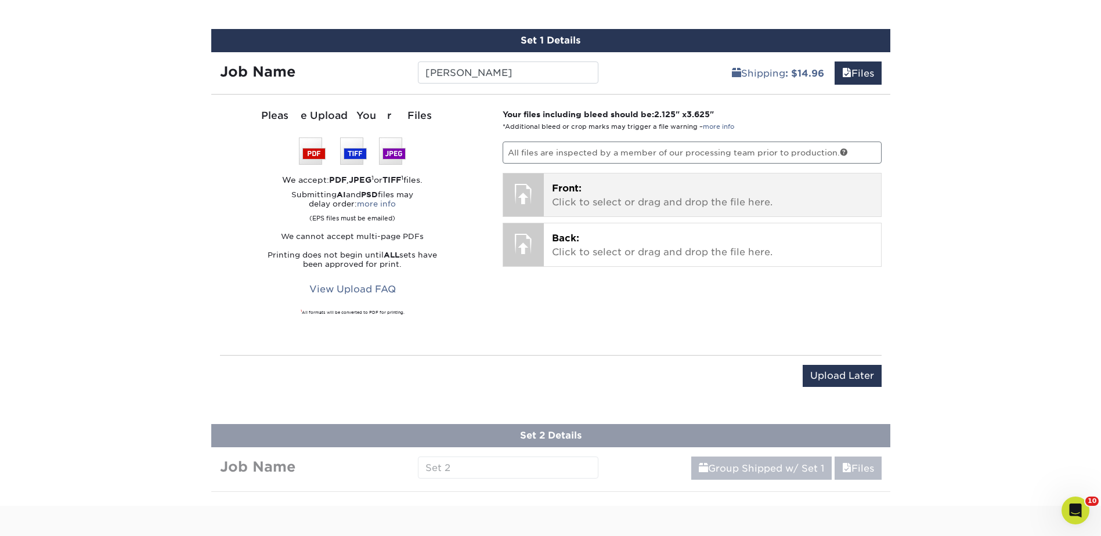
click at [611, 188] on p "Front: Click to select or drag and drop the file here." at bounding box center [712, 196] width 321 height 28
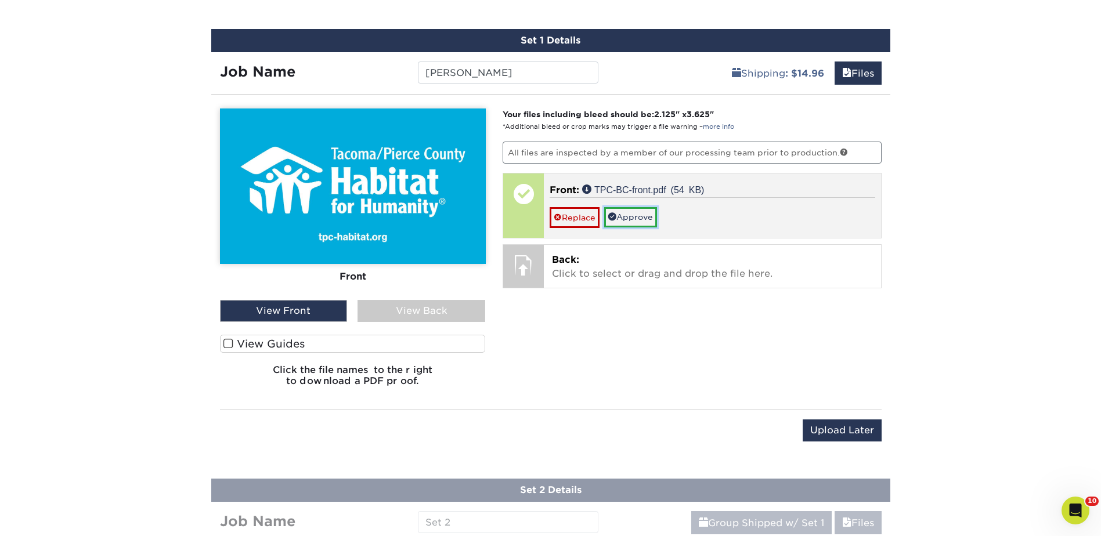
click at [625, 220] on link "Approve" at bounding box center [630, 217] width 53 height 20
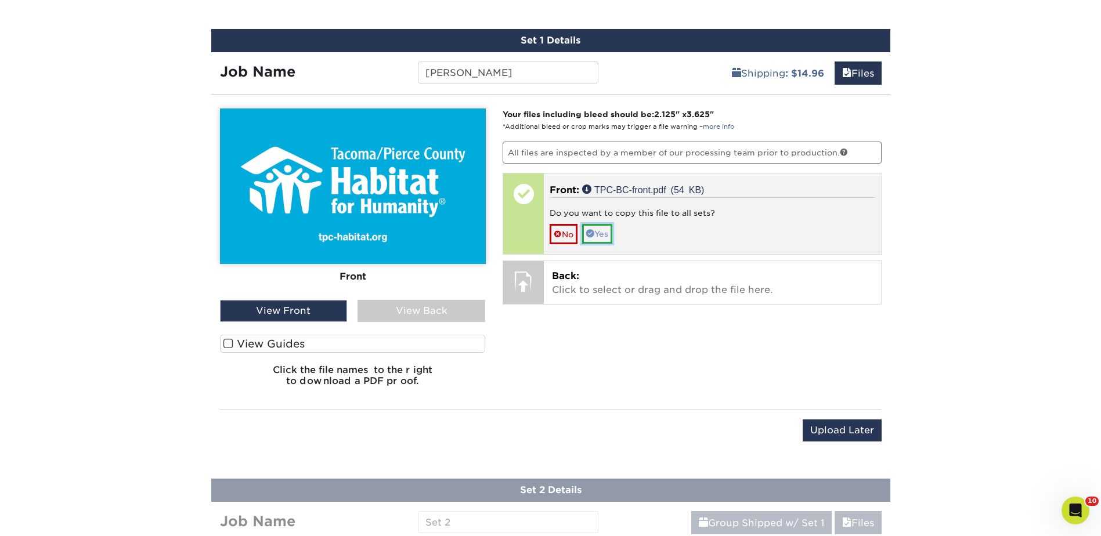
click at [604, 237] on link "Yes" at bounding box center [597, 234] width 30 height 20
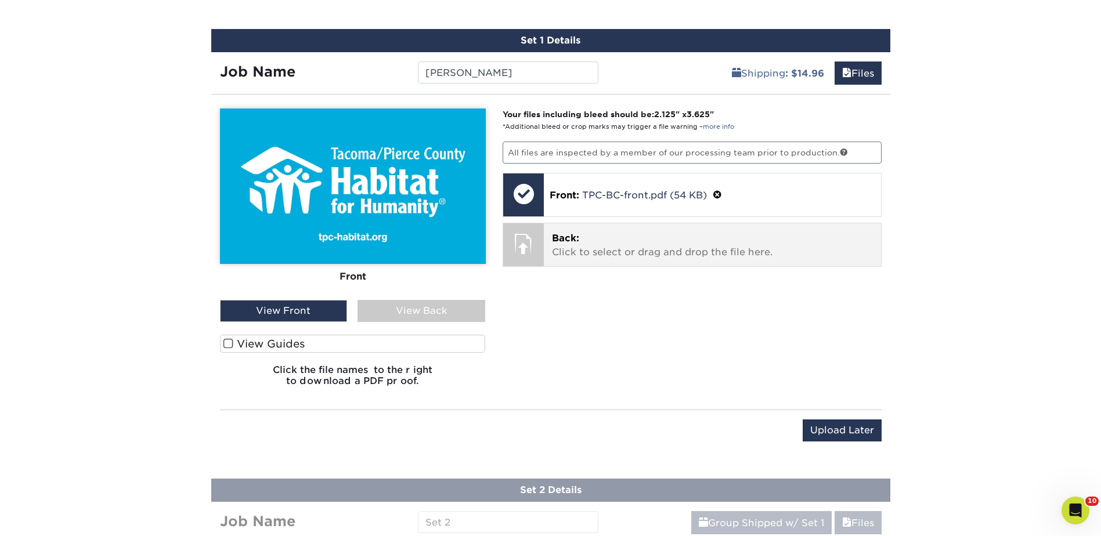
click at [587, 244] on p "Back: Click to select or drag and drop the file here." at bounding box center [712, 246] width 321 height 28
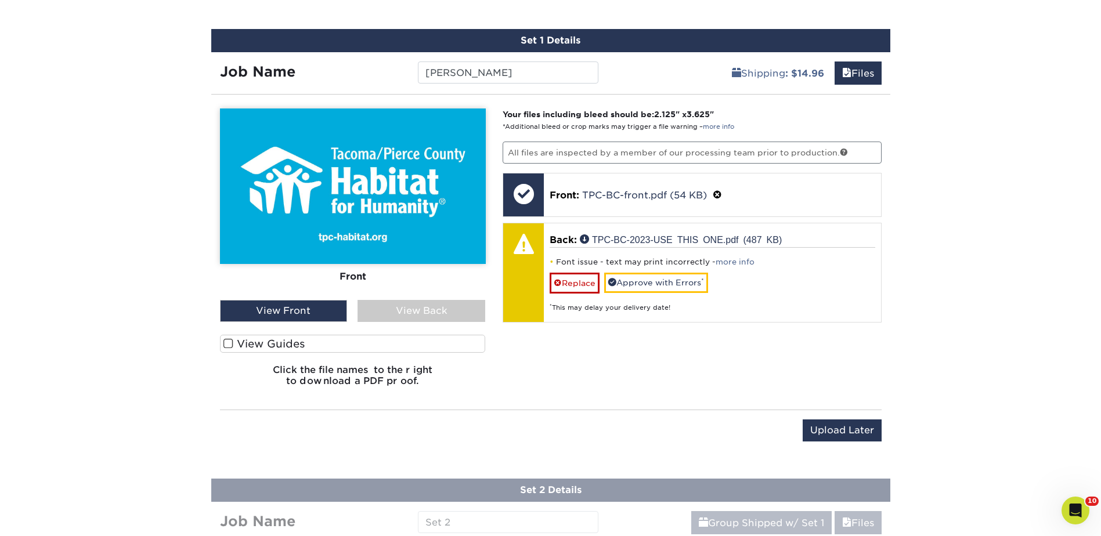
click at [435, 311] on div "View Back" at bounding box center [422, 311] width 128 height 22
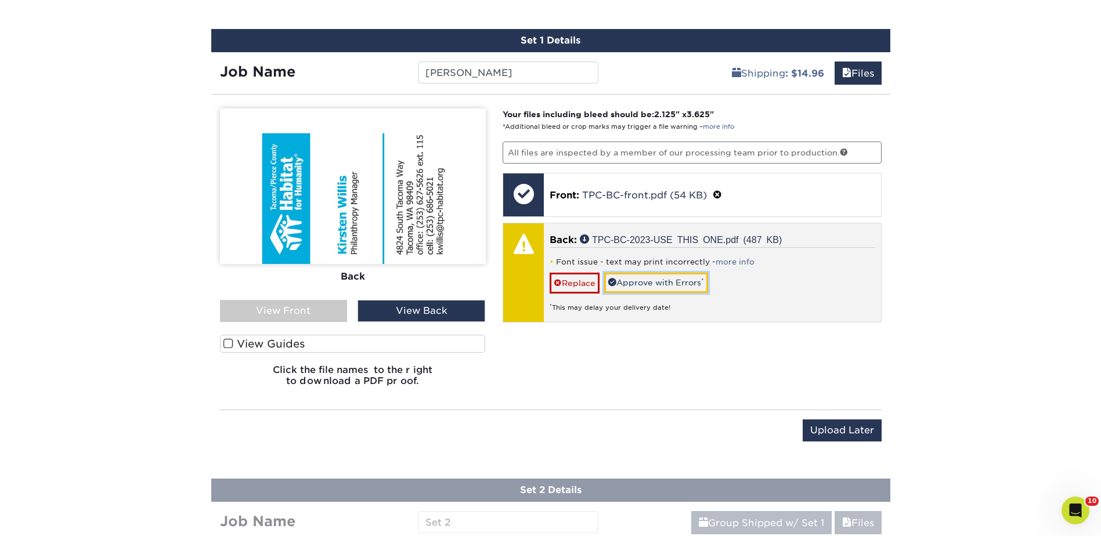
click at [627, 281] on link "Approve with Errors *" at bounding box center [656, 283] width 104 height 20
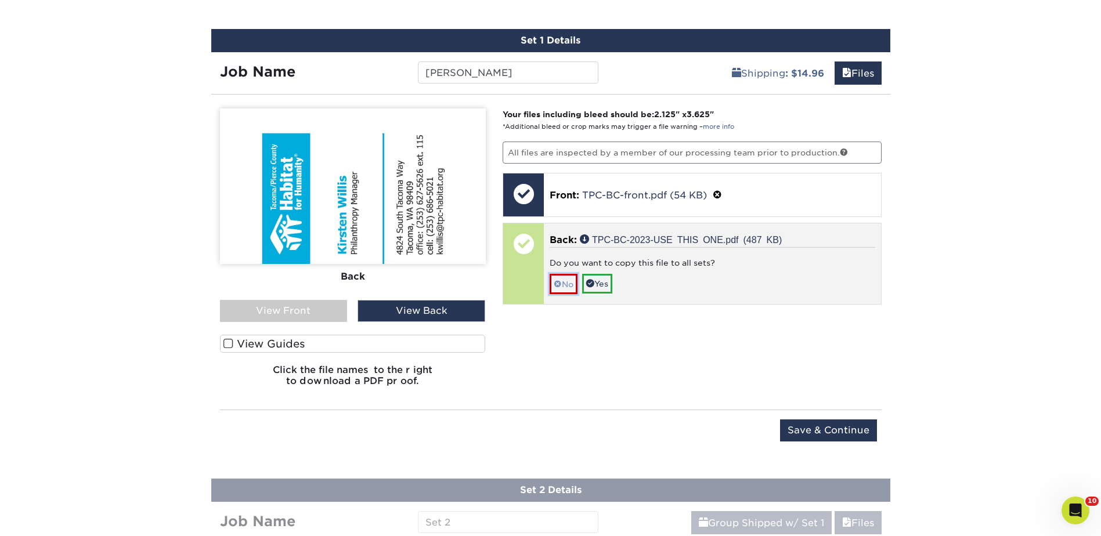
click at [568, 287] on link "No" at bounding box center [564, 284] width 28 height 20
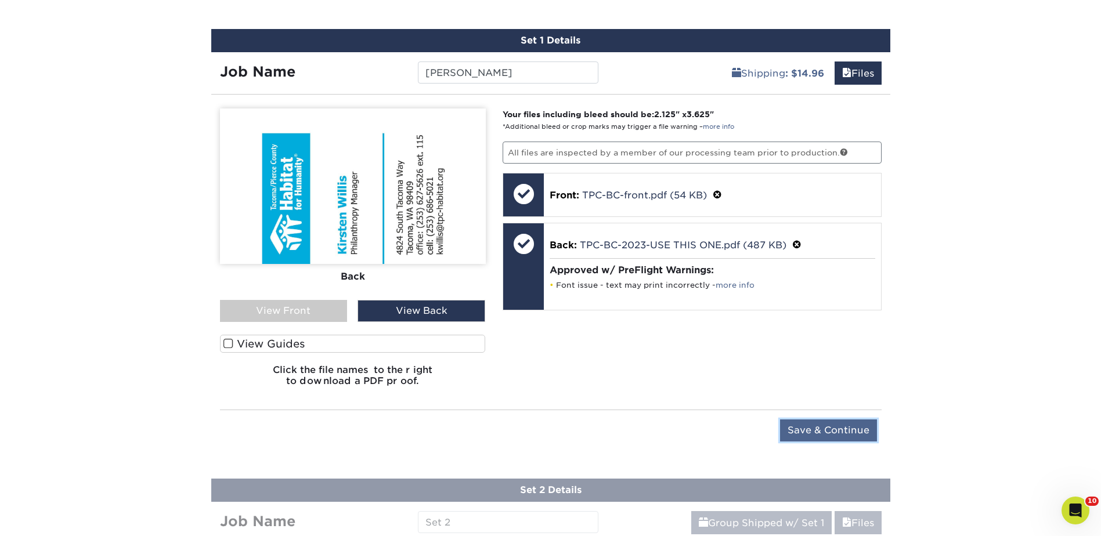
click at [824, 431] on input "Save & Continue" at bounding box center [828, 431] width 97 height 22
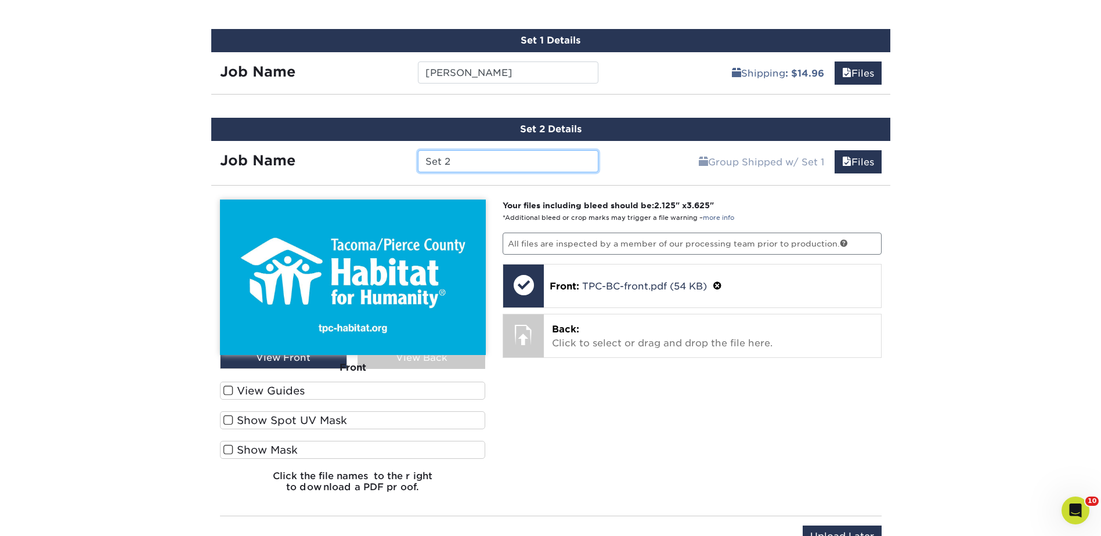
drag, startPoint x: 453, startPoint y: 164, endPoint x: 386, endPoint y: 160, distance: 67.5
click at [389, 161] on div "Job Name Set 2" at bounding box center [409, 161] width 397 height 22
type input "[PERSON_NAME]"
click at [506, 165] on input "[PERSON_NAME]" at bounding box center [508, 161] width 181 height 22
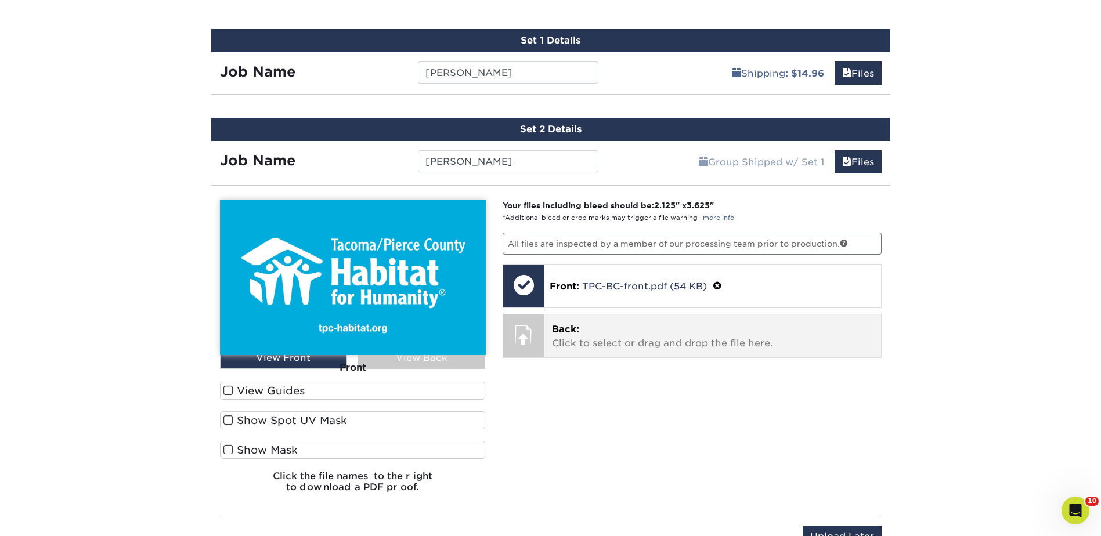
click at [572, 332] on span "Back:" at bounding box center [565, 329] width 27 height 11
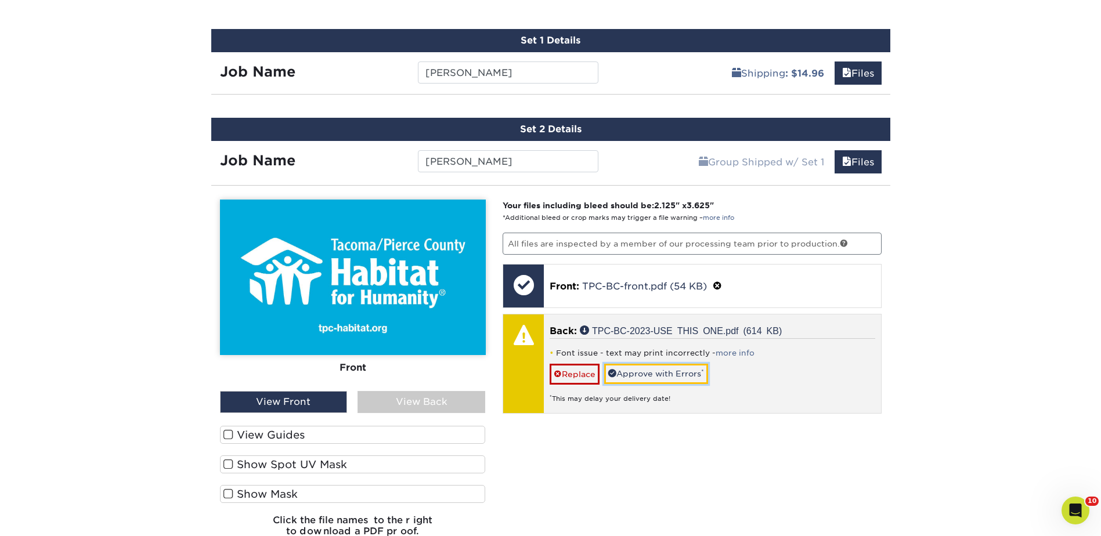
click at [633, 374] on link "Approve with Errors *" at bounding box center [656, 374] width 104 height 20
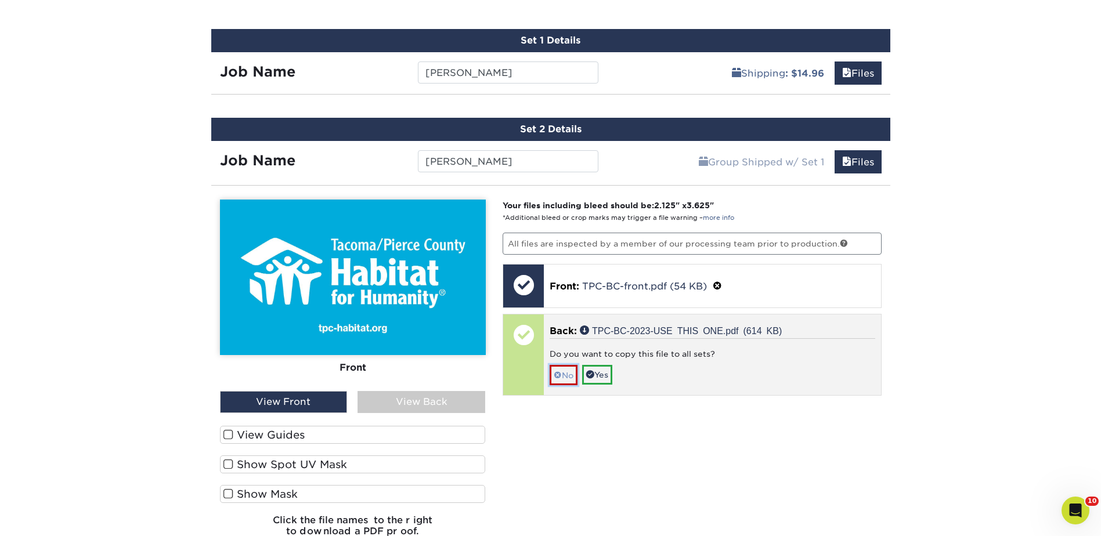
click at [570, 372] on link "No" at bounding box center [564, 375] width 28 height 20
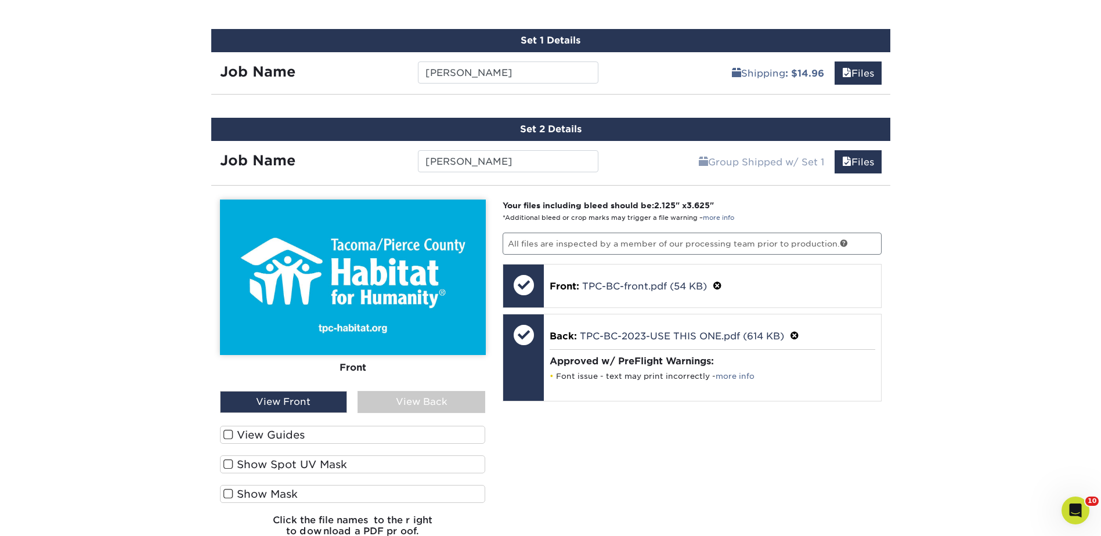
click at [397, 396] on div "View Back" at bounding box center [422, 402] width 128 height 22
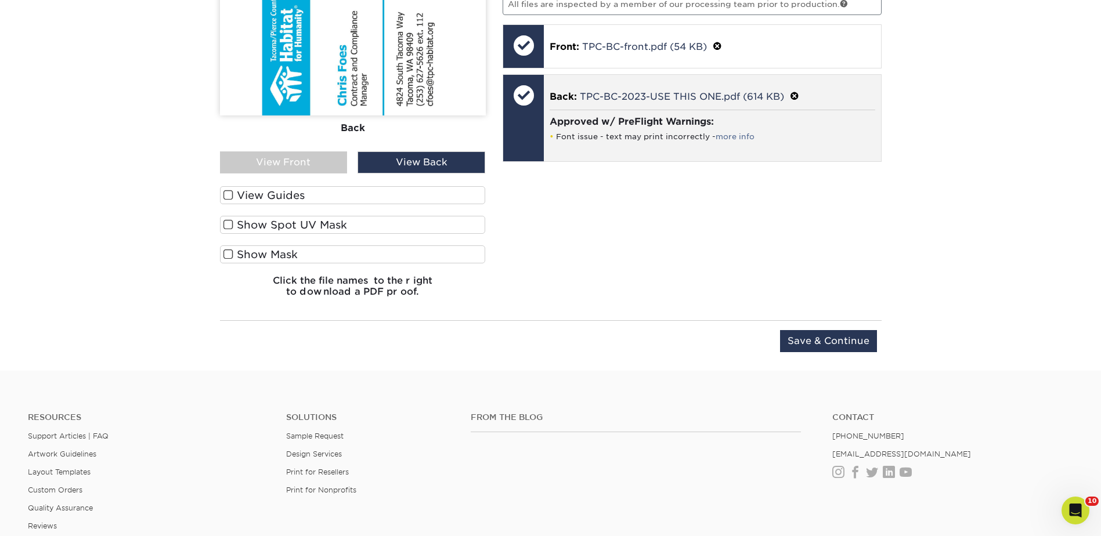
scroll to position [1011, 0]
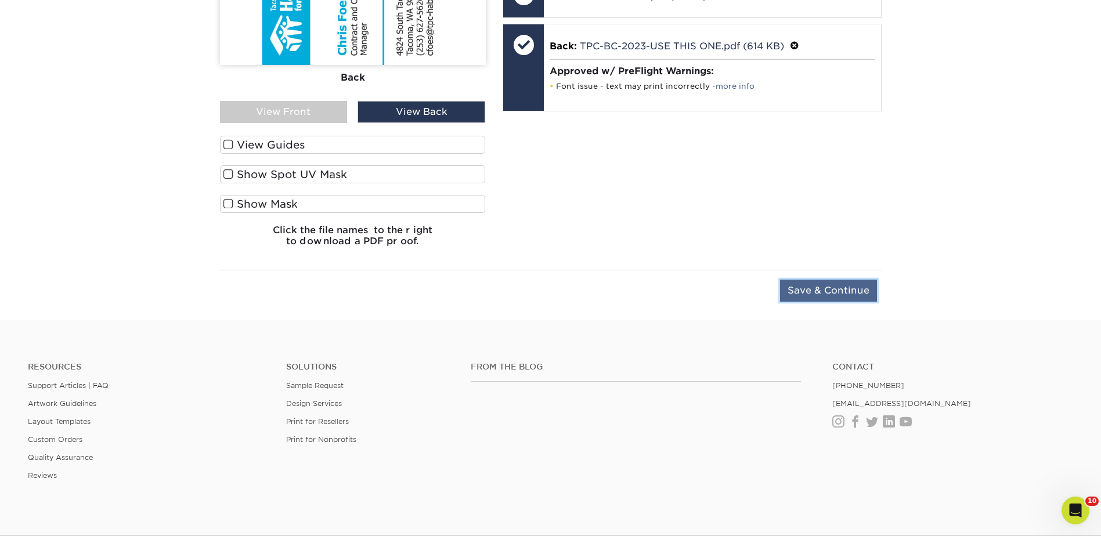
click at [819, 287] on input "Save & Continue" at bounding box center [828, 291] width 97 height 22
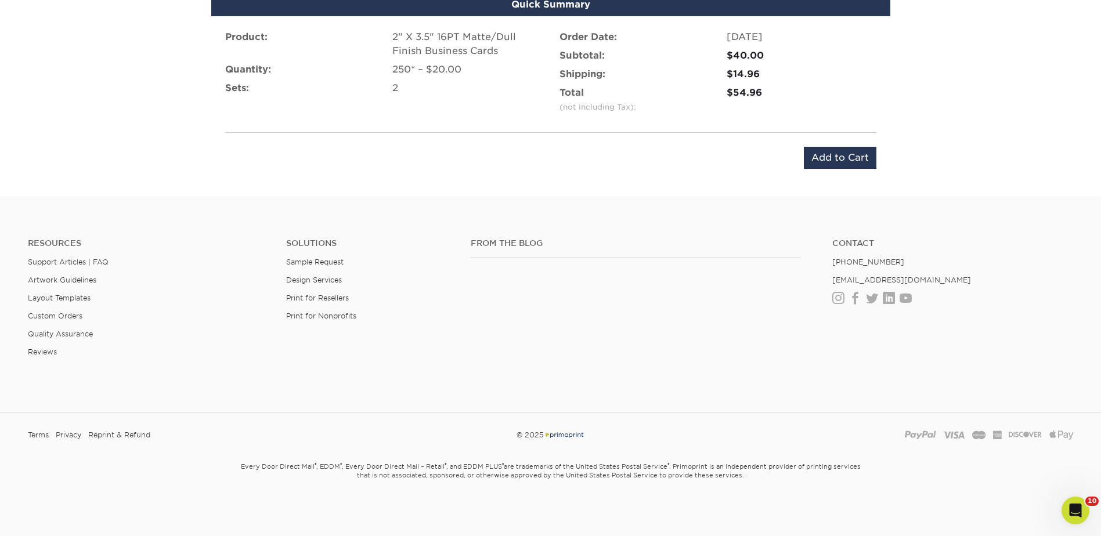
scroll to position [923, 0]
click at [823, 157] on input "Add to Cart" at bounding box center [840, 158] width 73 height 22
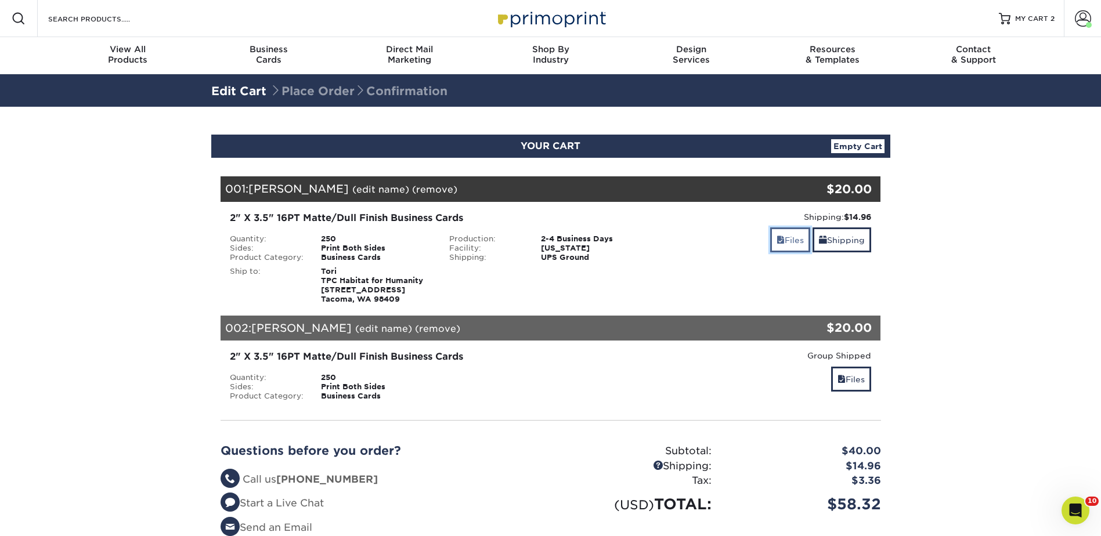
click at [784, 242] on link "Files" at bounding box center [790, 240] width 40 height 25
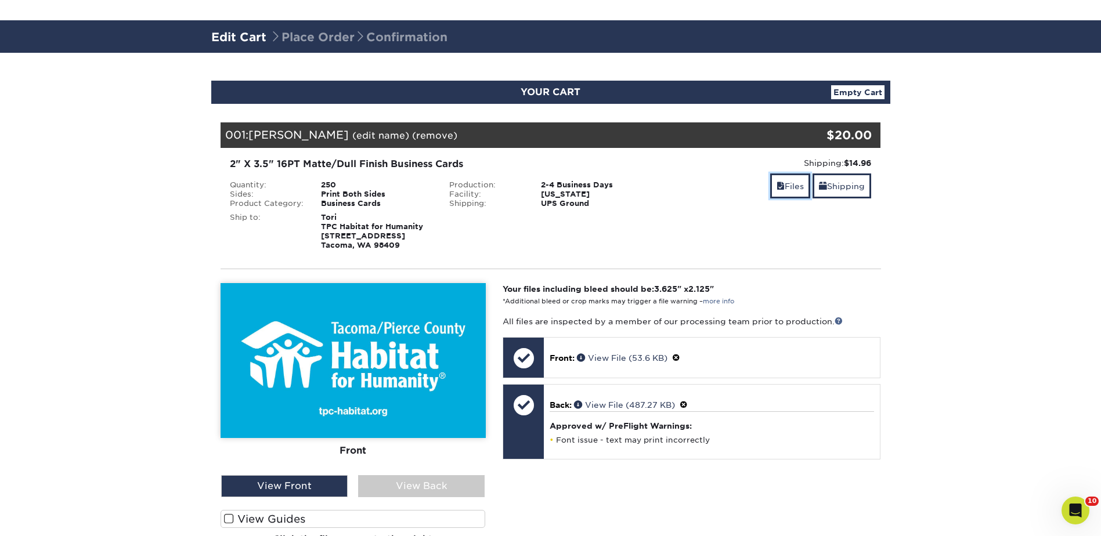
scroll to position [116, 0]
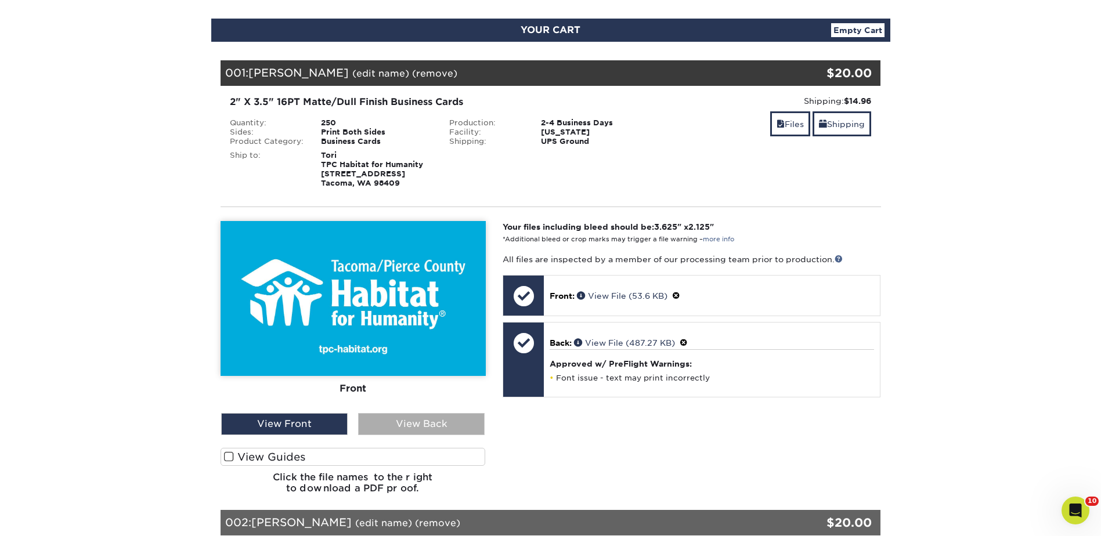
click at [404, 434] on div "View Back" at bounding box center [421, 424] width 127 height 22
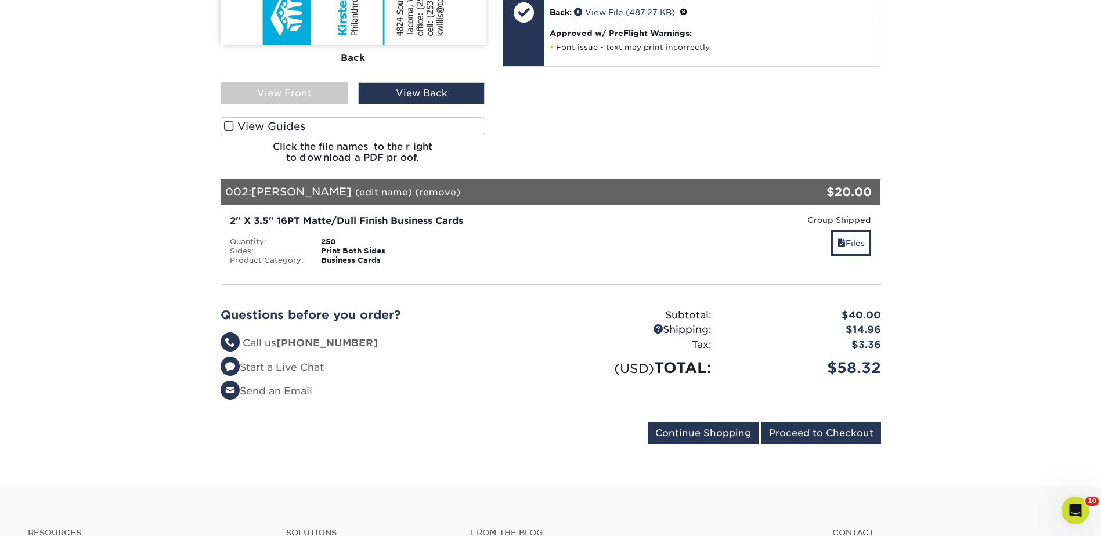
scroll to position [464, 0]
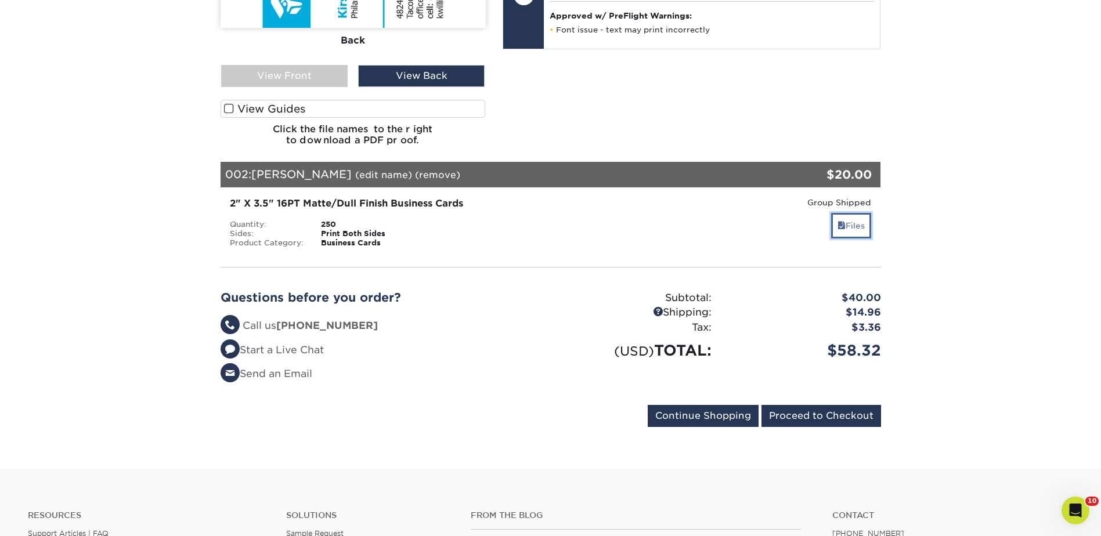
click at [838, 229] on span at bounding box center [842, 225] width 8 height 9
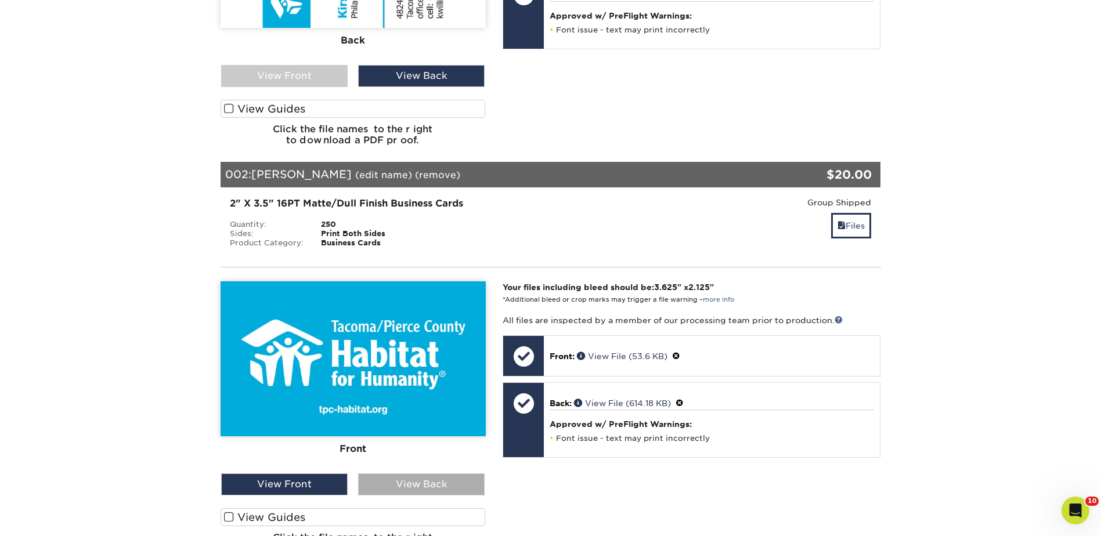
click at [417, 487] on div "View Back" at bounding box center [421, 485] width 127 height 22
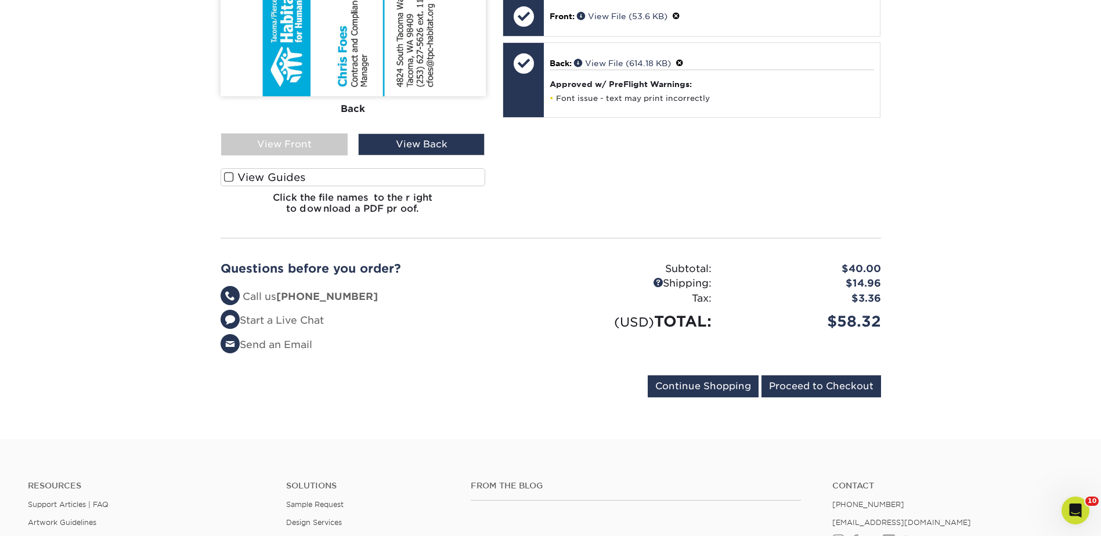
scroll to position [813, 0]
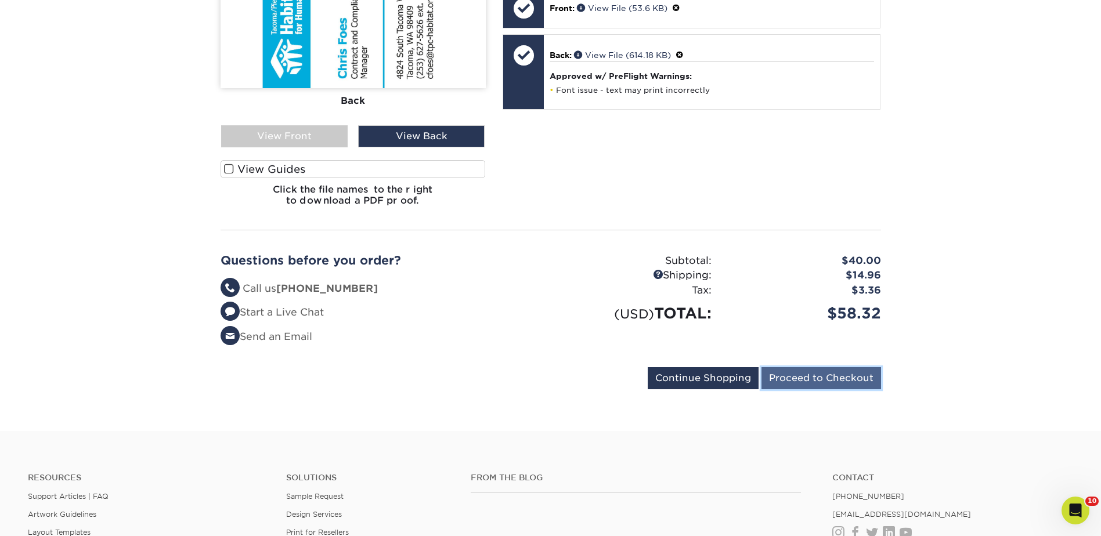
click at [815, 383] on input "Proceed to Checkout" at bounding box center [822, 379] width 120 height 22
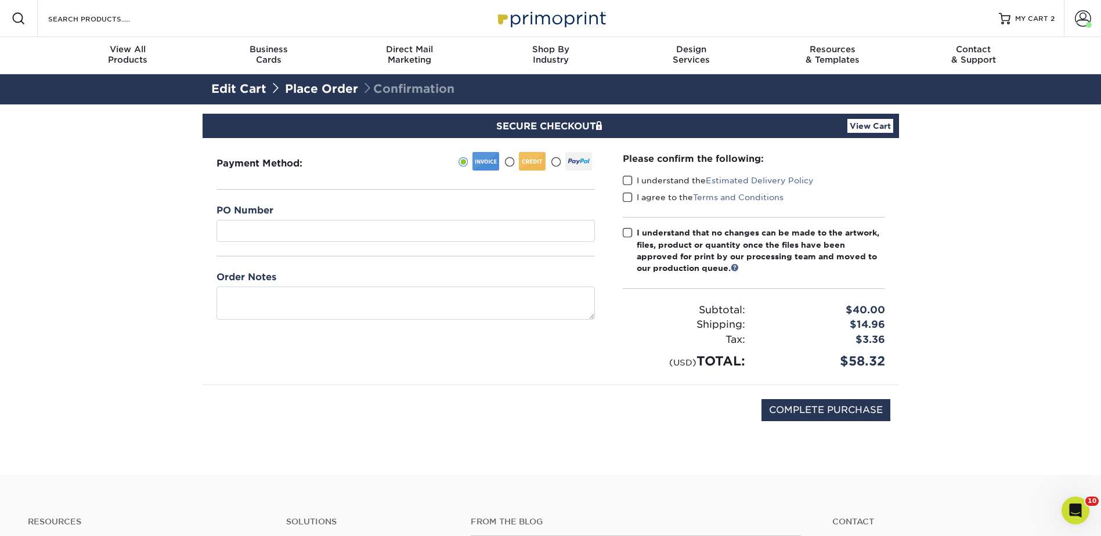
click at [624, 182] on span at bounding box center [628, 180] width 10 height 11
click at [0, 0] on input "I understand the Estimated Delivery Policy" at bounding box center [0, 0] width 0 height 0
drag, startPoint x: 625, startPoint y: 193, endPoint x: 628, endPoint y: 204, distance: 11.4
click at [625, 194] on span at bounding box center [628, 197] width 10 height 11
click at [0, 0] on input "I agree to the Terms and Conditions" at bounding box center [0, 0] width 0 height 0
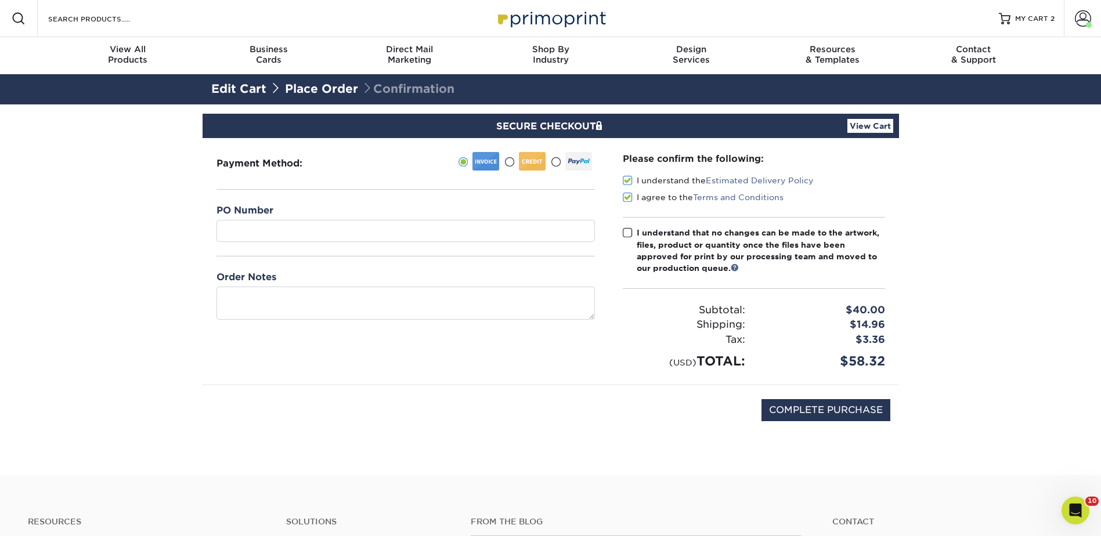
click at [626, 232] on span at bounding box center [628, 233] width 10 height 11
click at [0, 0] on input "I understand that no changes can be made to the artwork, files, product or quan…" at bounding box center [0, 0] width 0 height 0
click at [810, 408] on input "COMPLETE PURCHASE" at bounding box center [826, 410] width 129 height 22
type input "PROCESSING, PLEASE WAIT..."
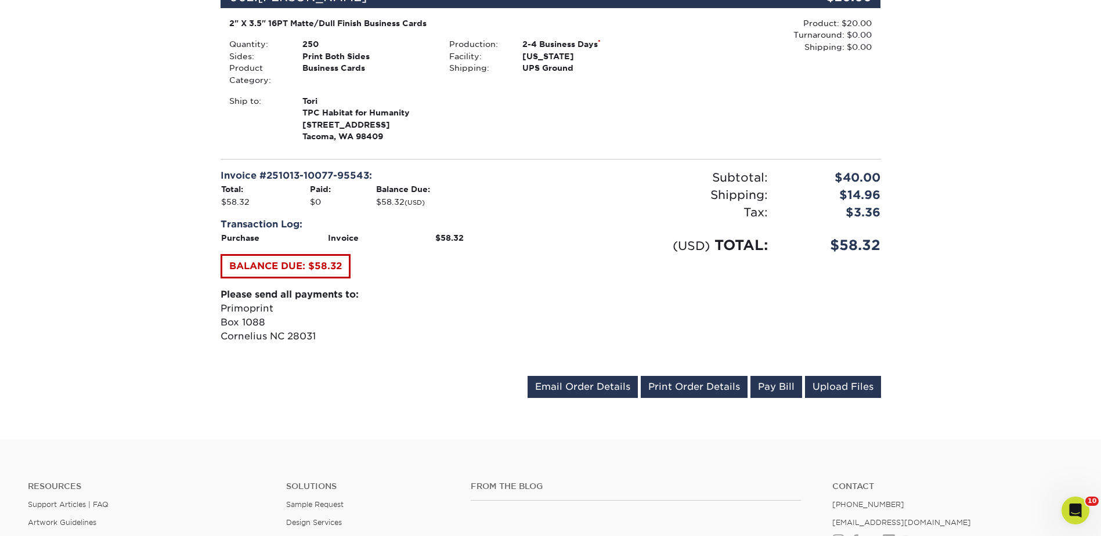
scroll to position [523, 0]
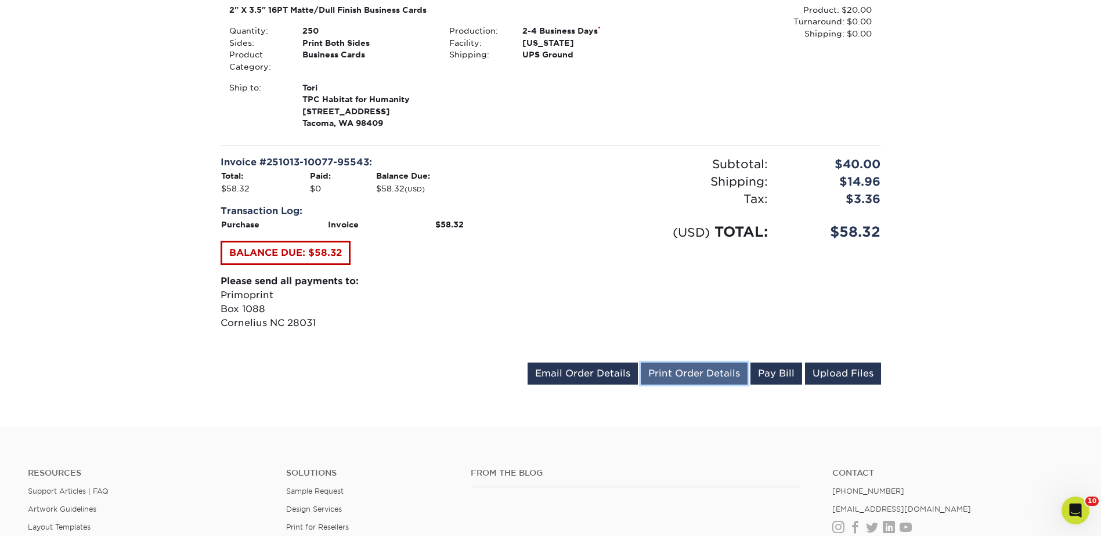
click at [675, 375] on link "Print Order Details" at bounding box center [694, 374] width 107 height 22
